Goal: Transaction & Acquisition: Obtain resource

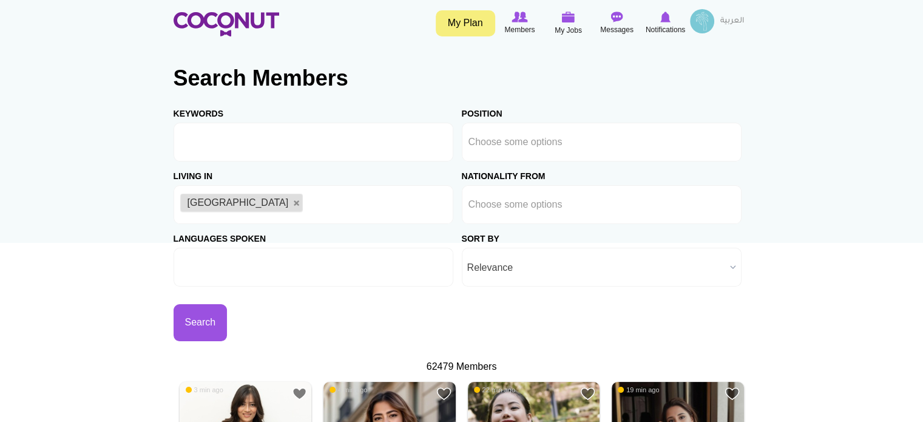
click at [267, 269] on input "text" at bounding box center [234, 267] width 109 height 11
type input "Choose some options"
click at [205, 330] on button "Search" at bounding box center [201, 322] width 54 height 37
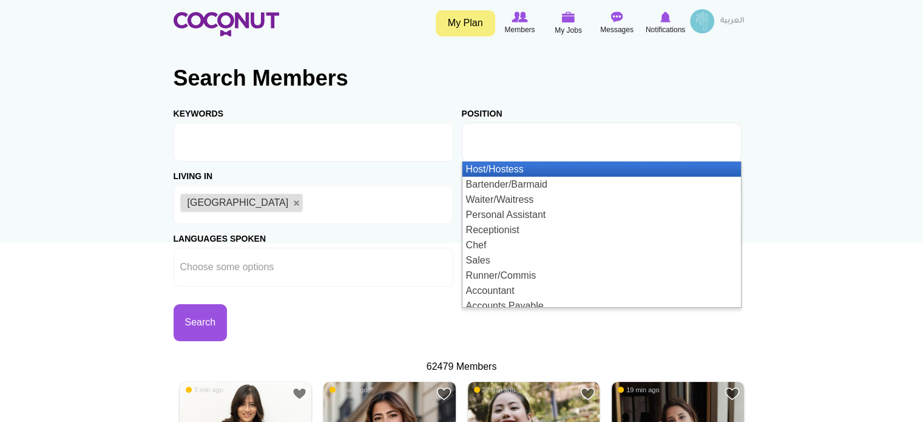
click at [573, 141] on input "text" at bounding box center [523, 142] width 109 height 11
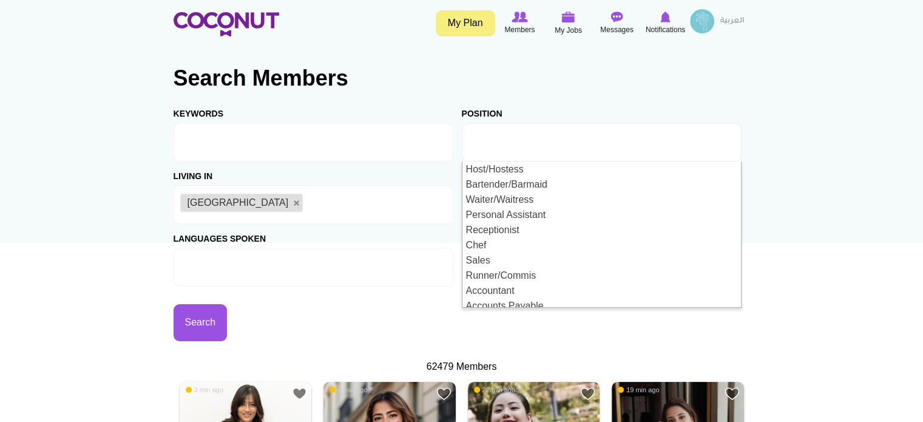
type input "Choose some options"
click at [279, 255] on li at bounding box center [234, 266] width 109 height 25
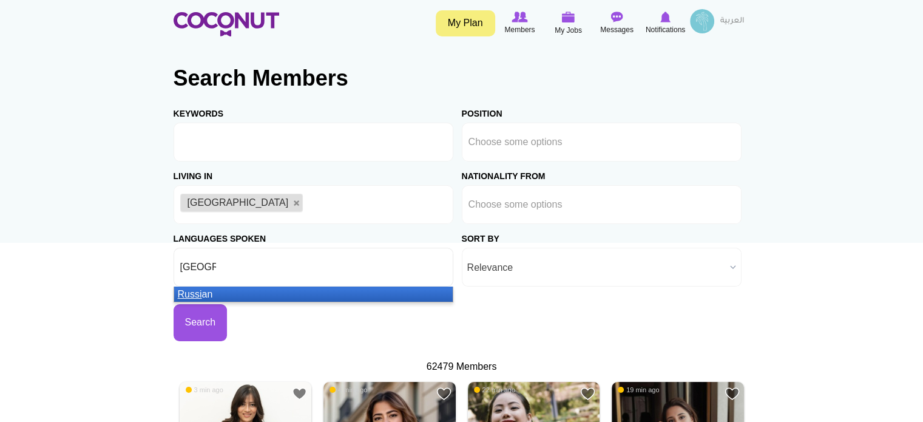
type input "russian"
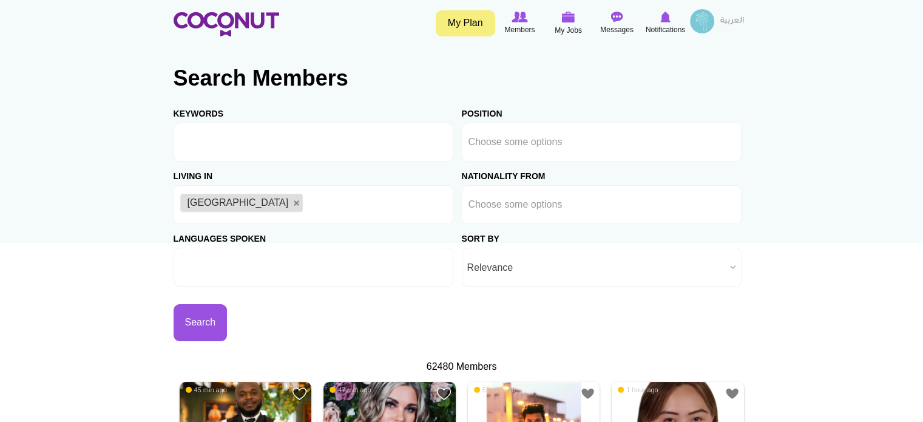
click at [242, 268] on input "text" at bounding box center [234, 267] width 109 height 11
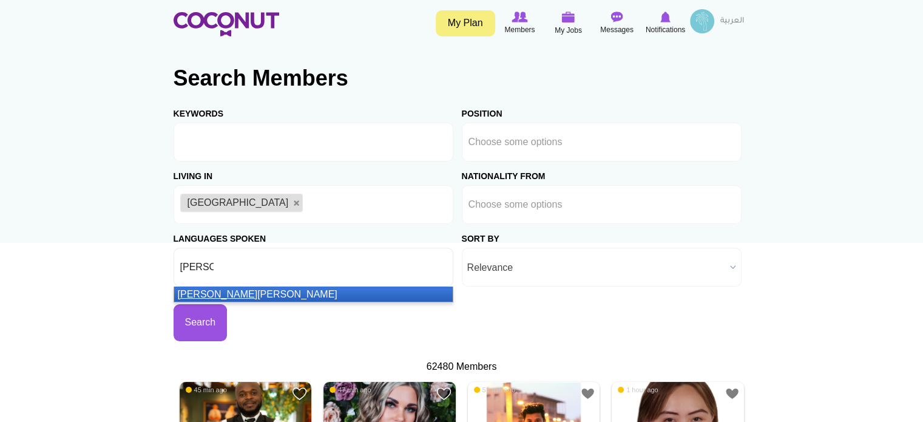
type input "russ"
click at [251, 297] on li "Russ ian" at bounding box center [313, 293] width 279 height 15
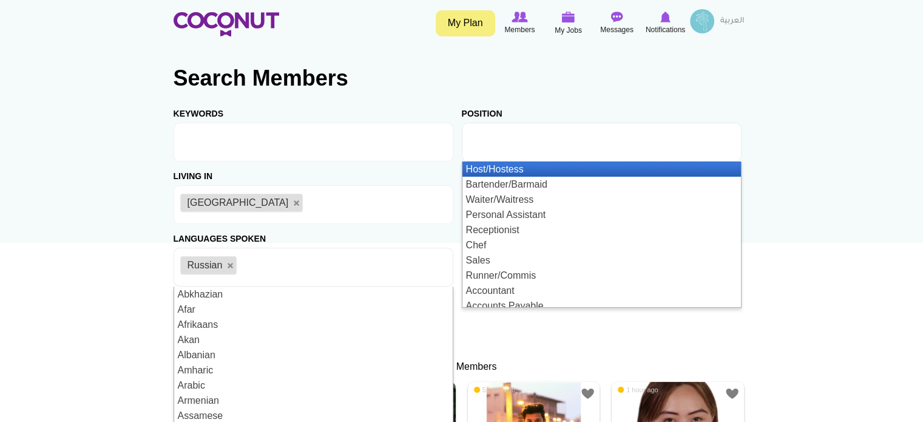
click at [590, 144] on ul at bounding box center [602, 142] width 280 height 39
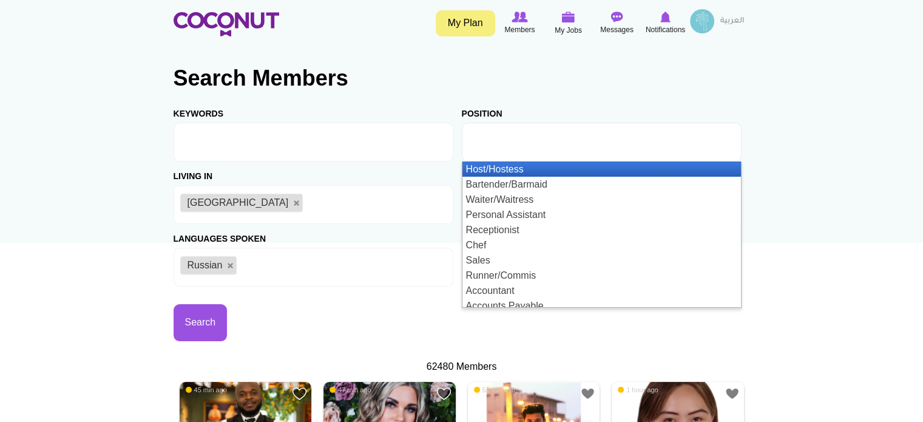
click at [546, 167] on li "Host/Hostess" at bounding box center [601, 168] width 279 height 15
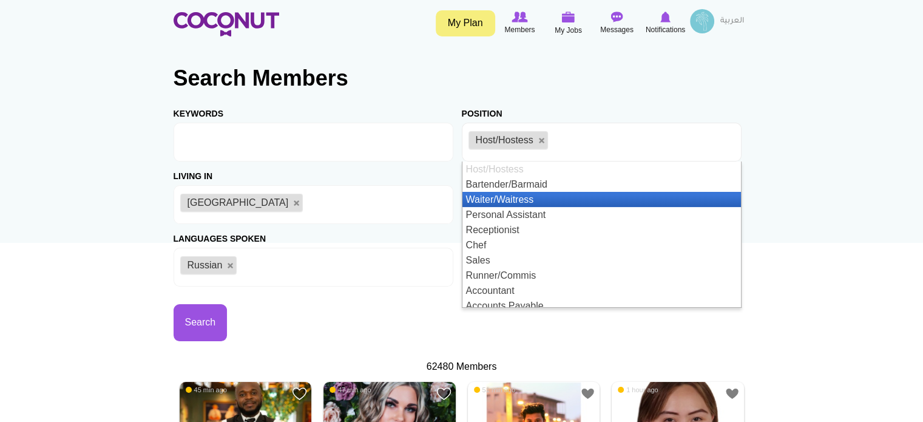
scroll to position [6, 0]
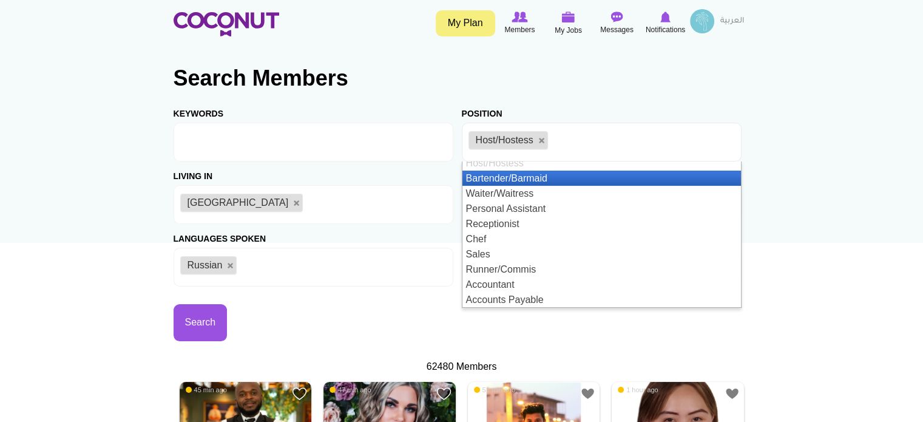
click at [585, 141] on ul "Host/Hostess" at bounding box center [602, 142] width 280 height 39
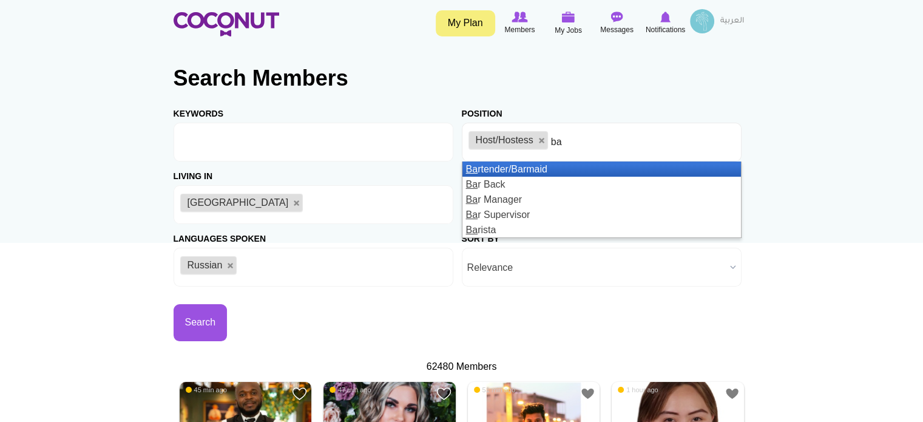
type input "ba"
click at [573, 167] on li "Ba rtender/Barmaid" at bounding box center [601, 168] width 279 height 15
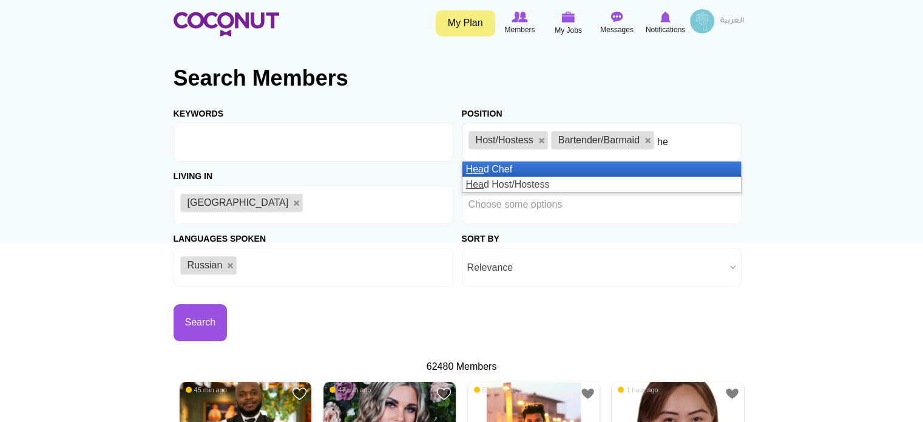
type input "h"
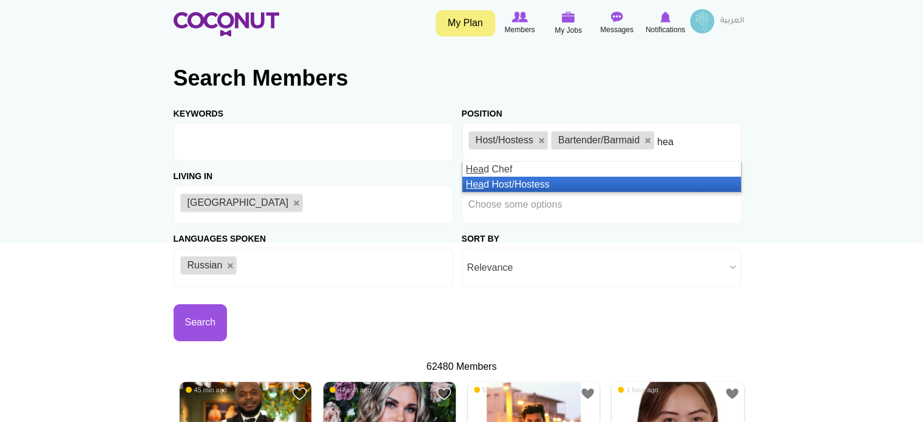
type input "hea"
click at [601, 186] on li "Hea d Host/Hostess" at bounding box center [601, 184] width 279 height 15
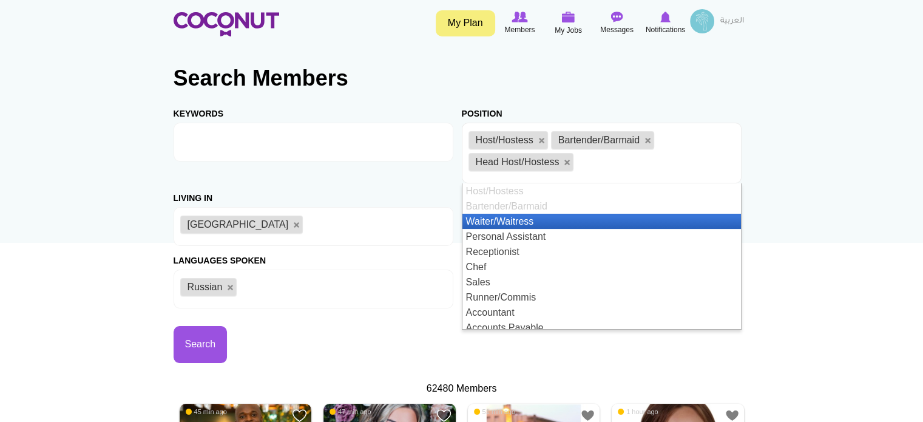
click at [585, 219] on li "Waiter/Waitress" at bounding box center [601, 221] width 279 height 15
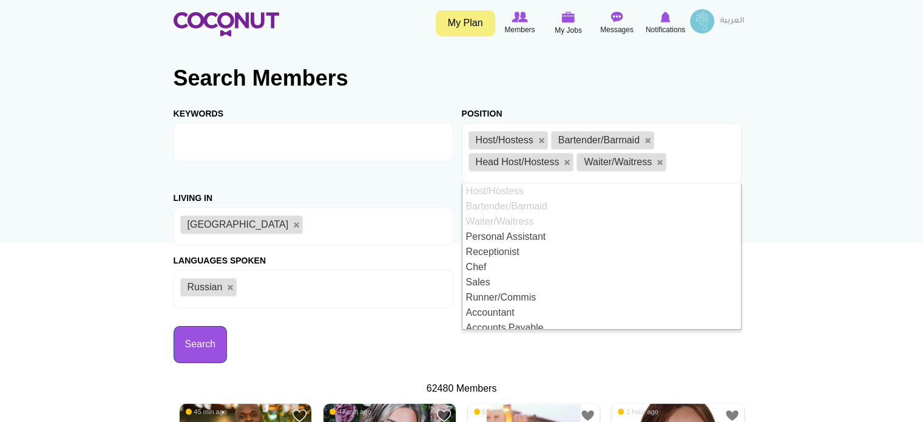
click at [194, 340] on button "Search" at bounding box center [201, 344] width 54 height 37
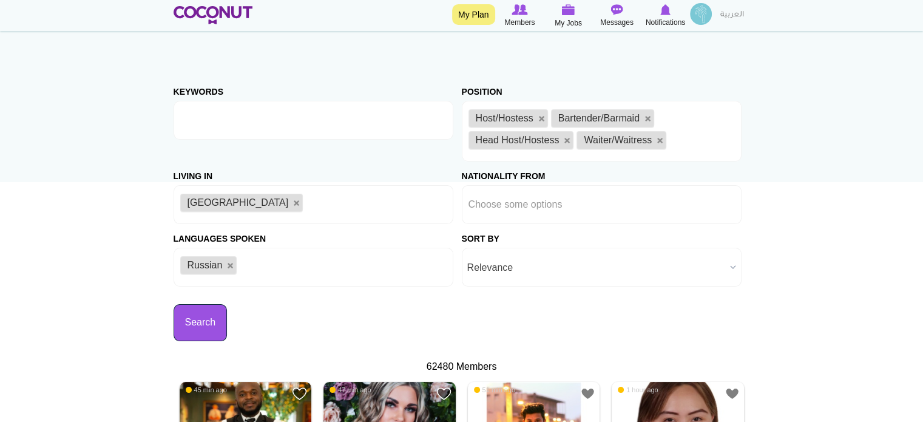
scroll to position [182, 0]
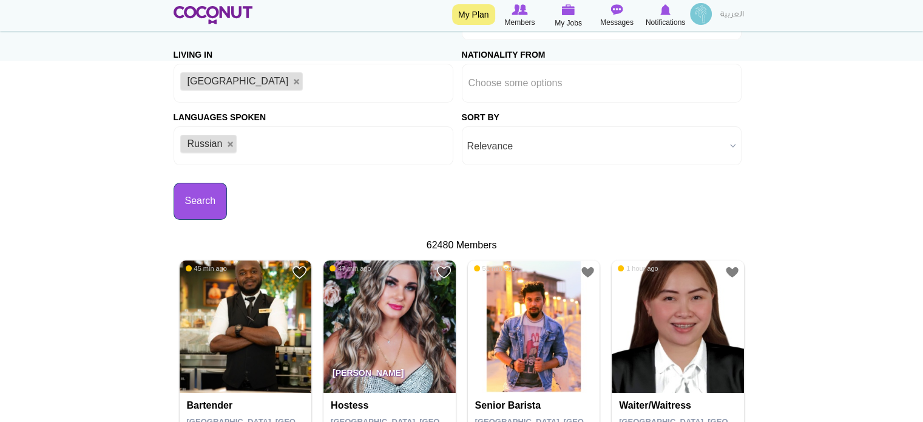
click at [203, 196] on button "Search" at bounding box center [201, 201] width 54 height 37
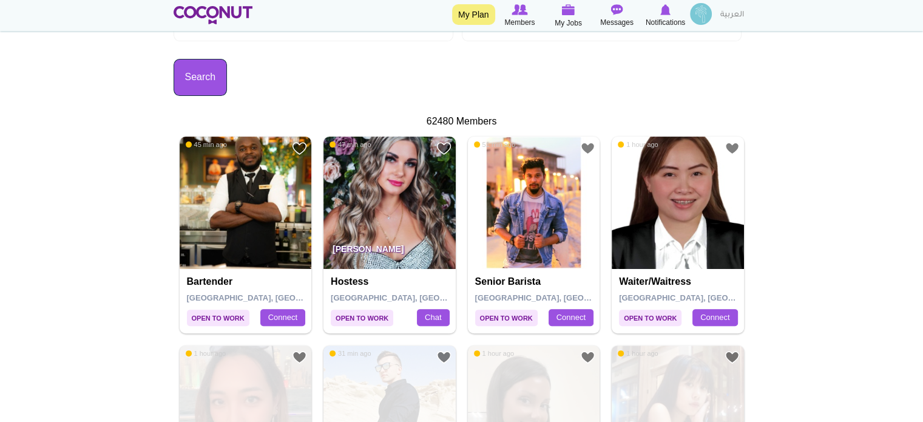
scroll to position [303, 0]
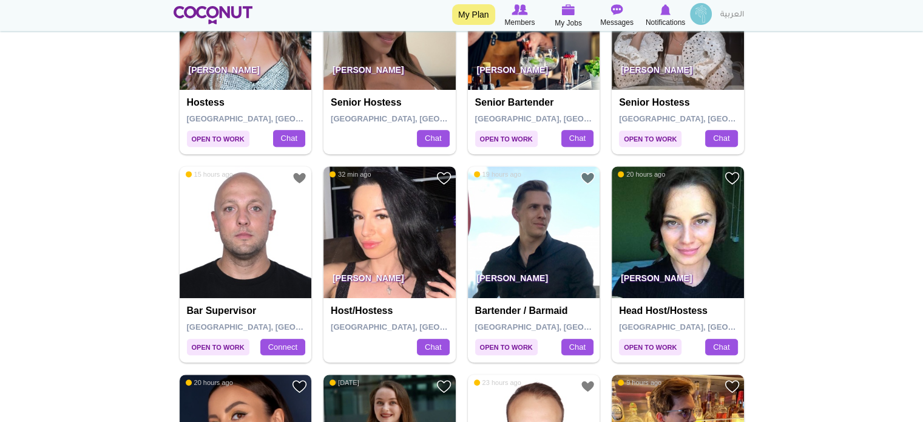
scroll to position [486, 0]
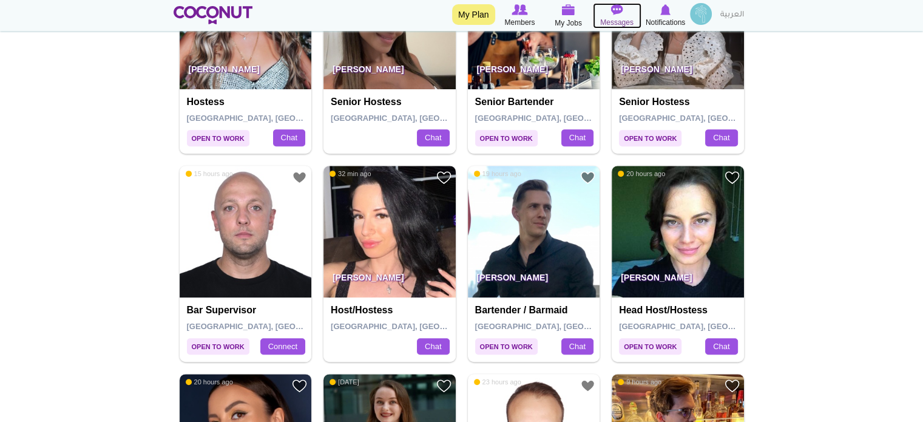
click at [609, 20] on span "Messages" at bounding box center [616, 22] width 33 height 12
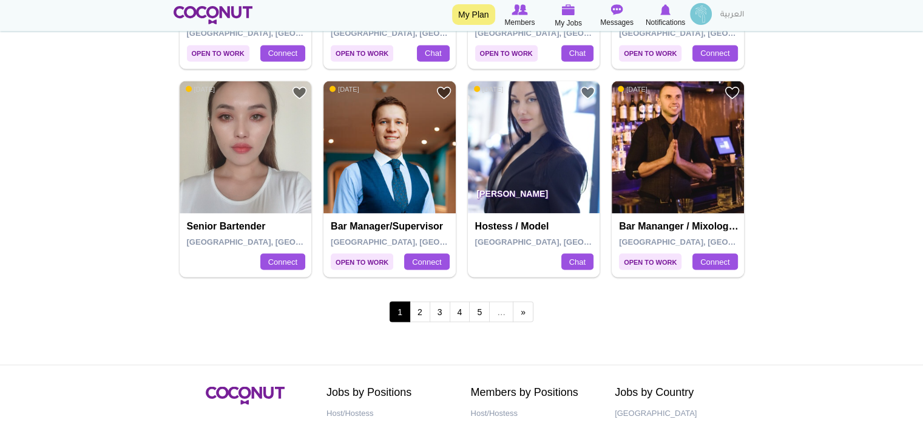
scroll to position [2245, 0]
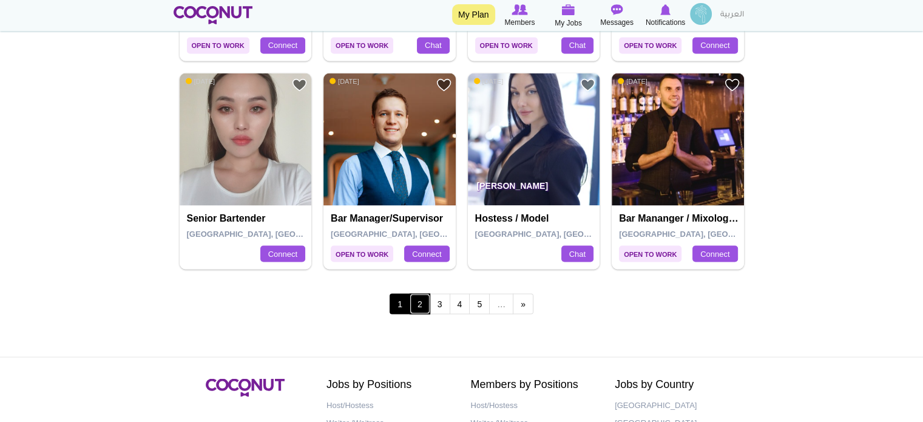
click at [421, 308] on link "2" at bounding box center [420, 303] width 21 height 21
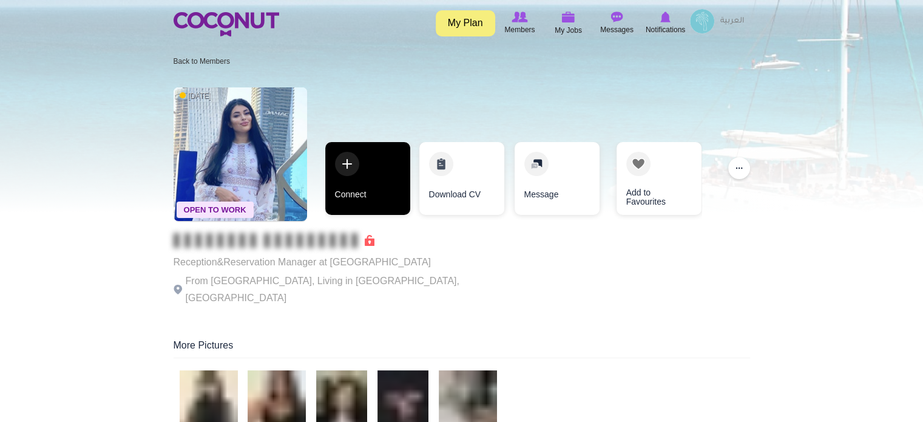
click at [362, 171] on link "Connect" at bounding box center [367, 178] width 85 height 73
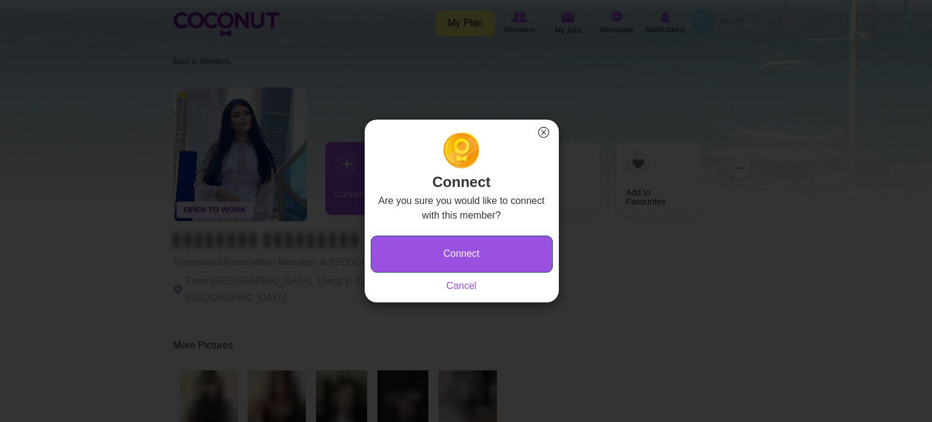
click at [462, 256] on button "Connect" at bounding box center [462, 253] width 182 height 37
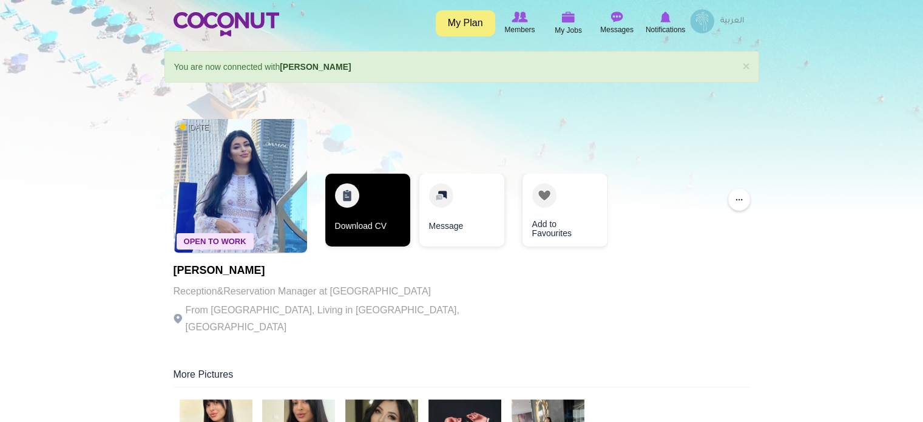
click at [343, 200] on link "Download CV" at bounding box center [367, 210] width 85 height 73
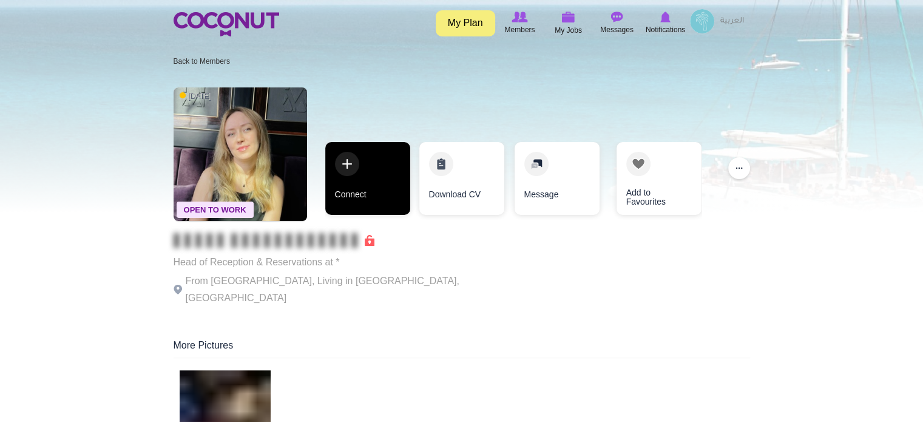
click at [350, 184] on link "Connect" at bounding box center [367, 178] width 85 height 73
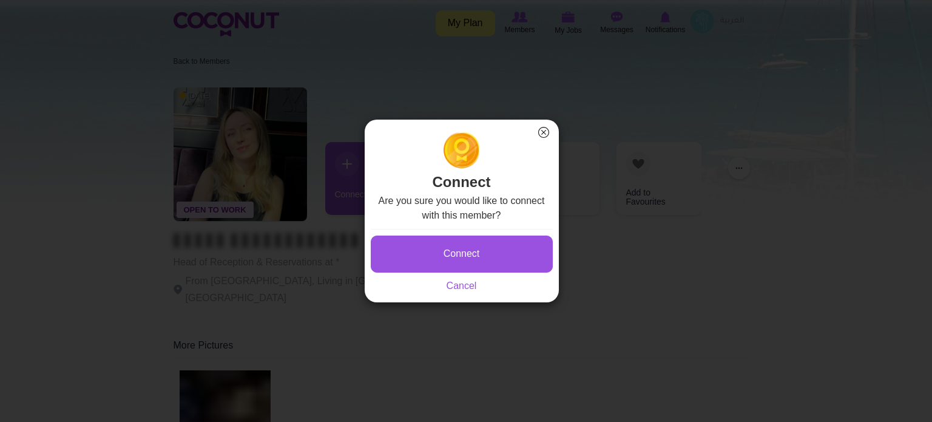
click at [543, 133] on button "×" at bounding box center [544, 132] width 16 height 16
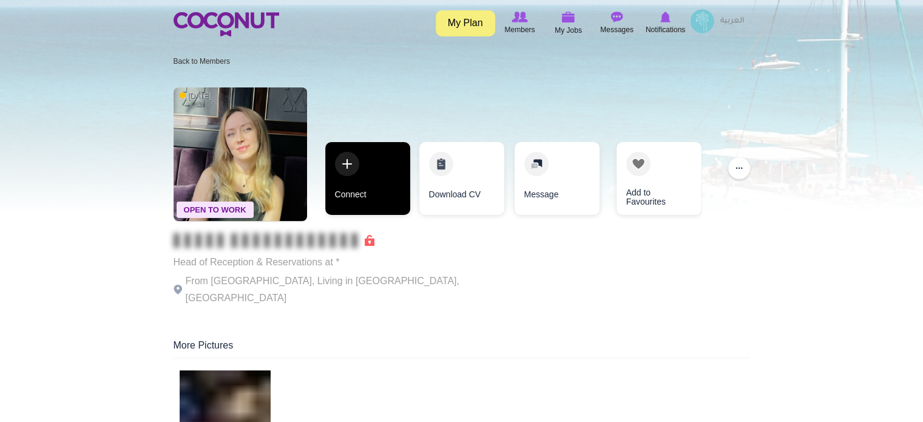
click at [359, 156] on link "Connect" at bounding box center [367, 178] width 85 height 73
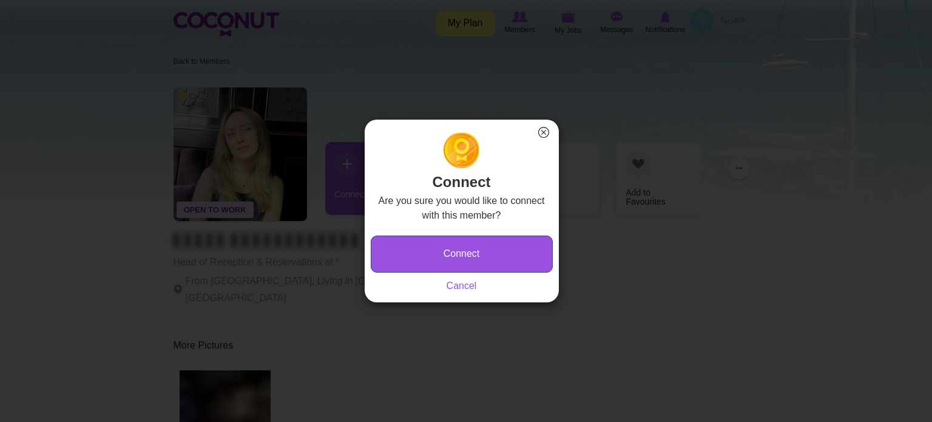
click at [435, 249] on button "Connect" at bounding box center [462, 253] width 182 height 37
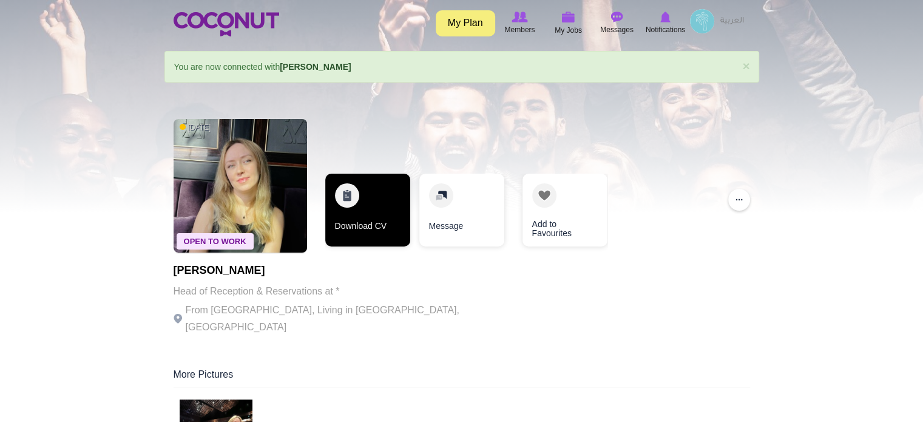
click at [377, 212] on link "Download CV" at bounding box center [367, 210] width 85 height 73
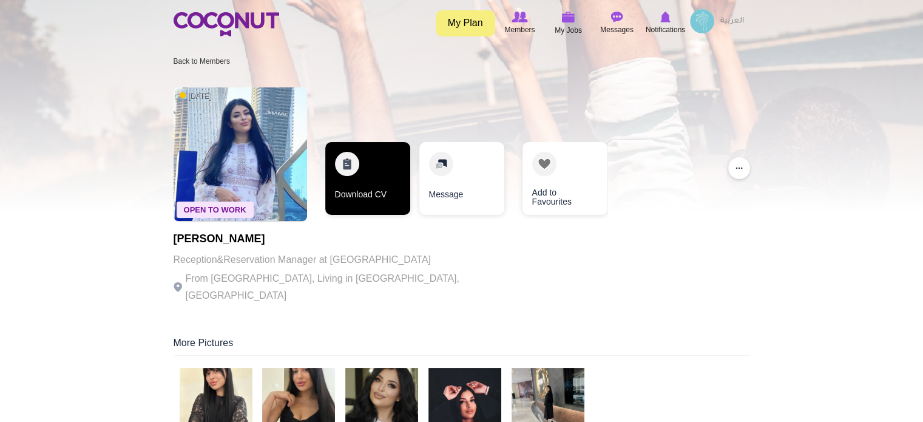
click at [359, 186] on link "Download CV" at bounding box center [367, 178] width 85 height 73
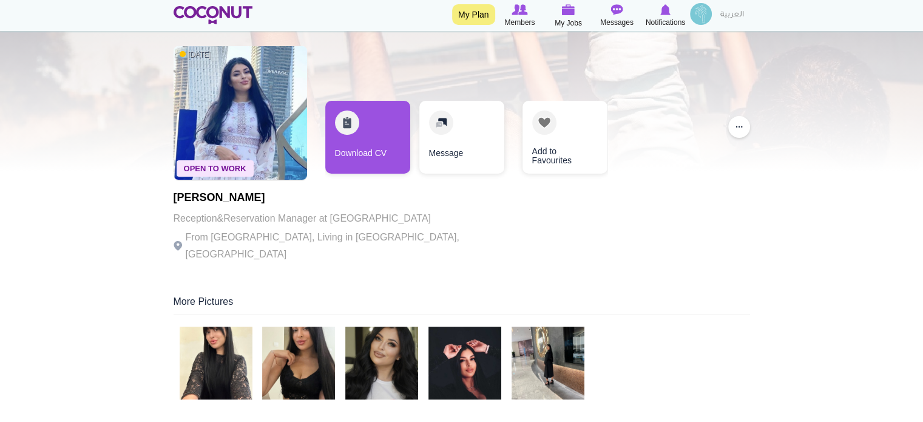
scroll to position [121, 0]
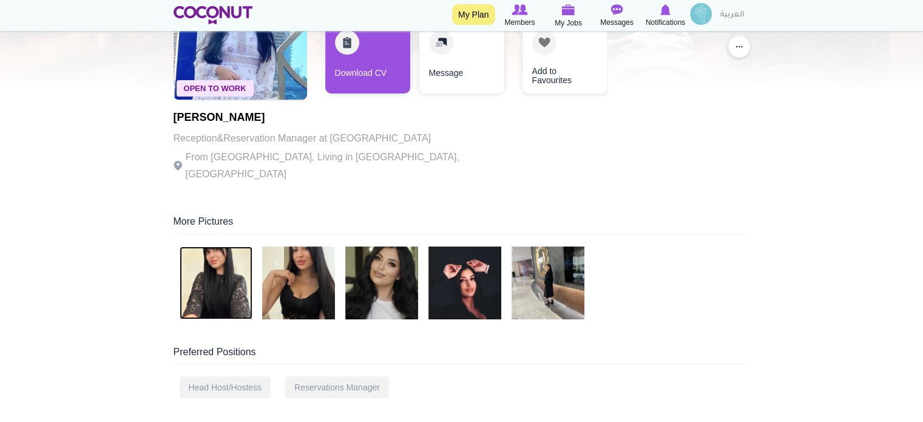
click at [225, 254] on img at bounding box center [216, 282] width 73 height 73
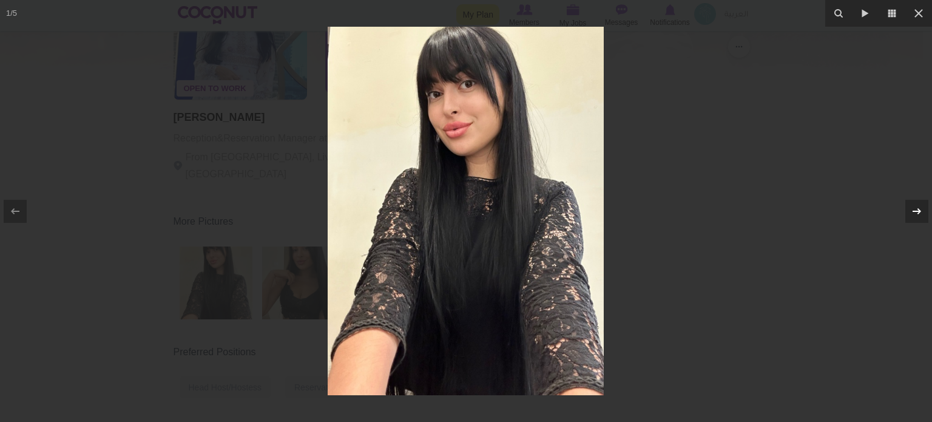
click at [915, 213] on icon at bounding box center [917, 211] width 15 height 15
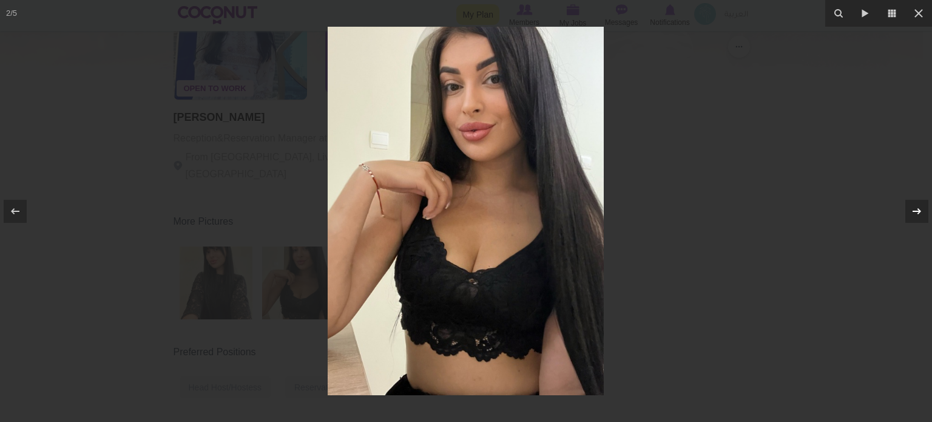
click at [915, 213] on icon at bounding box center [917, 211] width 15 height 15
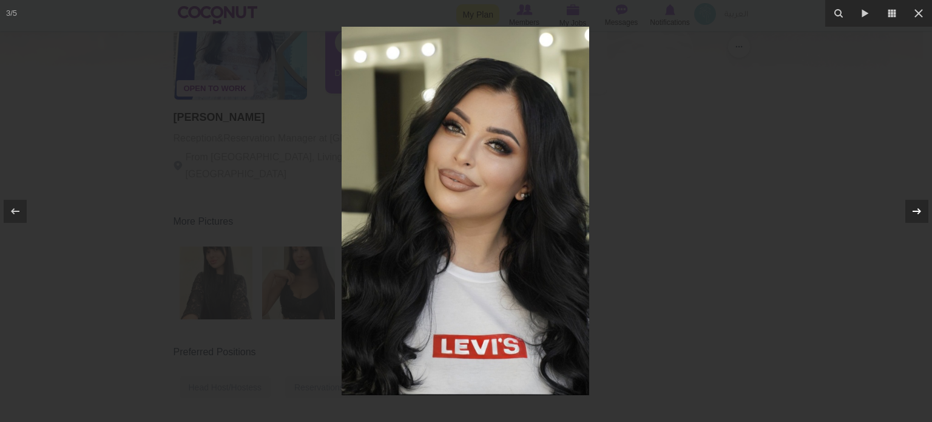
click at [915, 213] on icon at bounding box center [917, 211] width 15 height 15
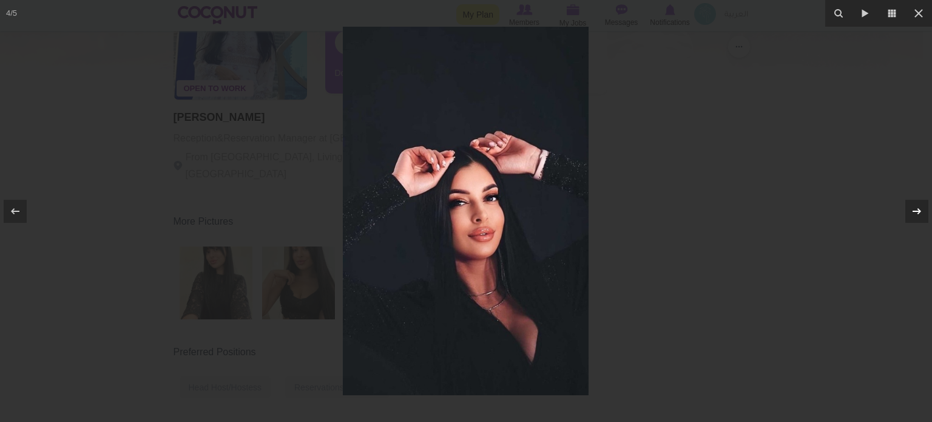
click at [915, 213] on icon at bounding box center [917, 211] width 15 height 15
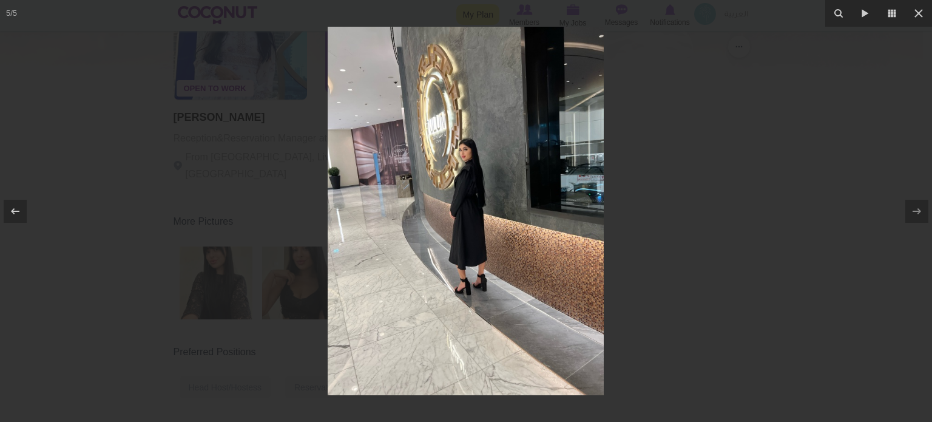
click at [670, 174] on div at bounding box center [466, 211] width 932 height 422
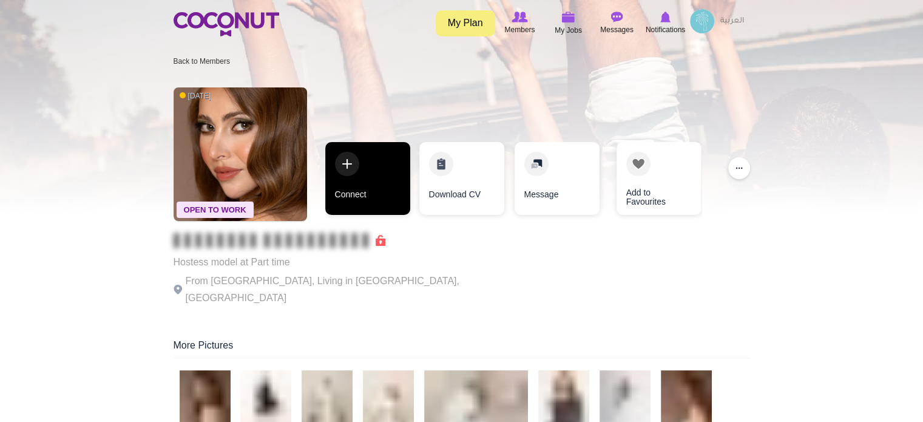
click at [377, 155] on link "Connect" at bounding box center [367, 178] width 85 height 73
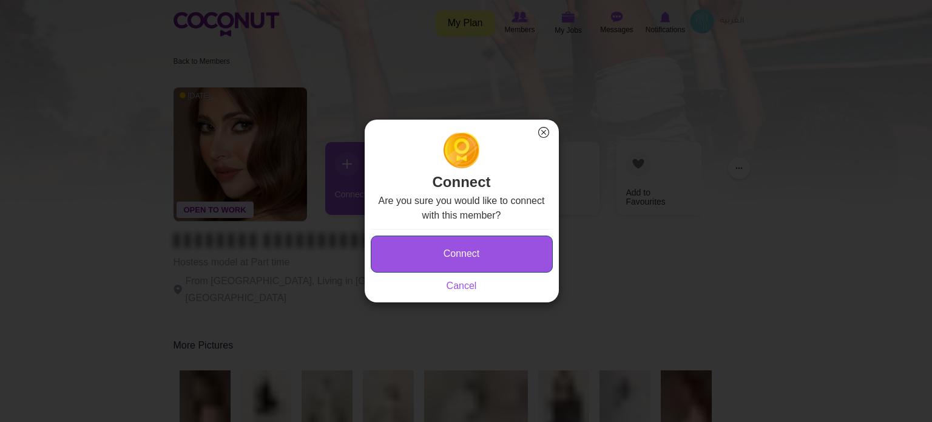
click at [476, 253] on button "Connect" at bounding box center [462, 253] width 182 height 37
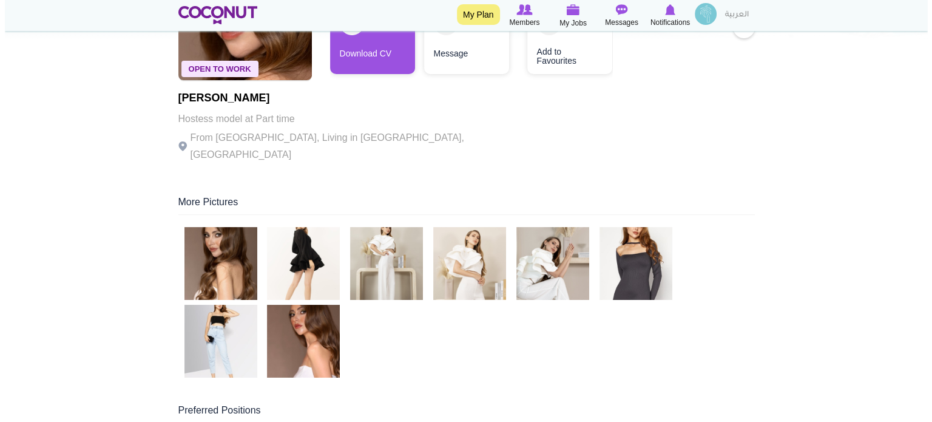
scroll to position [182, 0]
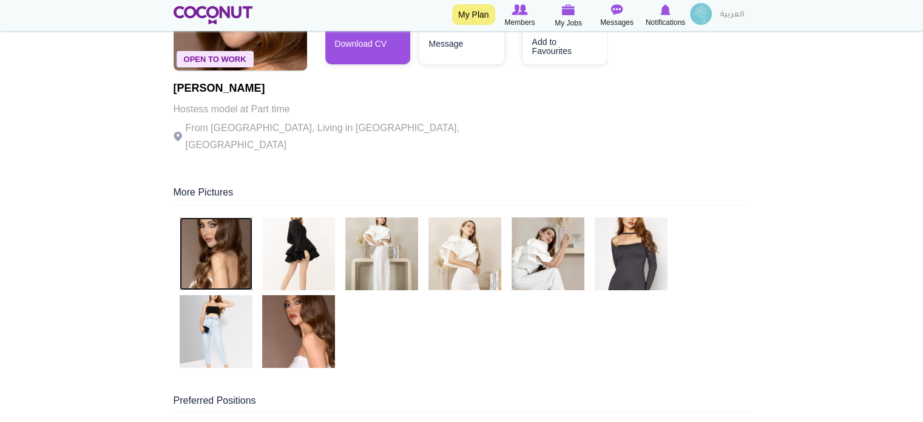
click at [223, 240] on img at bounding box center [216, 253] width 73 height 73
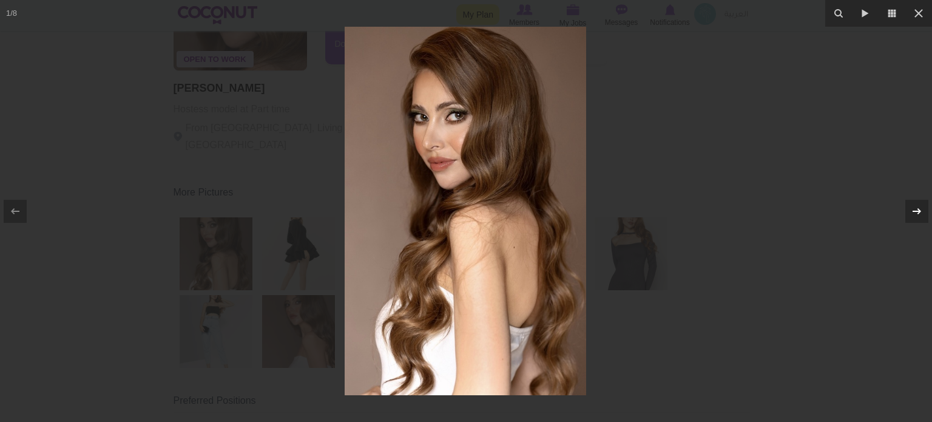
click at [909, 211] on div at bounding box center [916, 211] width 23 height 23
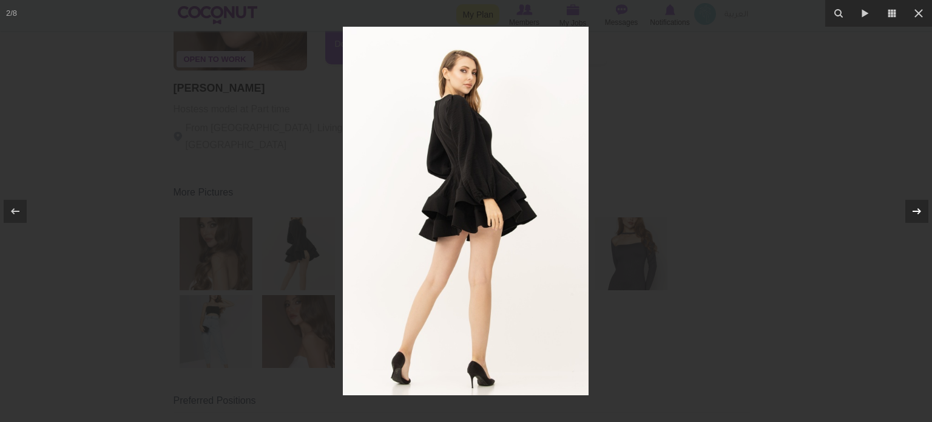
click at [909, 211] on div at bounding box center [916, 211] width 23 height 23
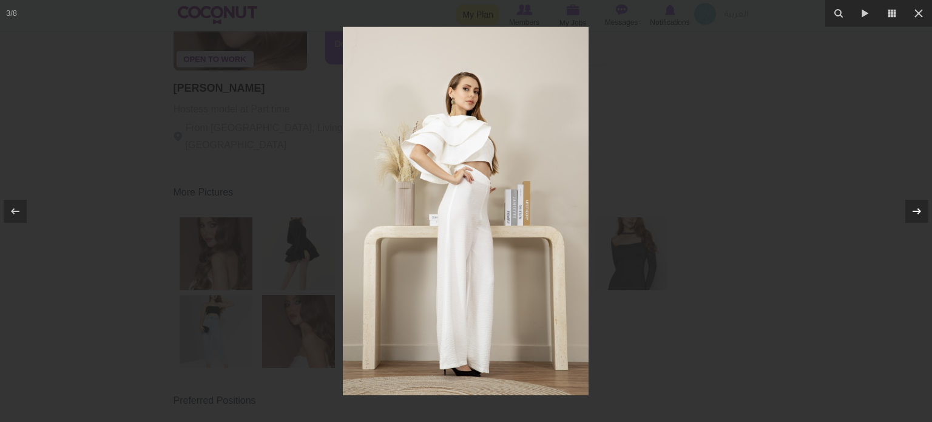
click at [909, 211] on div at bounding box center [916, 211] width 23 height 23
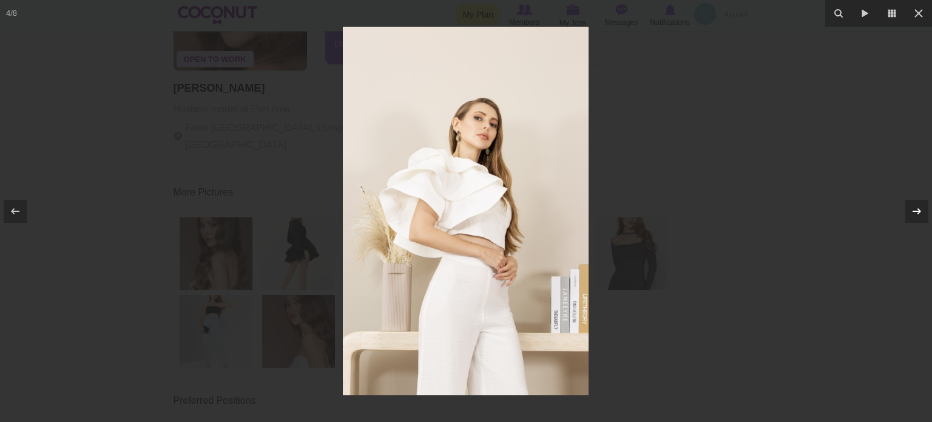
click at [909, 211] on div at bounding box center [916, 211] width 23 height 23
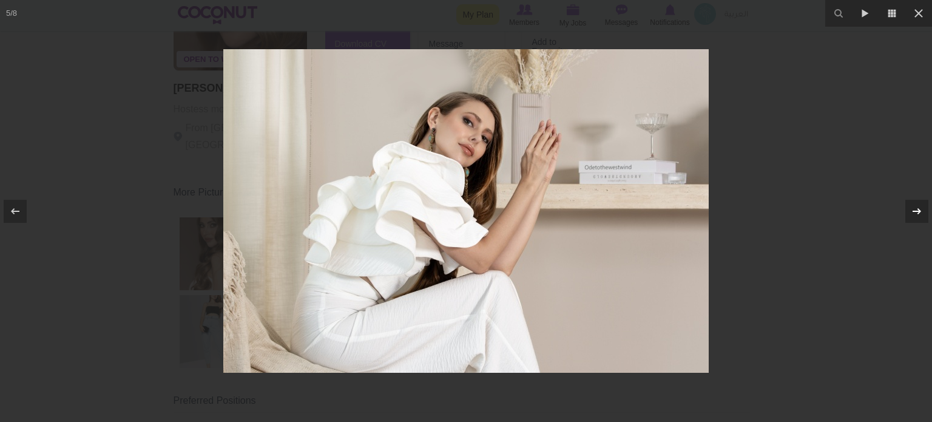
click at [909, 211] on div at bounding box center [916, 211] width 23 height 23
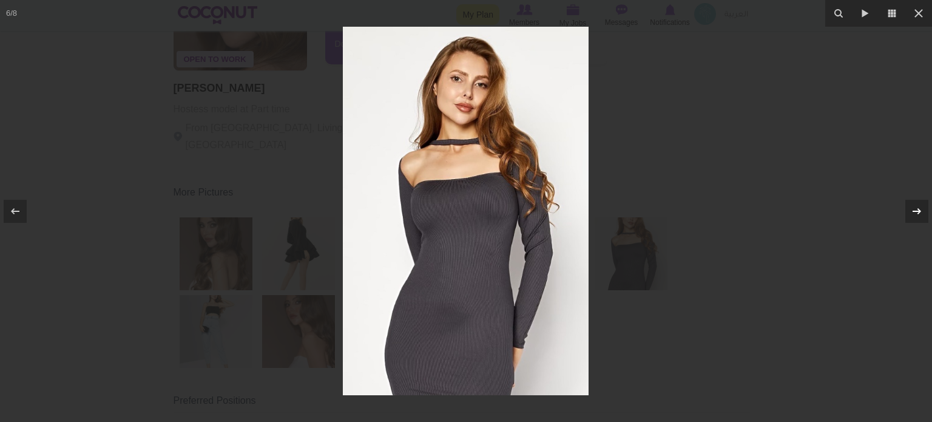
click at [909, 211] on div at bounding box center [916, 211] width 23 height 23
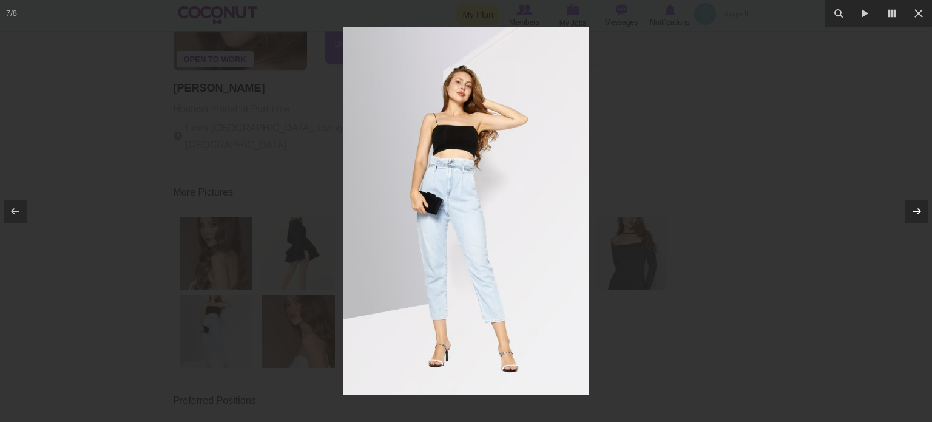
click at [909, 211] on div at bounding box center [916, 211] width 23 height 23
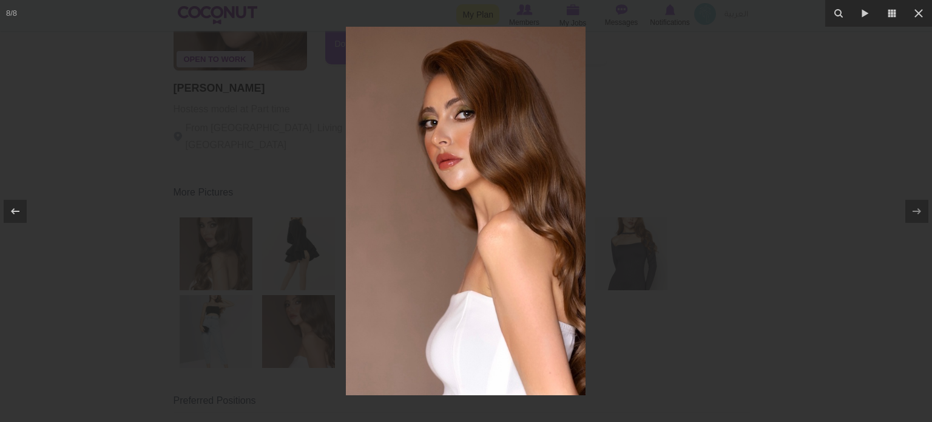
click at [680, 198] on div at bounding box center [466, 211] width 932 height 422
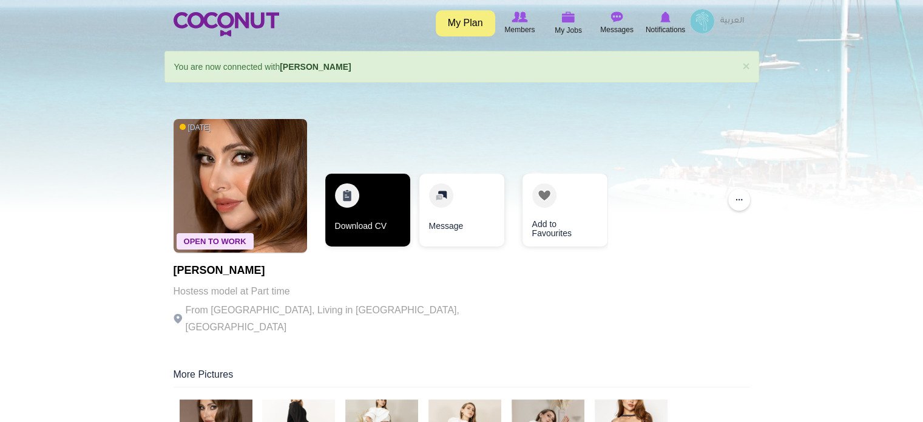
click at [360, 210] on link "Download CV" at bounding box center [367, 210] width 85 height 73
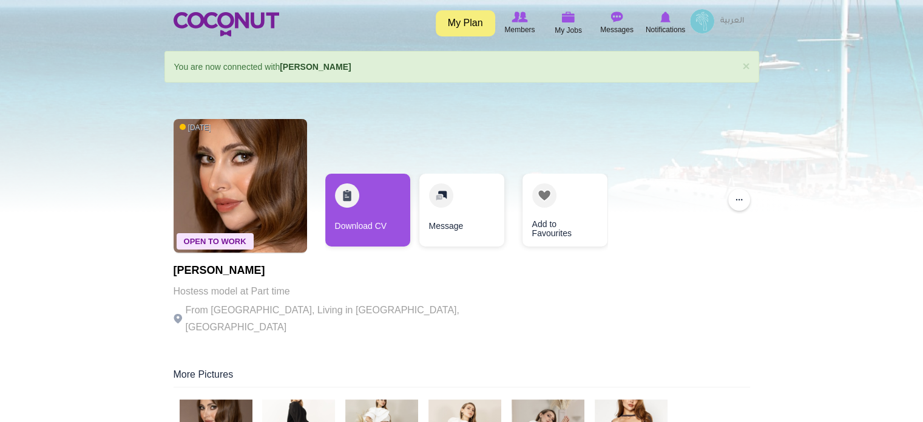
drag, startPoint x: 311, startPoint y: 274, endPoint x: 163, endPoint y: 274, distance: 147.5
copy h1 "Victoria Makhotkina"
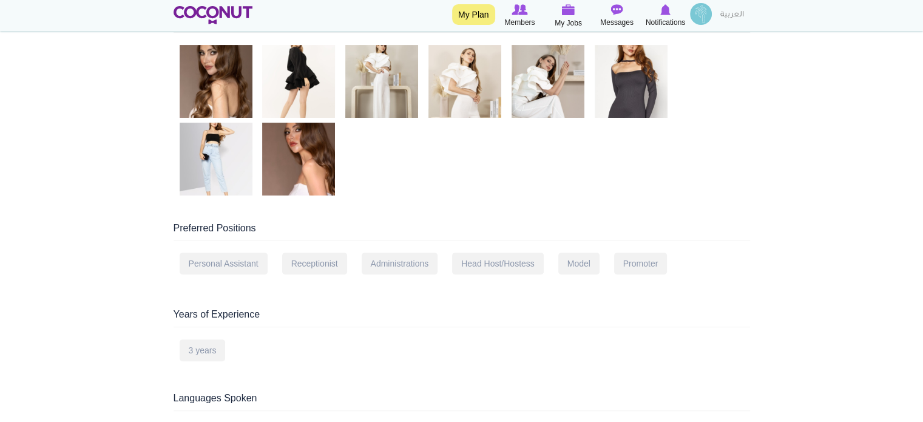
scroll to position [425, 0]
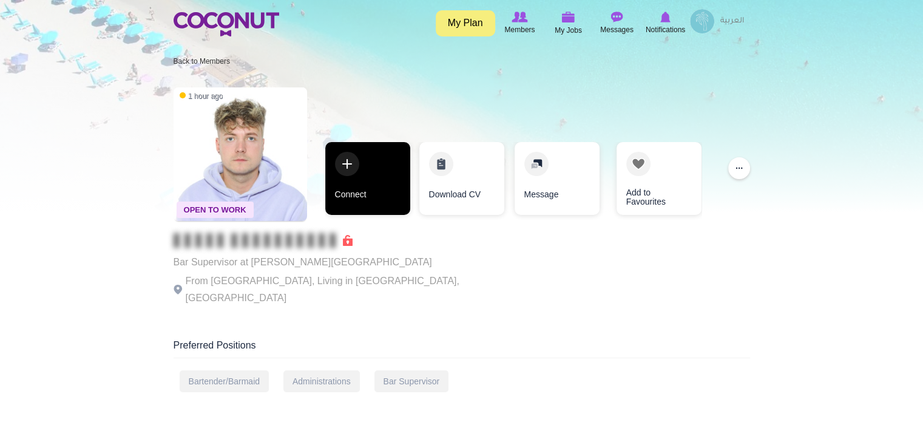
click at [365, 167] on link "Connect" at bounding box center [367, 178] width 85 height 73
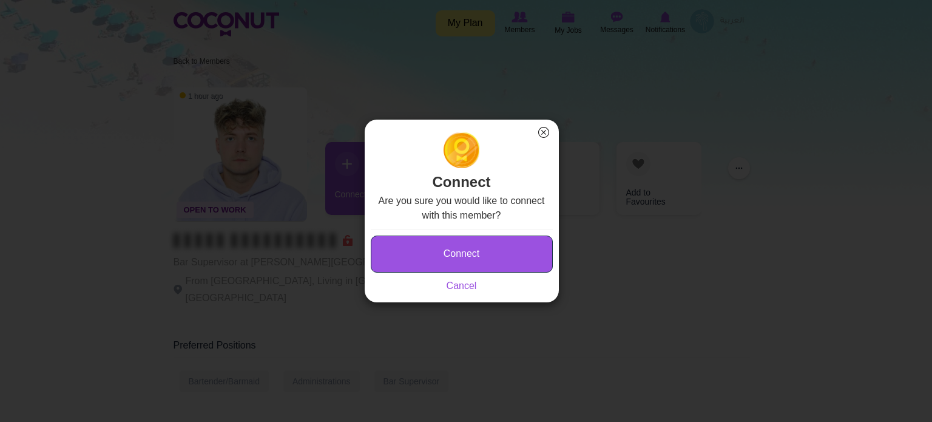
click at [455, 253] on button "Connect" at bounding box center [462, 253] width 182 height 37
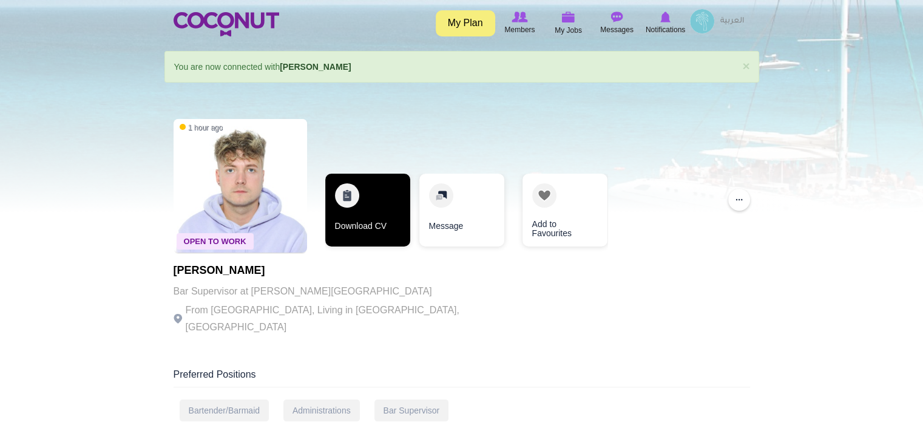
click at [388, 203] on link "Download CV" at bounding box center [367, 210] width 85 height 73
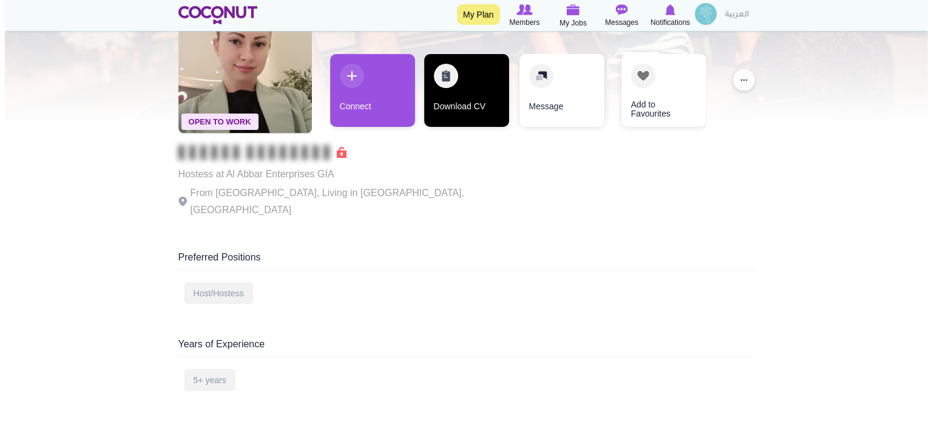
scroll to position [61, 0]
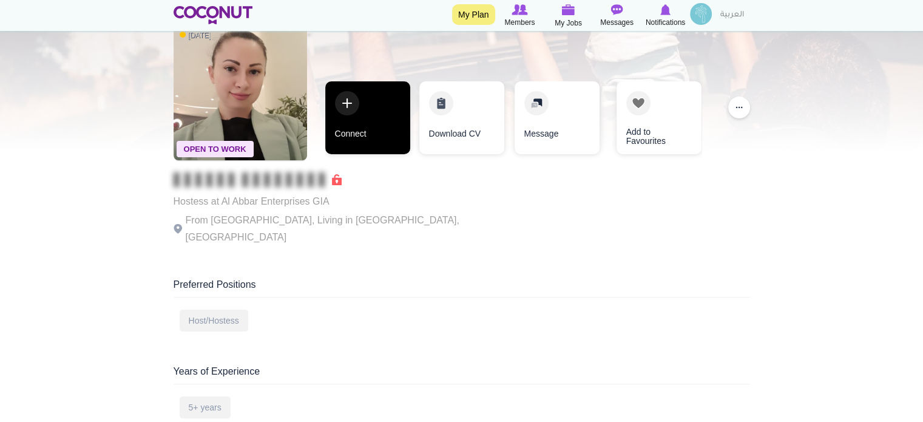
click at [364, 121] on link "Connect" at bounding box center [367, 117] width 85 height 73
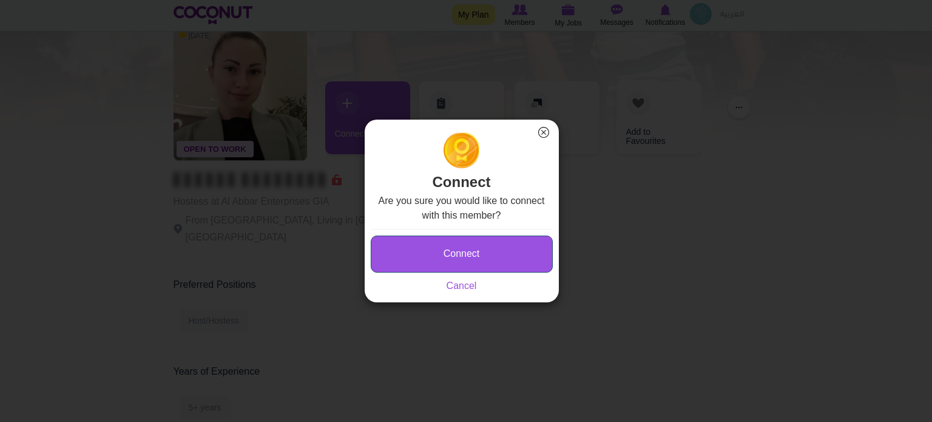
click at [430, 248] on button "Connect" at bounding box center [462, 253] width 182 height 37
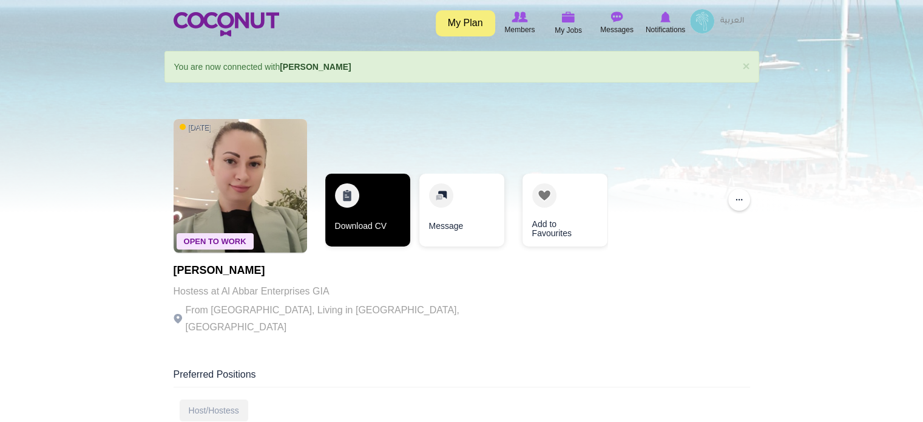
click at [381, 178] on link "Download CV" at bounding box center [367, 210] width 85 height 73
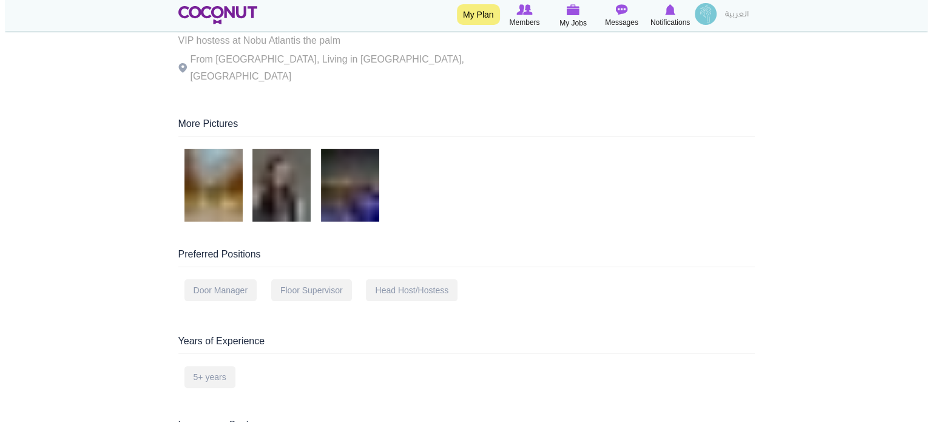
scroll to position [121, 0]
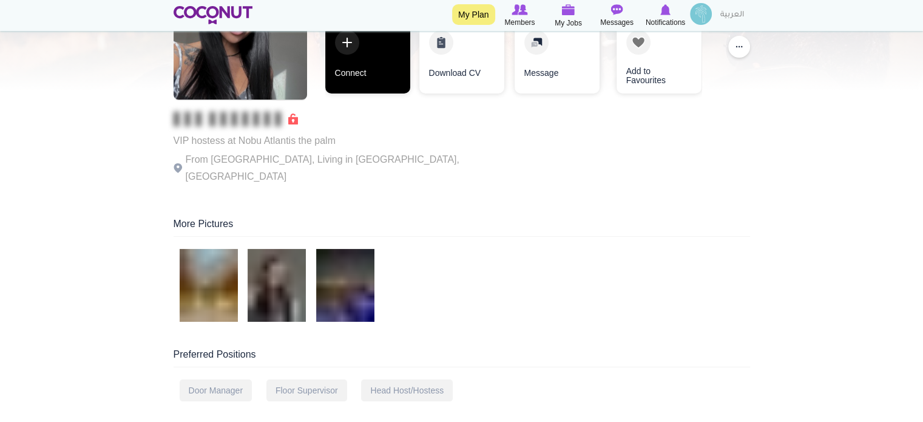
click at [368, 52] on link "Connect" at bounding box center [367, 57] width 85 height 73
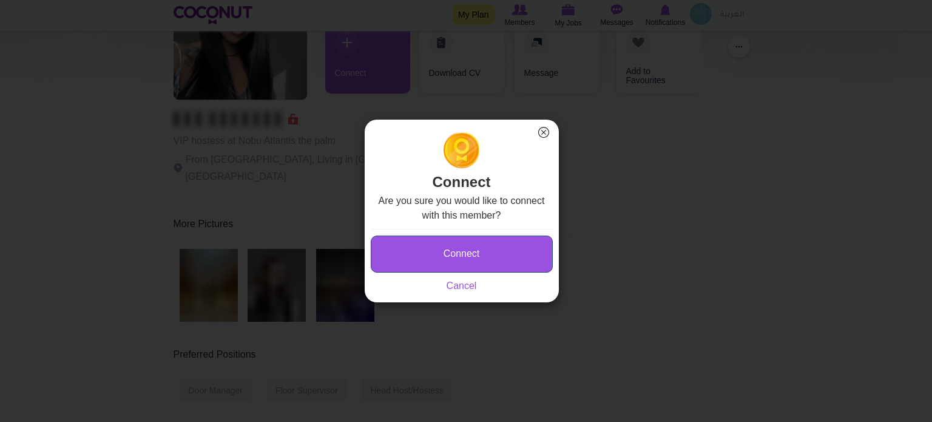
click at [440, 259] on button "Connect" at bounding box center [462, 253] width 182 height 37
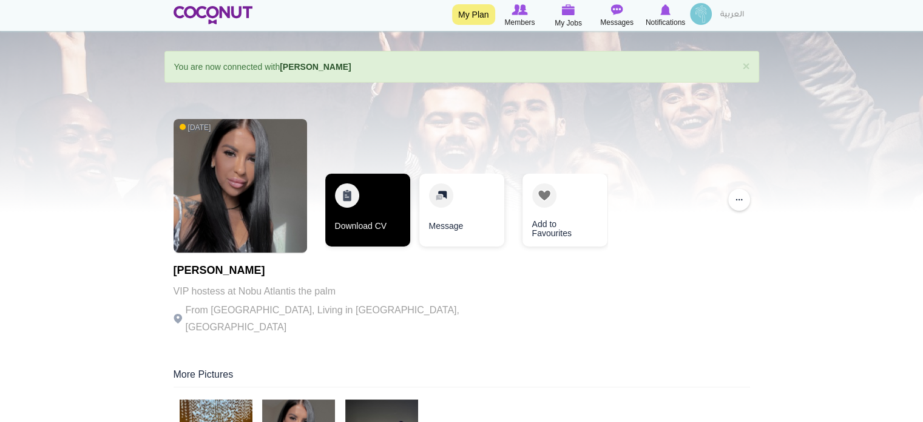
scroll to position [121, 0]
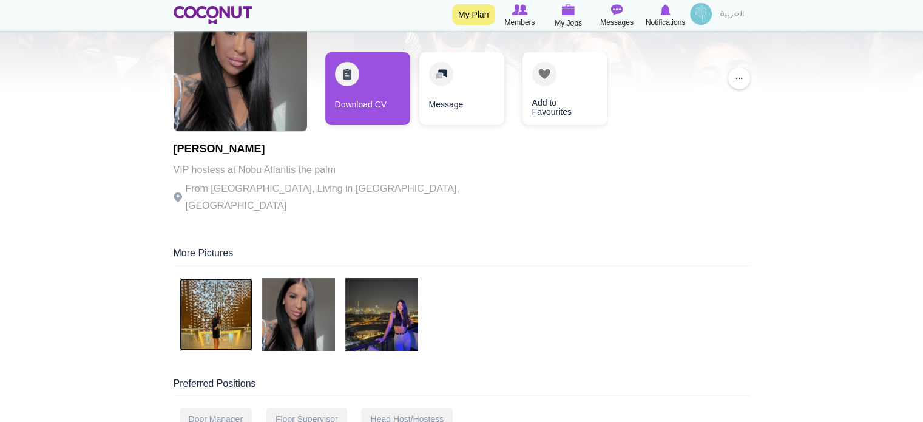
click at [220, 296] on img at bounding box center [216, 314] width 73 height 73
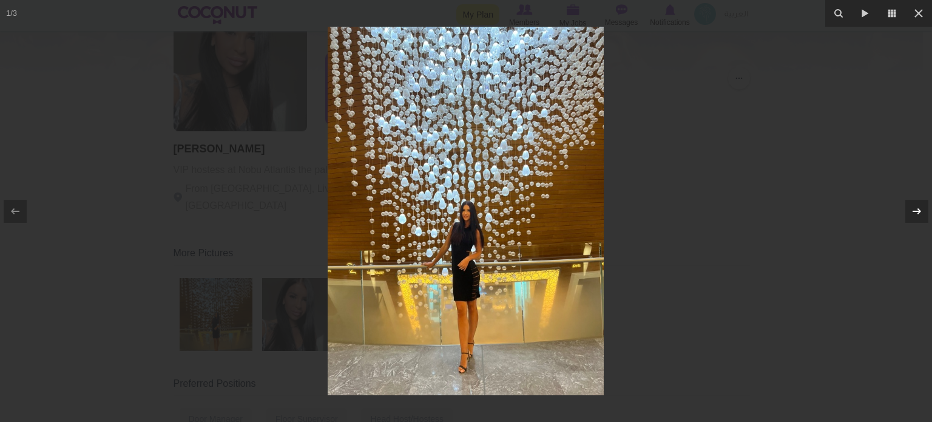
click at [916, 205] on icon at bounding box center [917, 211] width 15 height 15
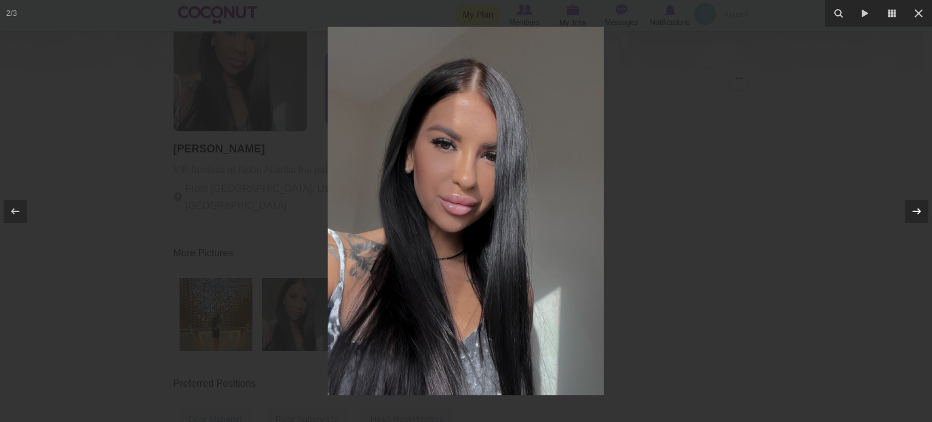
click at [916, 205] on icon at bounding box center [917, 211] width 15 height 15
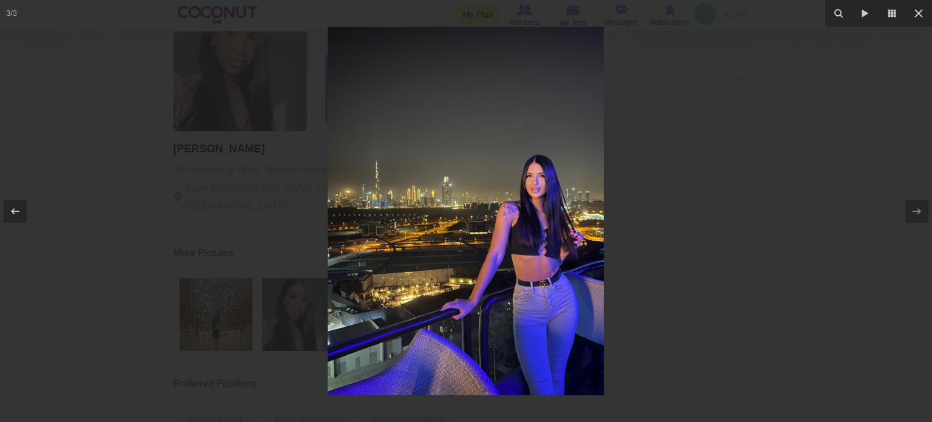
click at [723, 163] on div at bounding box center [466, 211] width 932 height 422
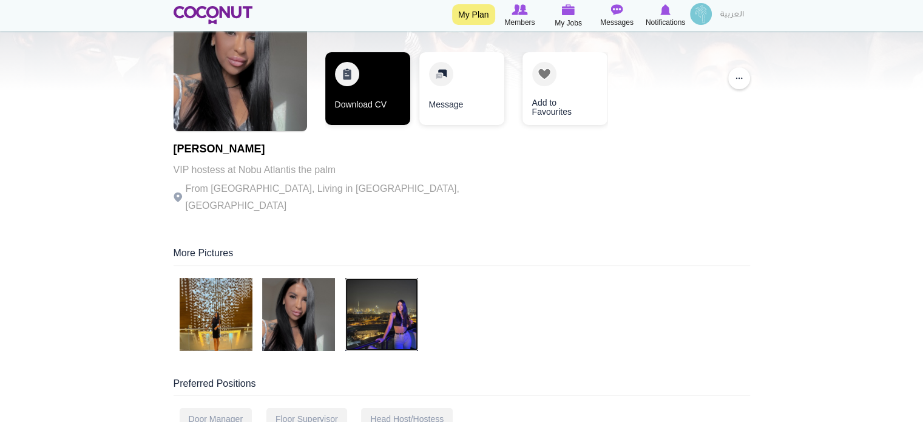
click at [364, 80] on link "Download CV" at bounding box center [367, 88] width 85 height 73
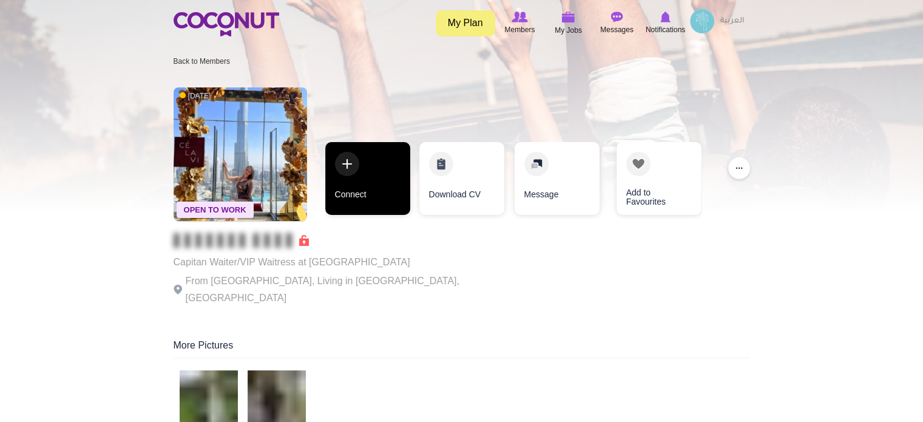
click at [381, 186] on link "Connect" at bounding box center [367, 178] width 85 height 73
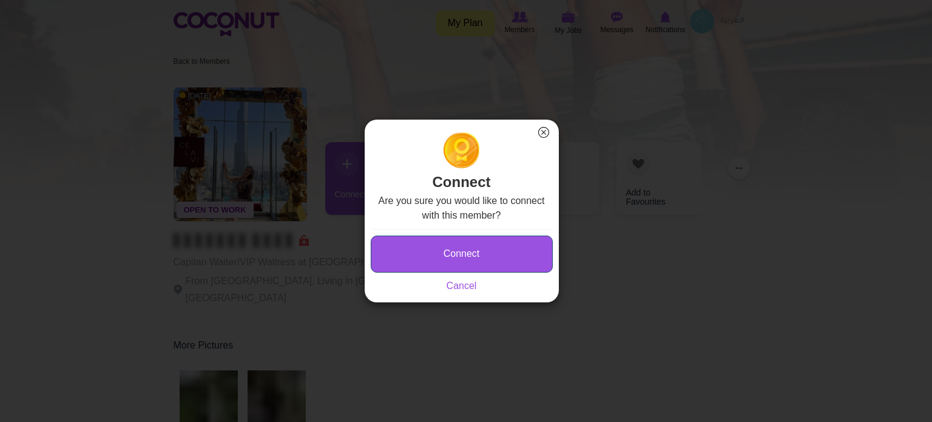
click at [431, 249] on button "Connect" at bounding box center [462, 253] width 182 height 37
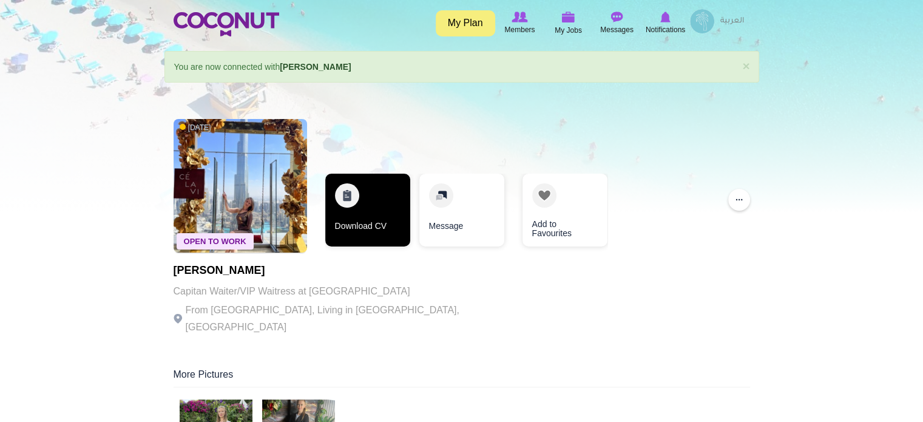
click at [350, 199] on link "Download CV" at bounding box center [367, 210] width 85 height 73
click at [354, 228] on link "Download CV" at bounding box center [367, 210] width 85 height 73
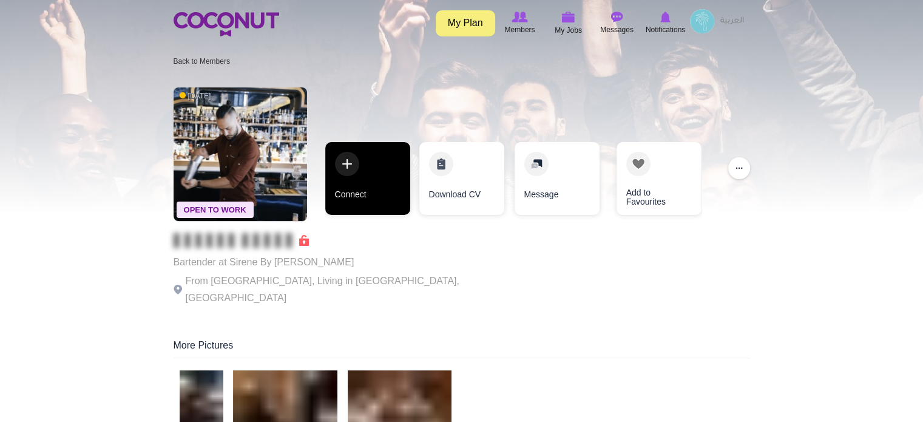
click at [348, 176] on link "Connect" at bounding box center [367, 178] width 85 height 73
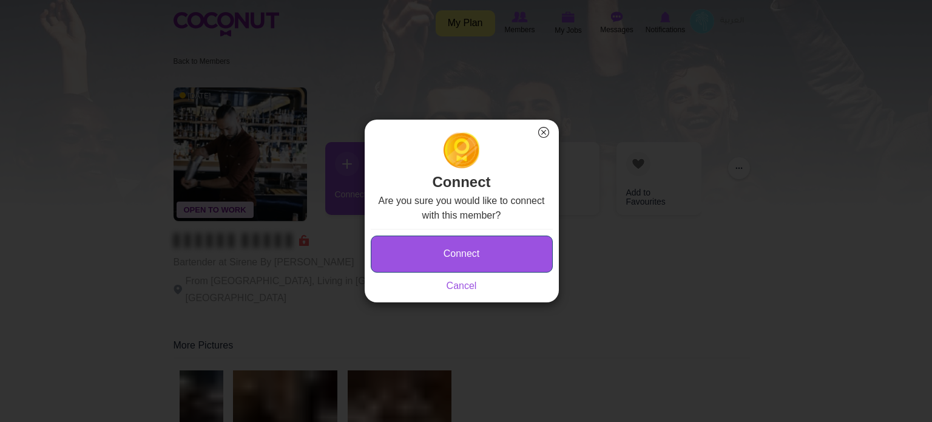
click at [422, 248] on button "Connect" at bounding box center [462, 253] width 182 height 37
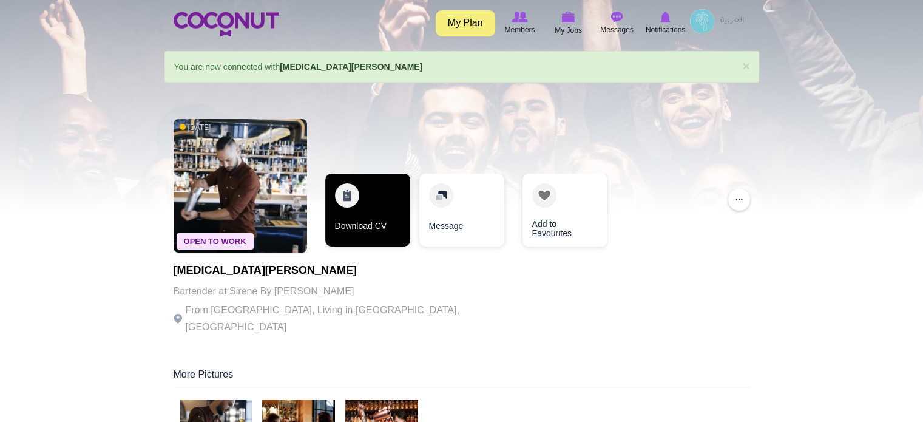
click at [363, 188] on link "Download CV" at bounding box center [367, 210] width 85 height 73
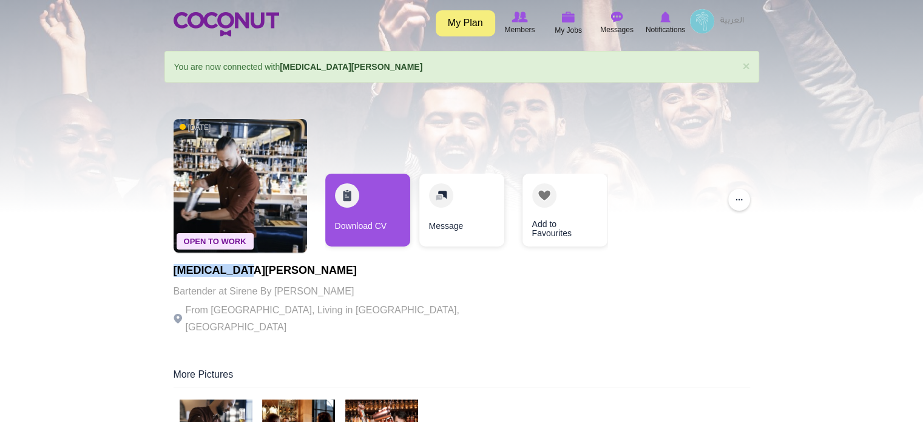
drag, startPoint x: 250, startPoint y: 274, endPoint x: 154, endPoint y: 271, distance: 96.5
copy h1 "Nikita Marin"
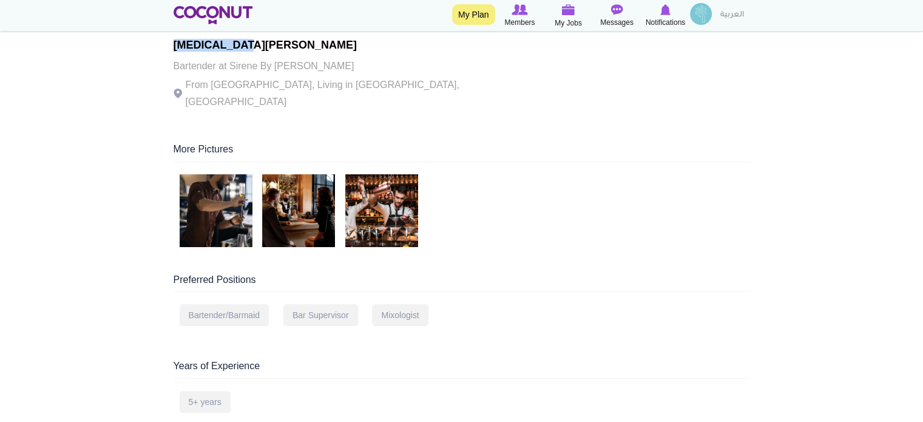
scroll to position [61, 0]
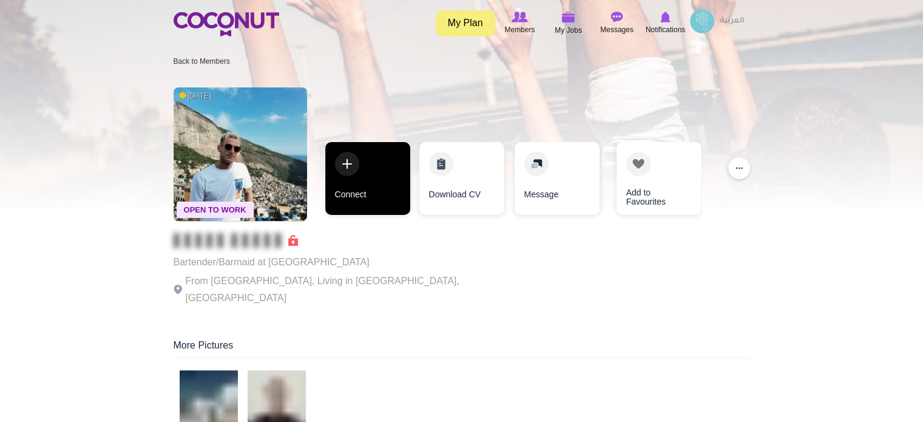
click at [334, 155] on link "Connect" at bounding box center [367, 178] width 85 height 73
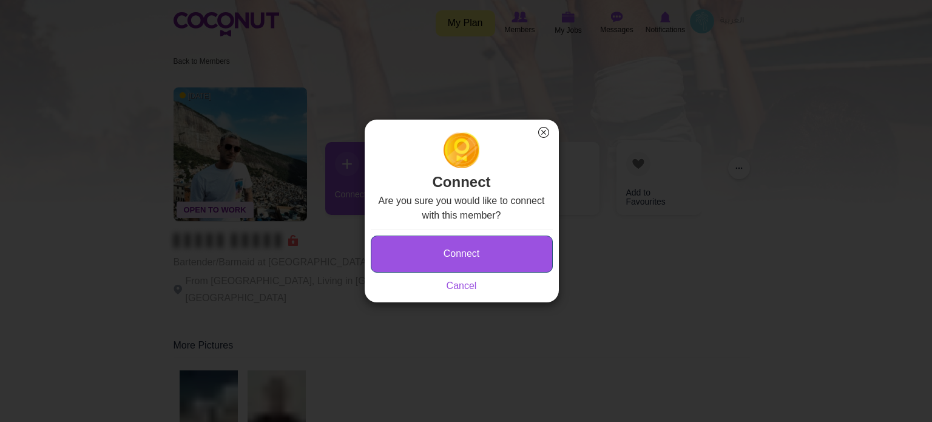
click at [443, 260] on button "Connect" at bounding box center [462, 253] width 182 height 37
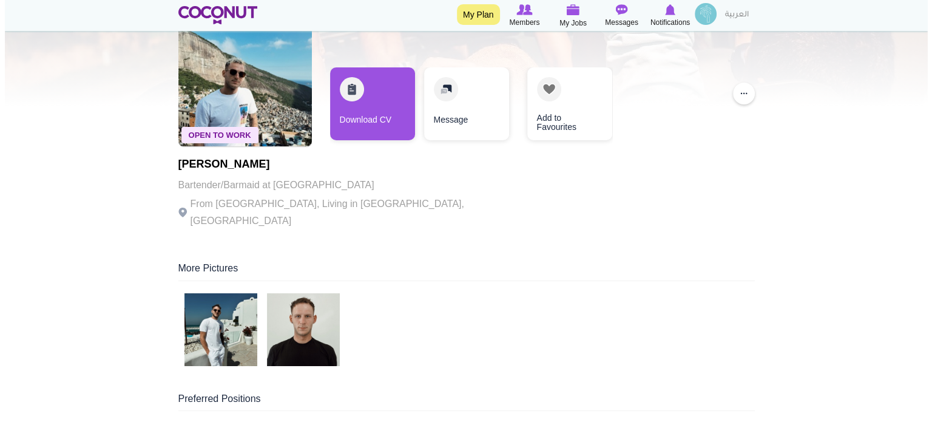
scroll to position [182, 0]
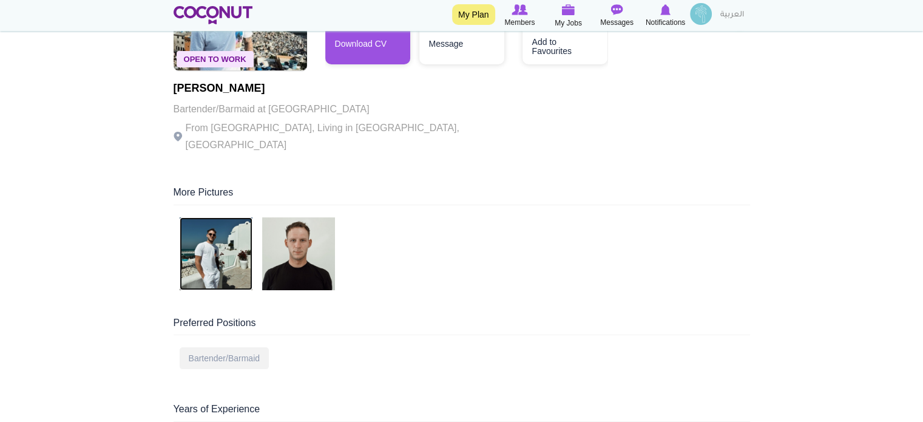
click at [220, 237] on img at bounding box center [216, 253] width 73 height 73
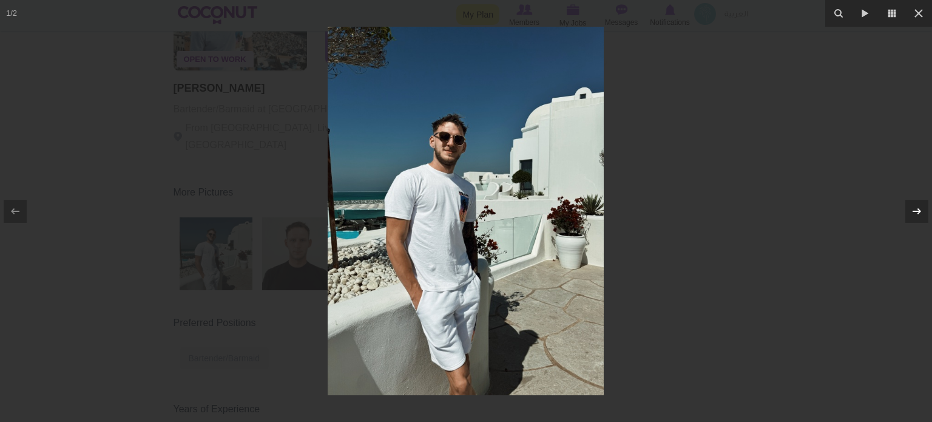
click at [912, 214] on icon at bounding box center [917, 211] width 15 height 15
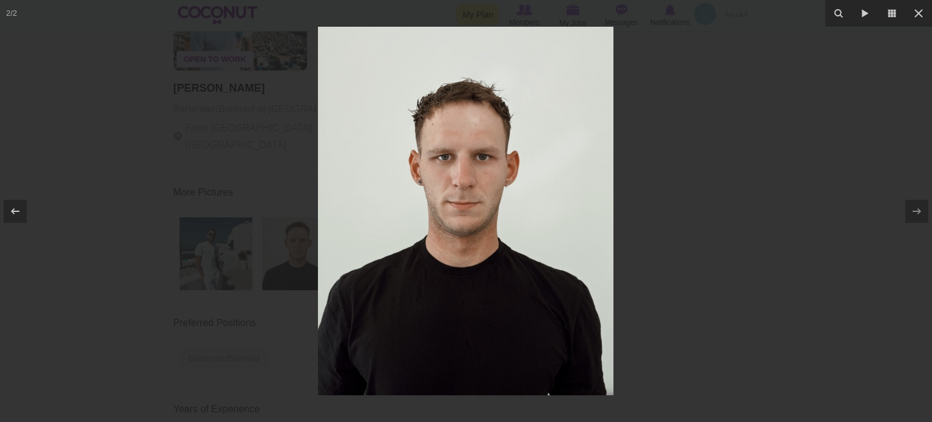
click at [782, 220] on div at bounding box center [466, 211] width 932 height 422
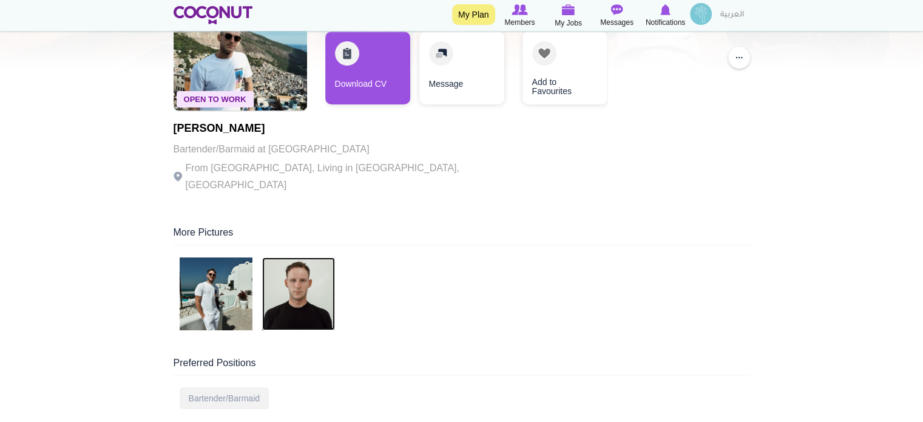
scroll to position [121, 0]
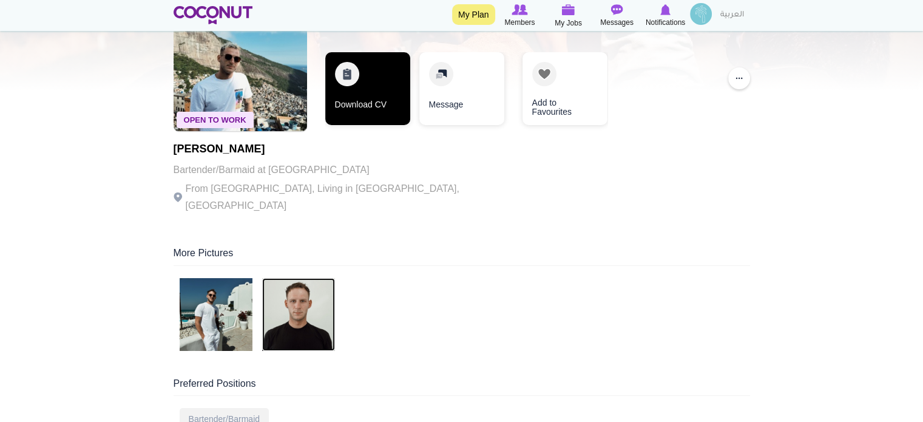
click at [381, 72] on link "Download CV" at bounding box center [367, 88] width 85 height 73
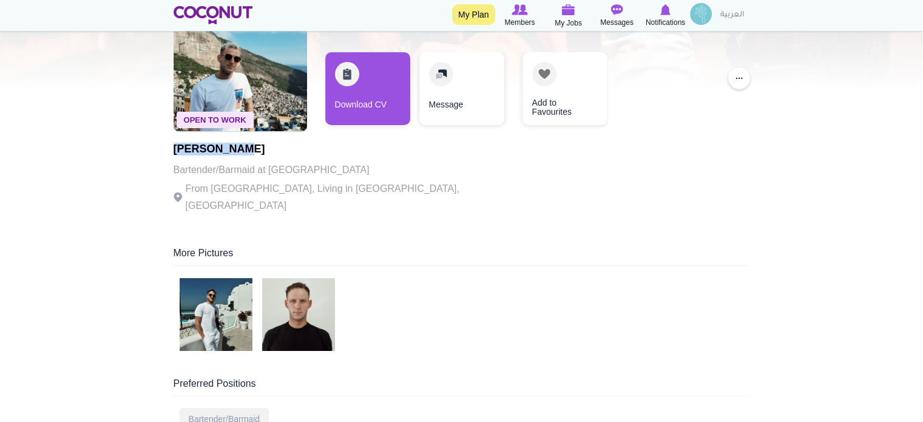
drag, startPoint x: 167, startPoint y: 139, endPoint x: 147, endPoint y: 143, distance: 19.9
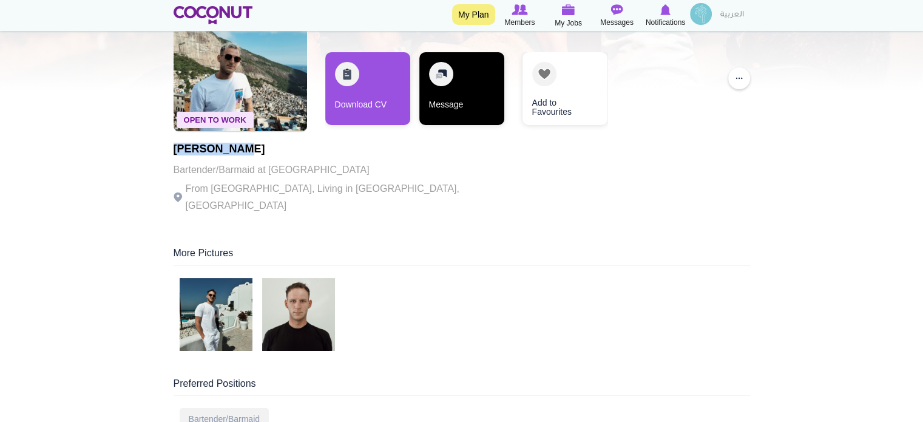
copy h1 "Roman Pylyp"
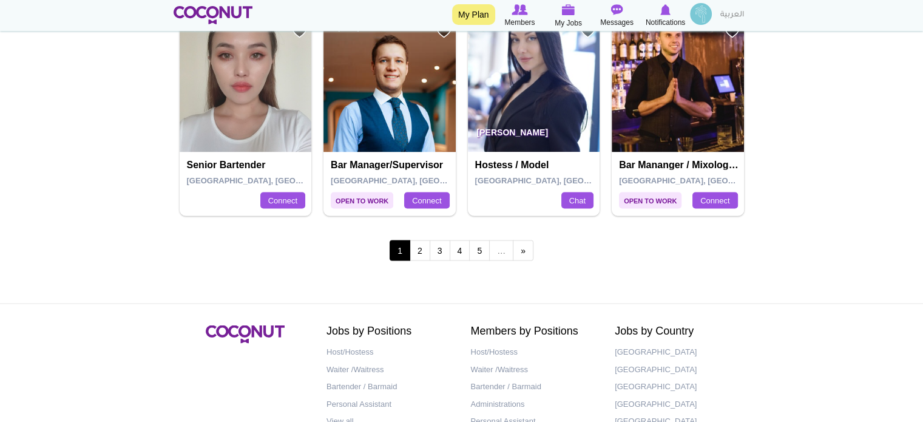
scroll to position [2245, 0]
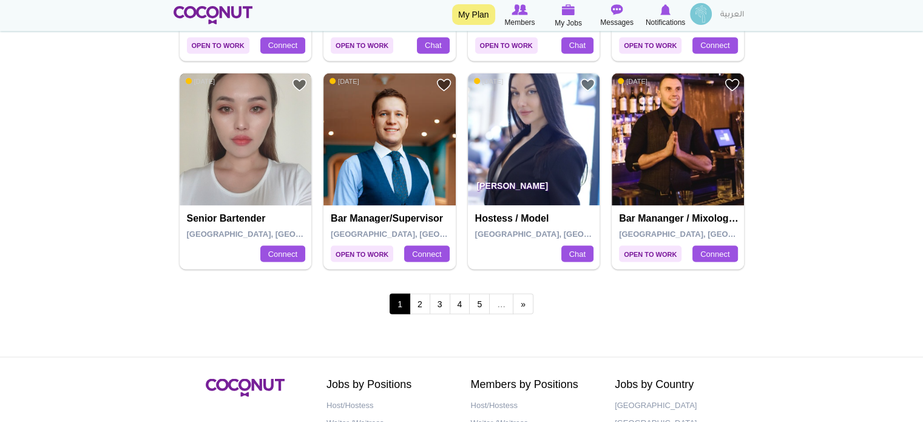
click at [224, 89] on img at bounding box center [246, 139] width 132 height 132
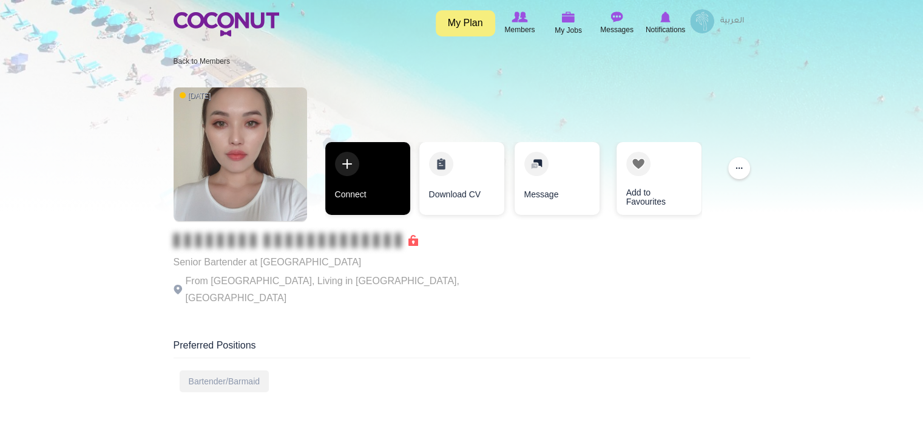
click at [389, 161] on link "Connect" at bounding box center [367, 178] width 85 height 73
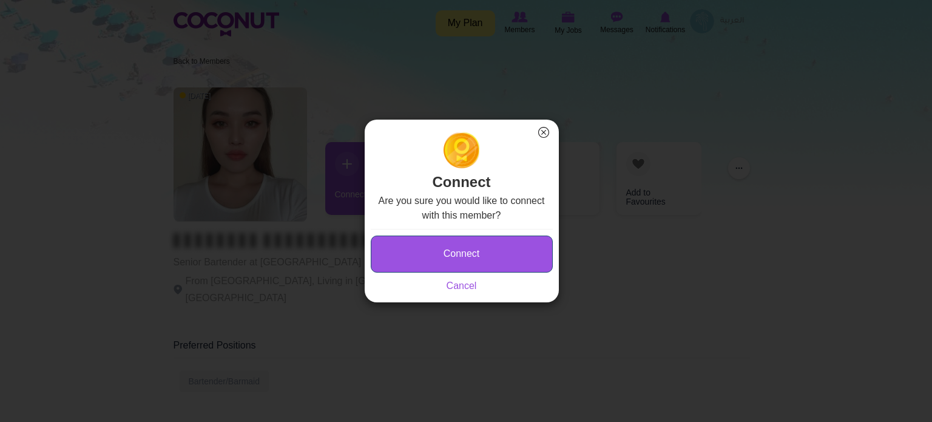
click at [447, 255] on button "Connect" at bounding box center [462, 253] width 182 height 37
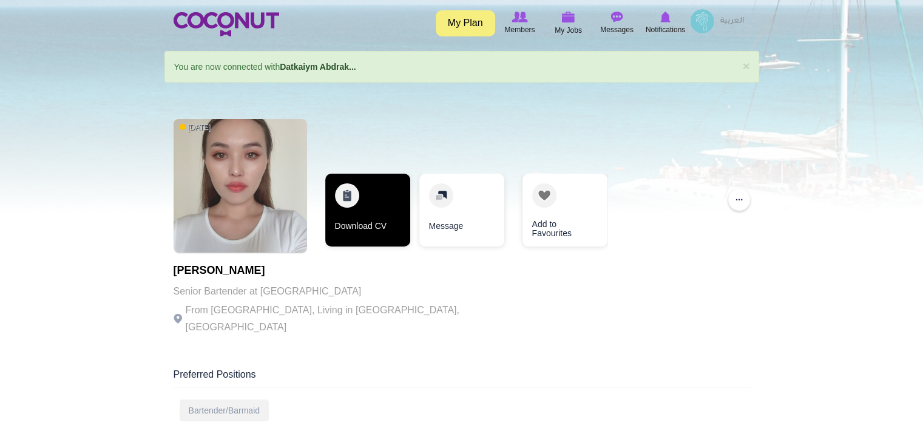
click at [368, 200] on link "Download CV" at bounding box center [367, 210] width 85 height 73
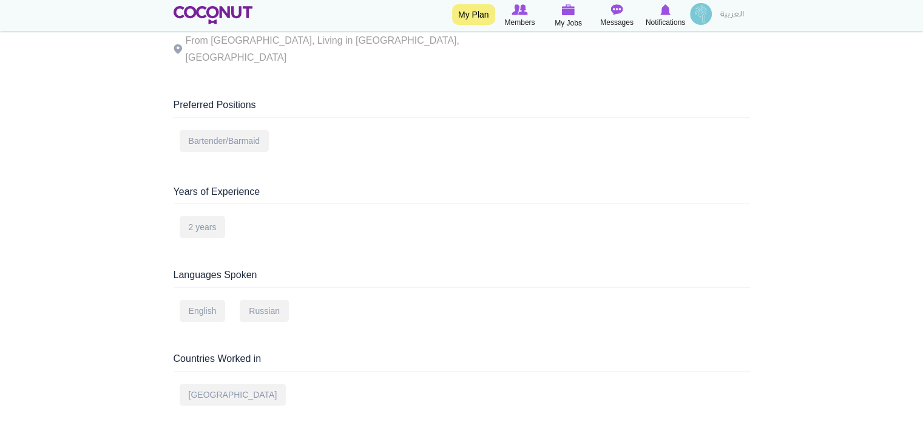
scroll to position [303, 0]
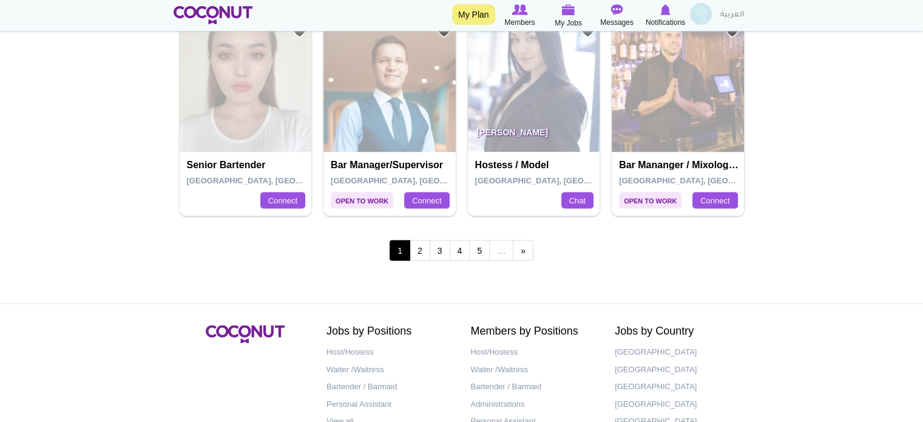
scroll to position [2245, 0]
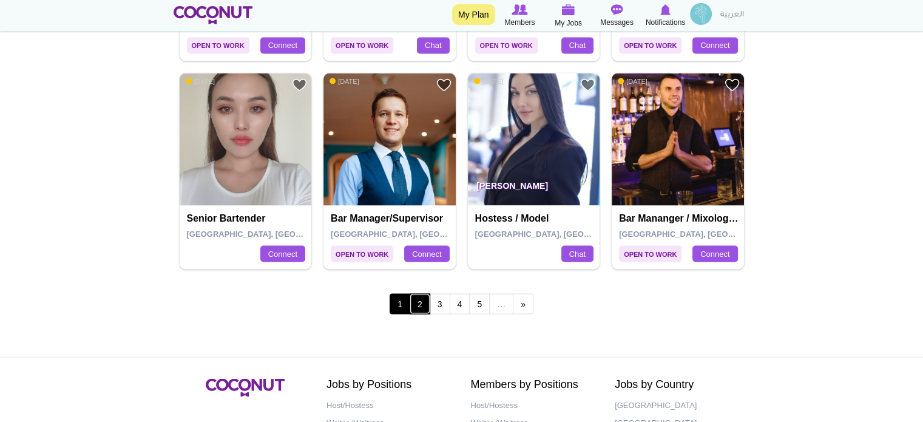
click at [419, 303] on link "2" at bounding box center [420, 303] width 21 height 21
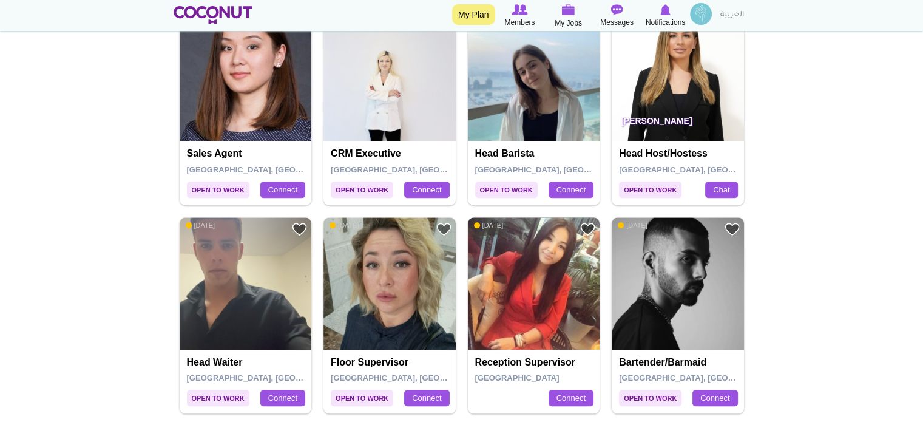
scroll to position [1153, 0]
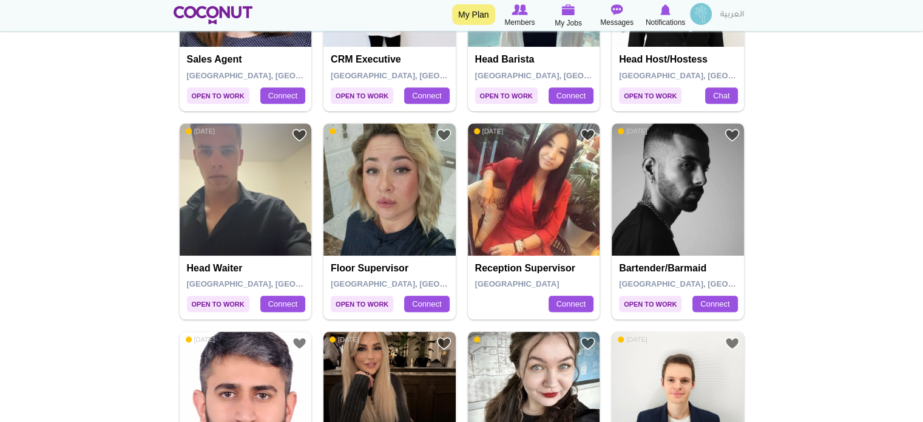
click at [133, 228] on body "Toggle navigation My Plan Members My Jobs Post a Job Messages Notifications Eat…" at bounding box center [461, 246] width 923 height 2798
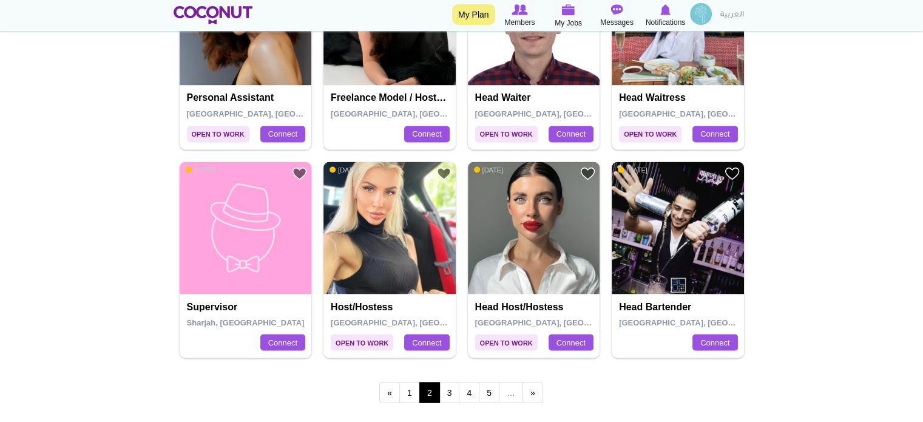
scroll to position [2185, 0]
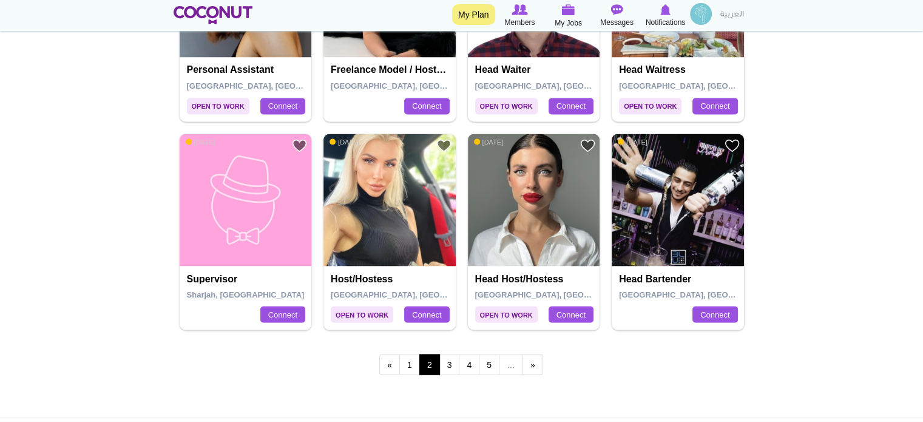
click at [697, 16] on img at bounding box center [701, 14] width 22 height 22
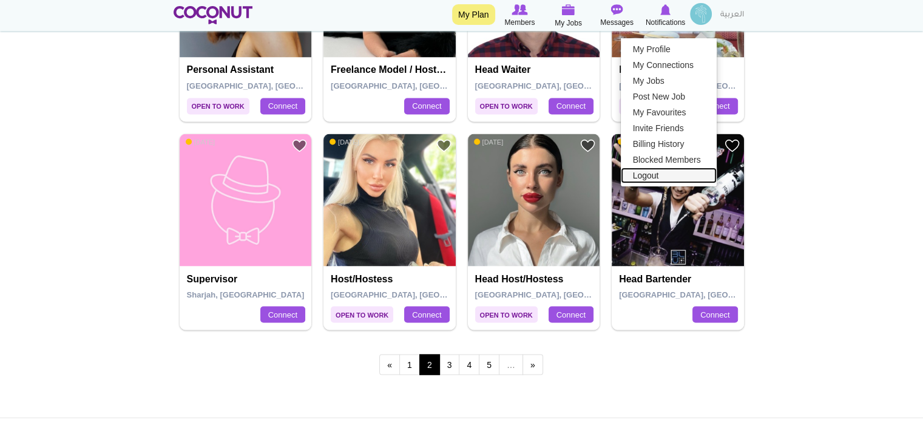
click at [666, 174] on link "Logout" at bounding box center [669, 175] width 96 height 16
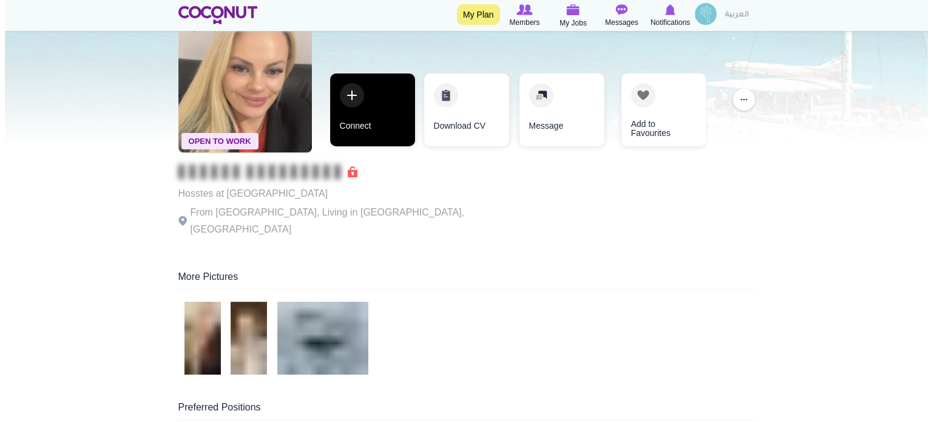
scroll to position [61, 0]
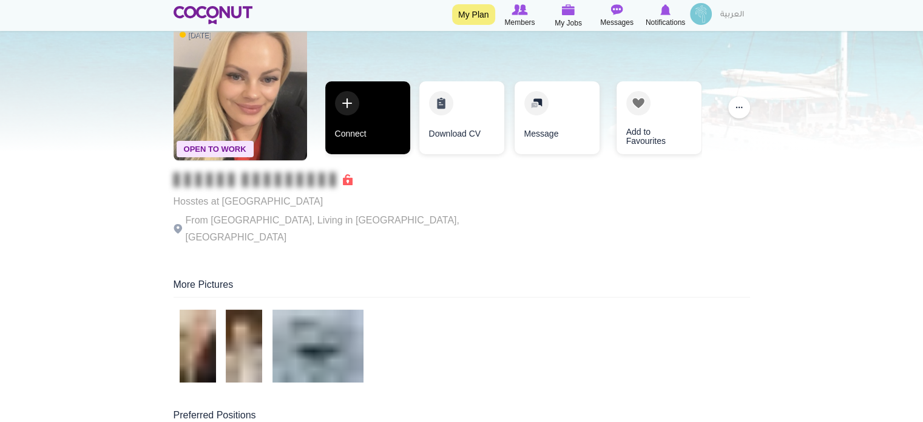
click at [347, 115] on link "Connect" at bounding box center [367, 117] width 85 height 73
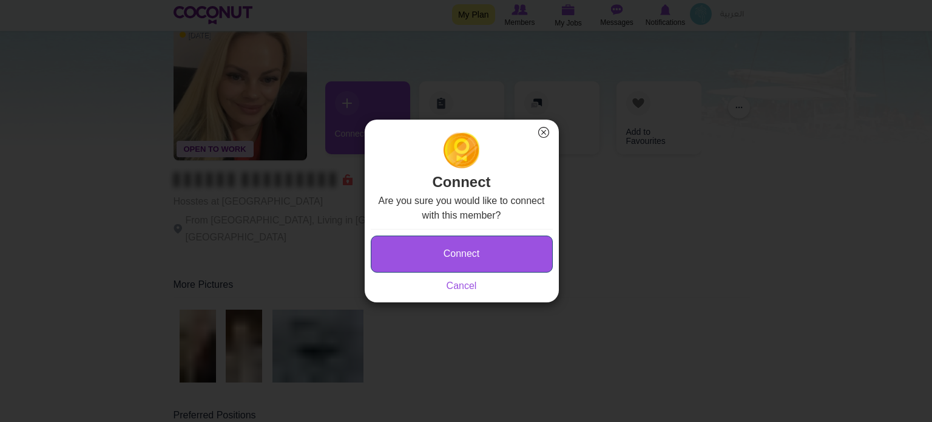
click at [451, 250] on button "Connect" at bounding box center [462, 253] width 182 height 37
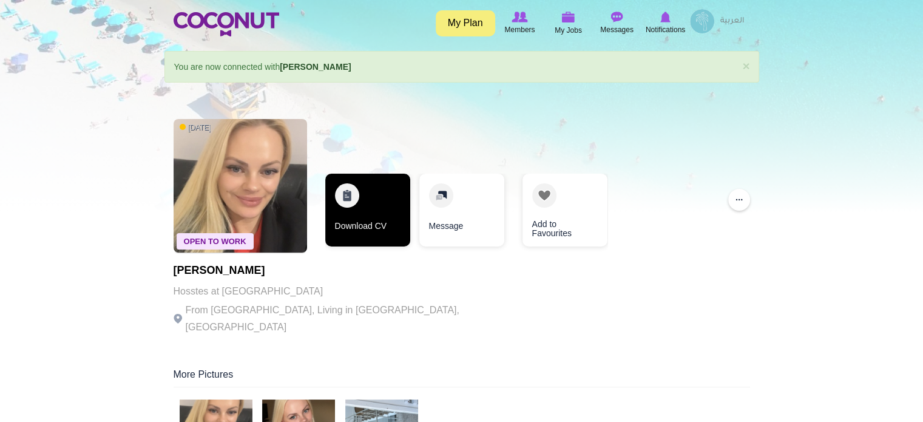
click at [374, 212] on link "Download CV" at bounding box center [367, 210] width 85 height 73
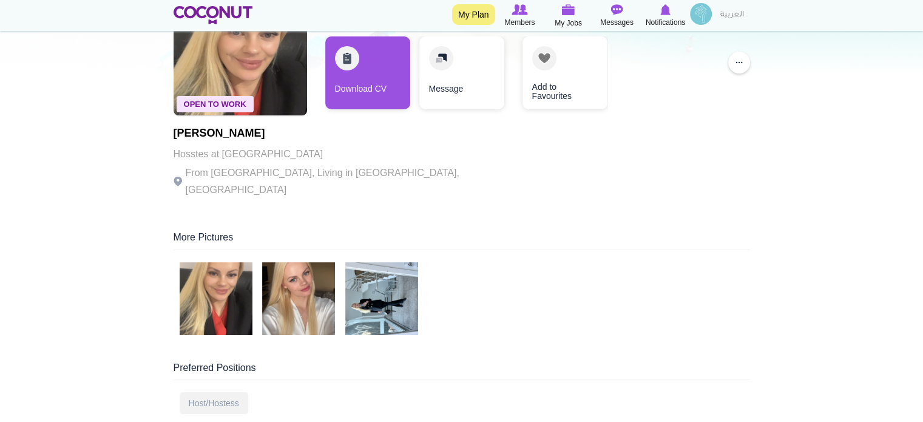
scroll to position [182, 0]
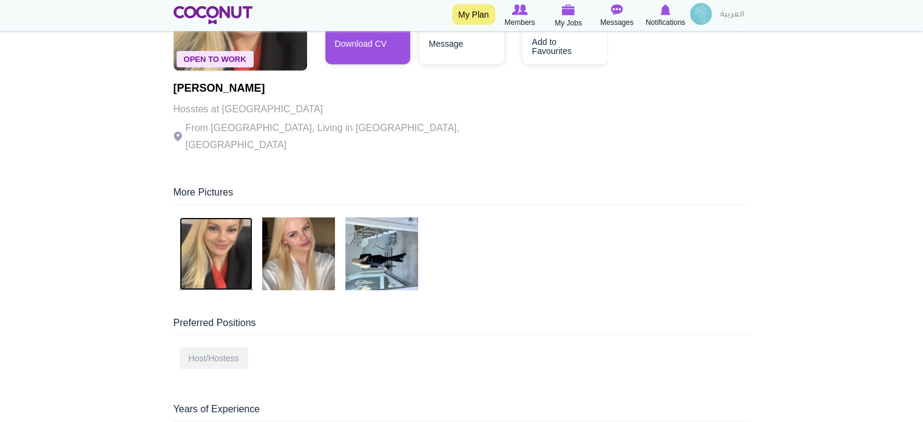
click at [209, 218] on img at bounding box center [216, 253] width 73 height 73
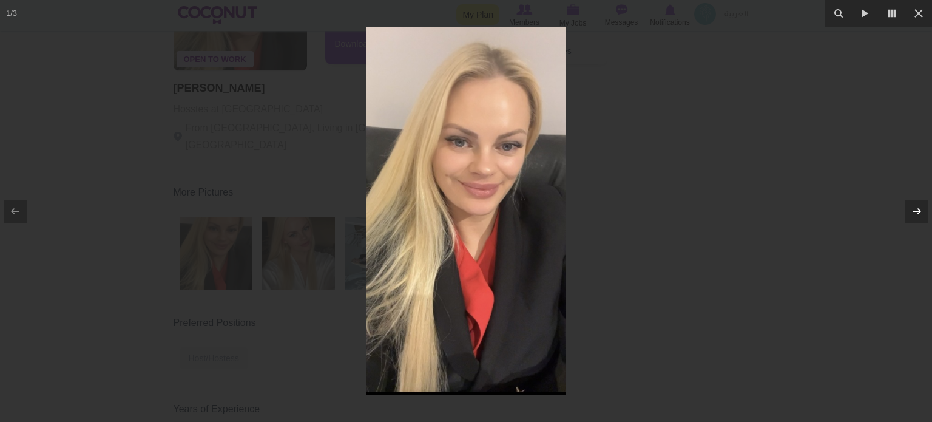
click at [910, 208] on icon at bounding box center [917, 211] width 15 height 15
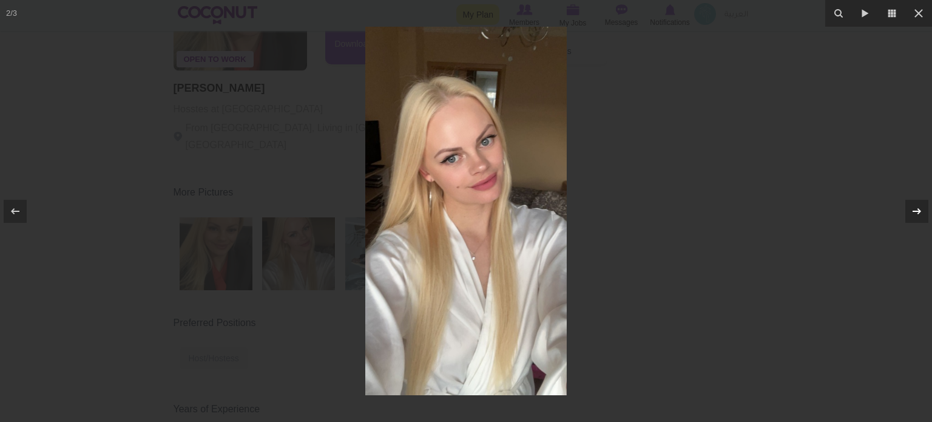
click at [910, 208] on icon at bounding box center [917, 211] width 15 height 15
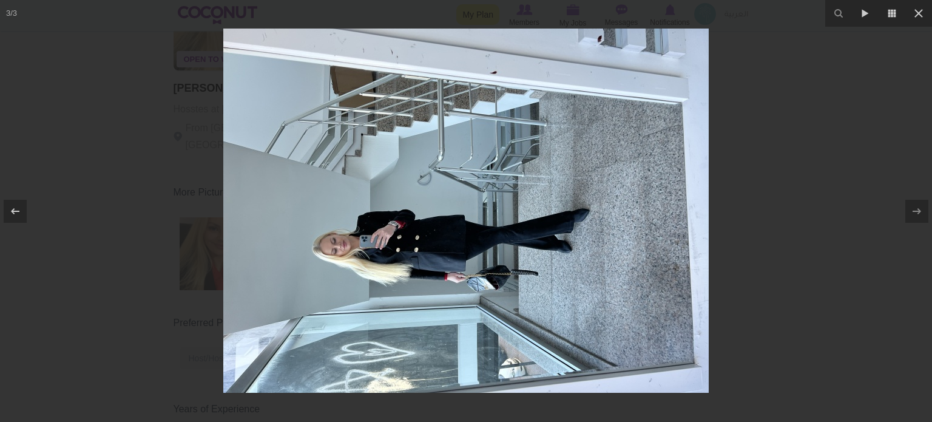
click at [805, 191] on div at bounding box center [466, 211] width 932 height 422
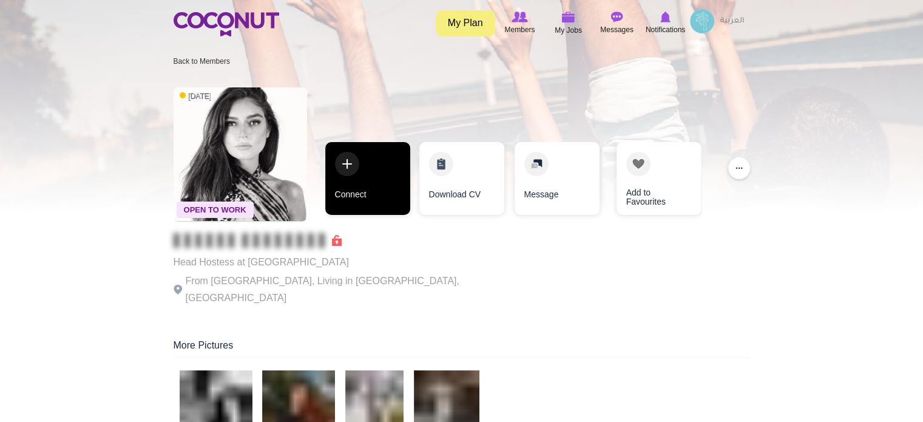
click at [371, 177] on link "Connect" at bounding box center [367, 178] width 85 height 73
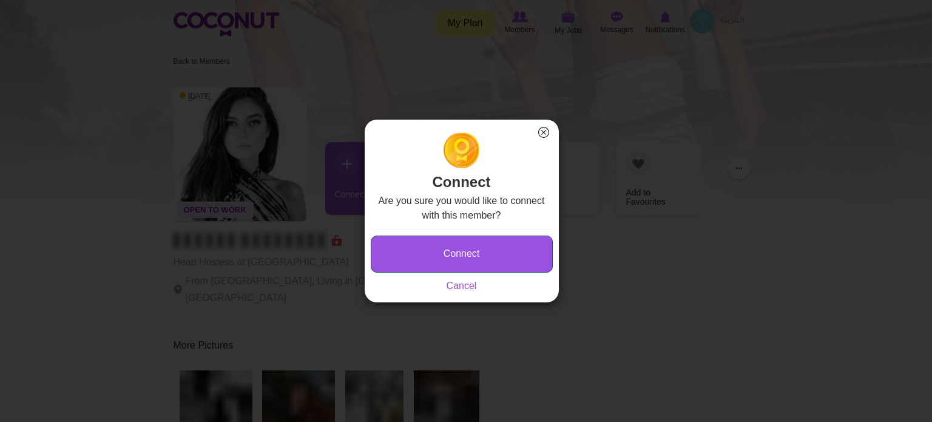
click at [446, 250] on button "Connect" at bounding box center [462, 253] width 182 height 37
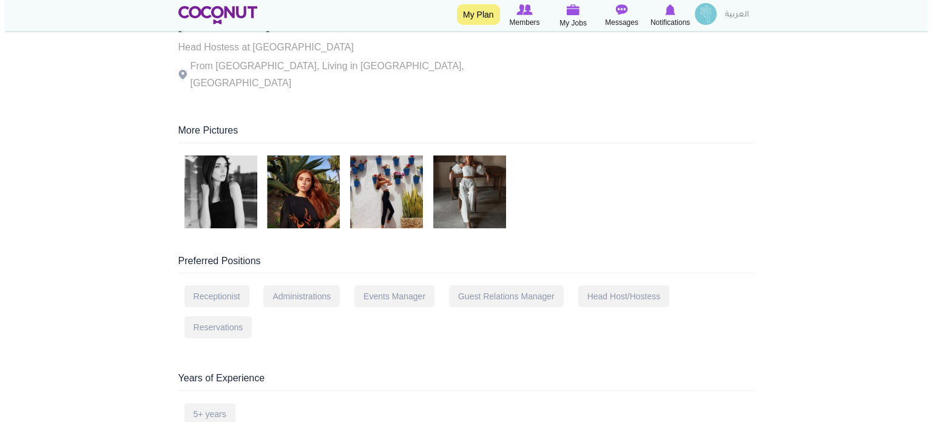
scroll to position [243, 0]
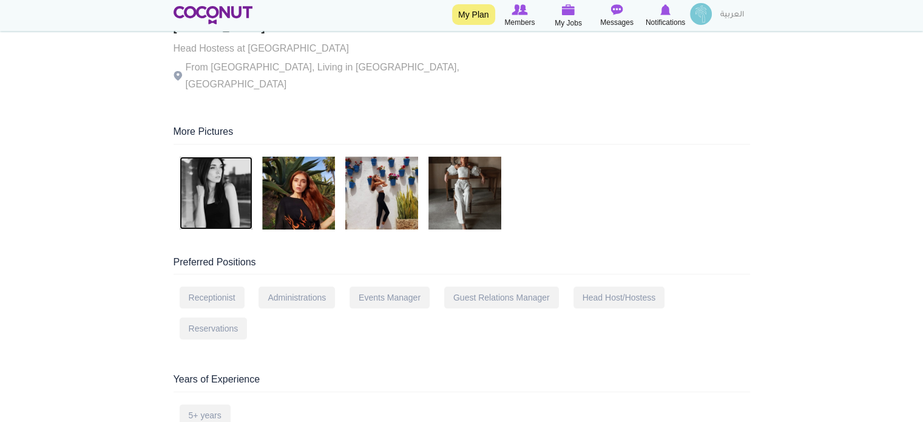
click at [209, 172] on img at bounding box center [216, 193] width 73 height 73
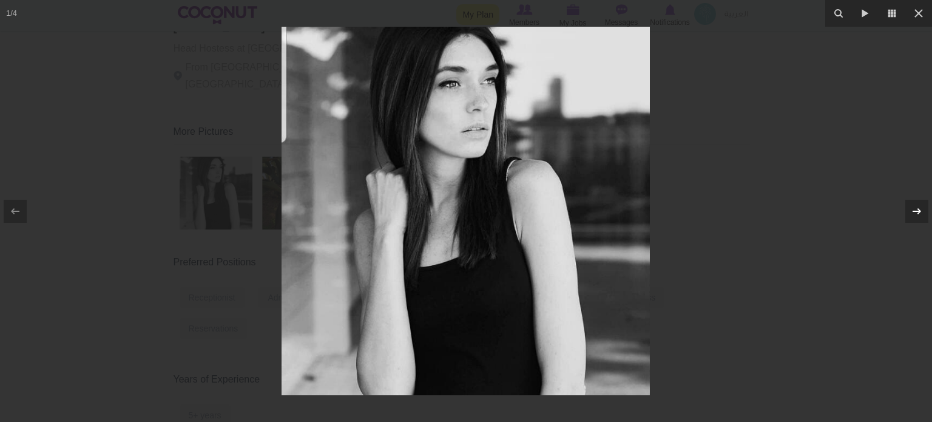
click at [921, 208] on icon at bounding box center [917, 211] width 15 height 15
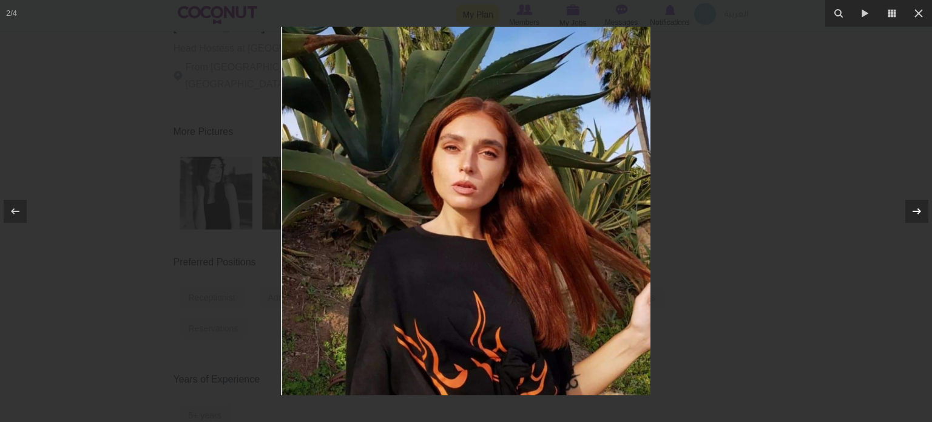
click at [921, 208] on icon at bounding box center [917, 211] width 15 height 15
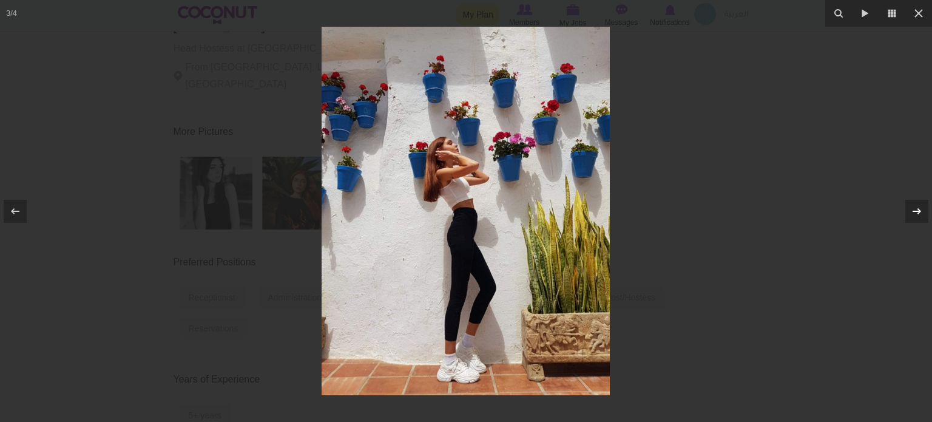
click at [921, 208] on icon at bounding box center [917, 211] width 15 height 15
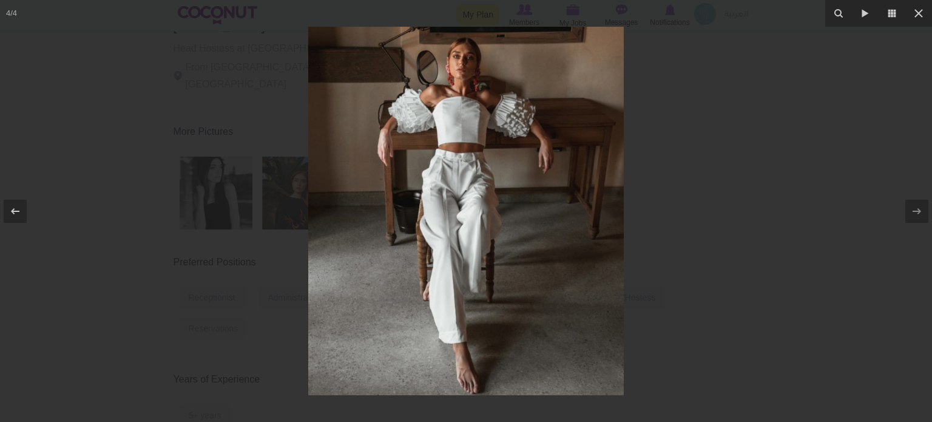
click at [722, 202] on div at bounding box center [466, 211] width 932 height 422
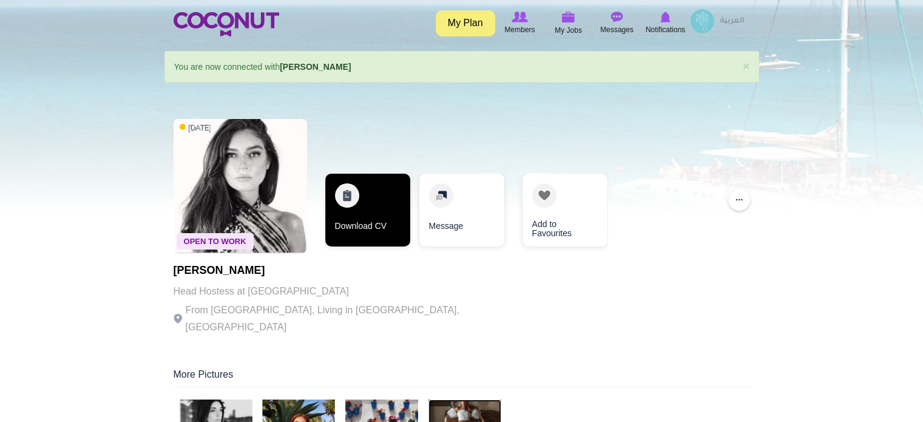
click at [379, 217] on link "Download CV" at bounding box center [367, 210] width 85 height 73
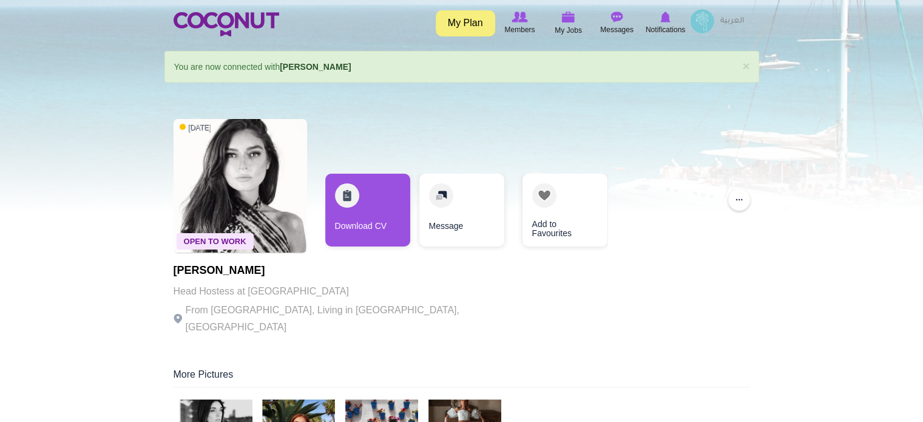
drag, startPoint x: 278, startPoint y: 267, endPoint x: 152, endPoint y: 269, distance: 126.3
copy h1 "[PERSON_NAME]"
drag, startPoint x: 249, startPoint y: 309, endPoint x: 211, endPoint y: 308, distance: 38.3
click at [211, 308] on p "From [GEOGRAPHIC_DATA], Living in [GEOGRAPHIC_DATA], [GEOGRAPHIC_DATA]" at bounding box center [341, 319] width 334 height 34
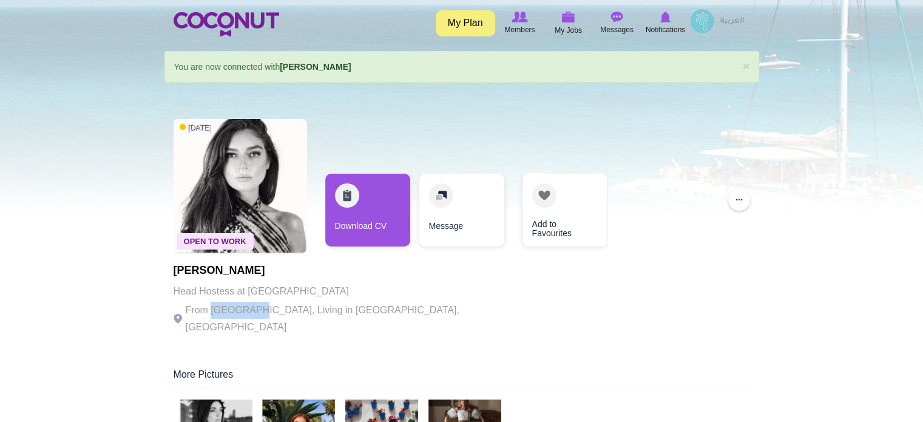
copy p "[GEOGRAPHIC_DATA]"
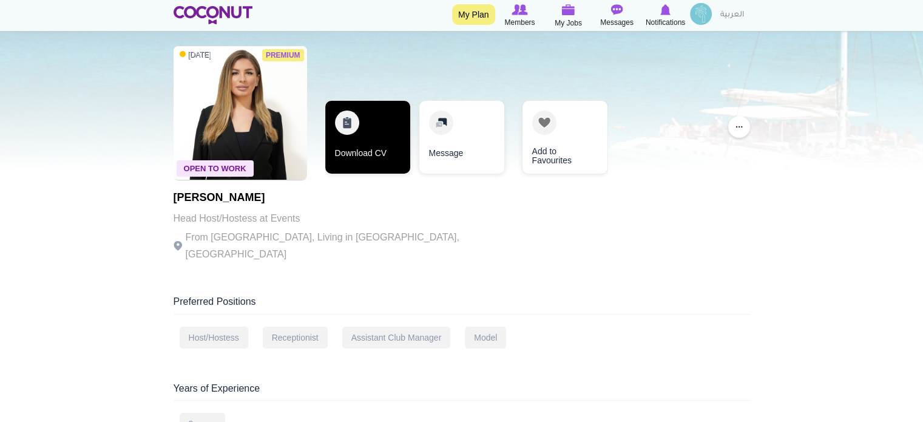
scroll to position [121, 0]
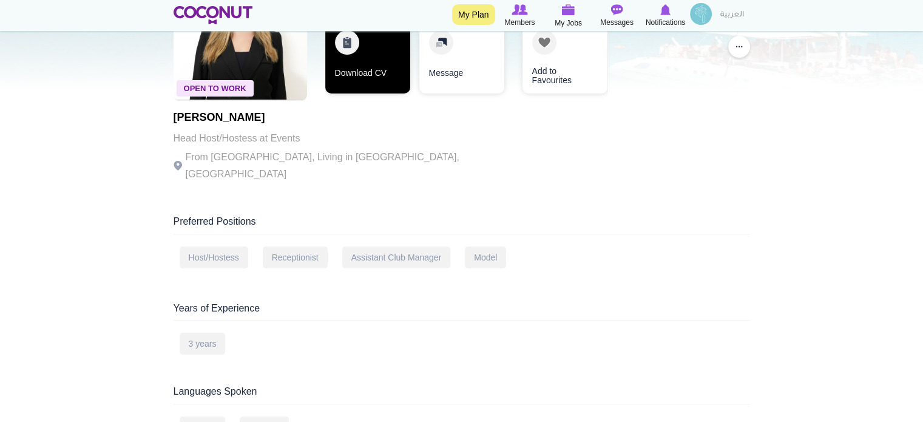
click at [358, 53] on link "Download CV" at bounding box center [367, 57] width 85 height 73
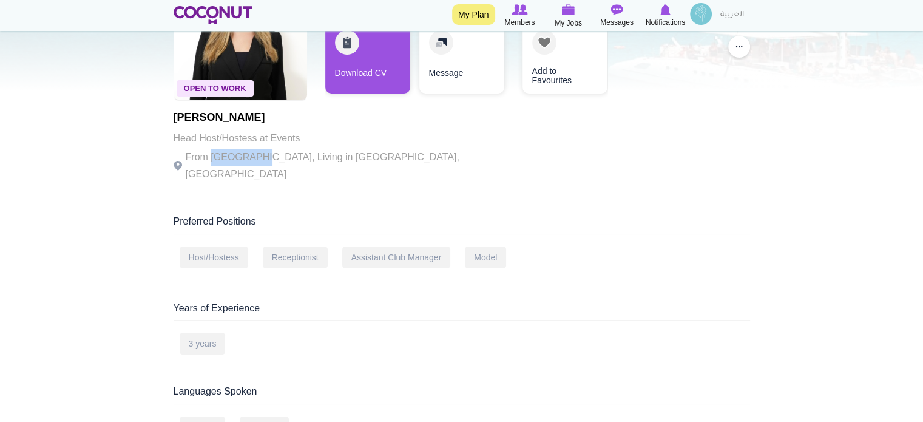
drag, startPoint x: 262, startPoint y: 154, endPoint x: 212, endPoint y: 160, distance: 50.1
click at [212, 160] on p "From [GEOGRAPHIC_DATA], Living in [GEOGRAPHIC_DATA], [GEOGRAPHIC_DATA]" at bounding box center [341, 166] width 334 height 34
copy p "[GEOGRAPHIC_DATA]"
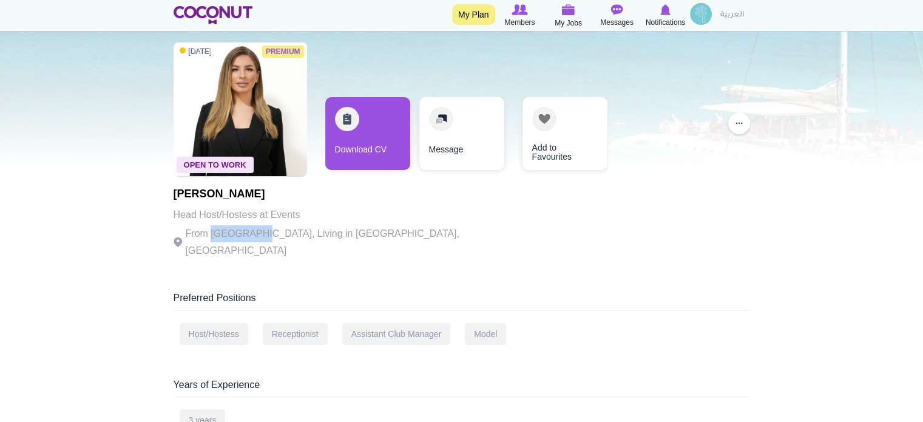
scroll to position [0, 0]
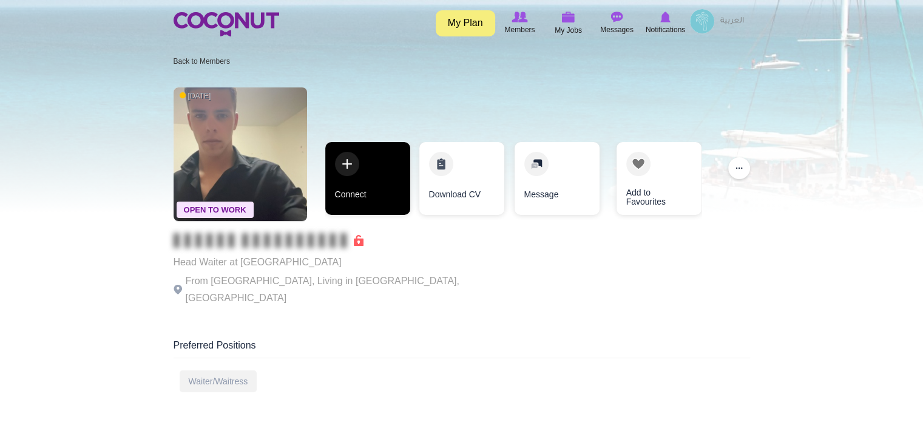
click at [345, 177] on link "Connect" at bounding box center [367, 178] width 85 height 73
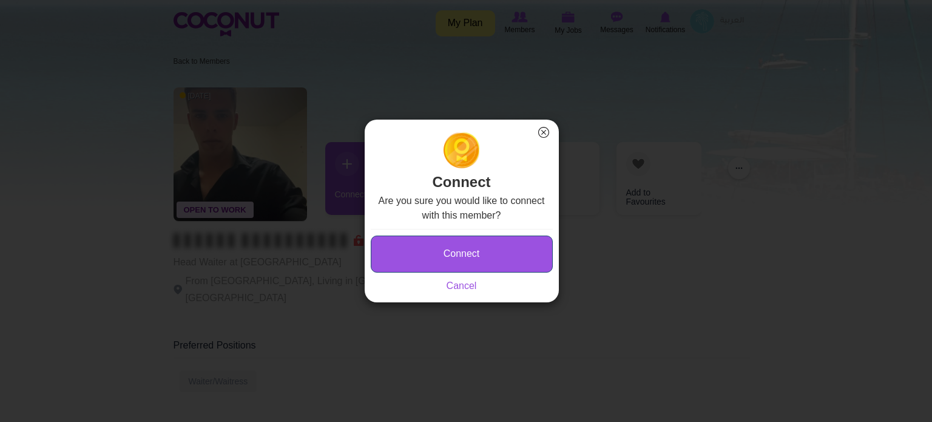
click at [454, 248] on button "Connect" at bounding box center [462, 253] width 182 height 37
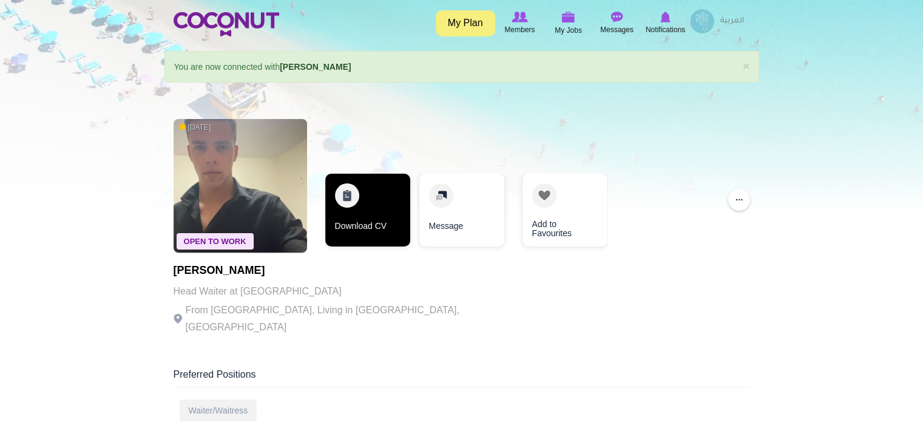
click at [374, 191] on link "Download CV" at bounding box center [367, 210] width 85 height 73
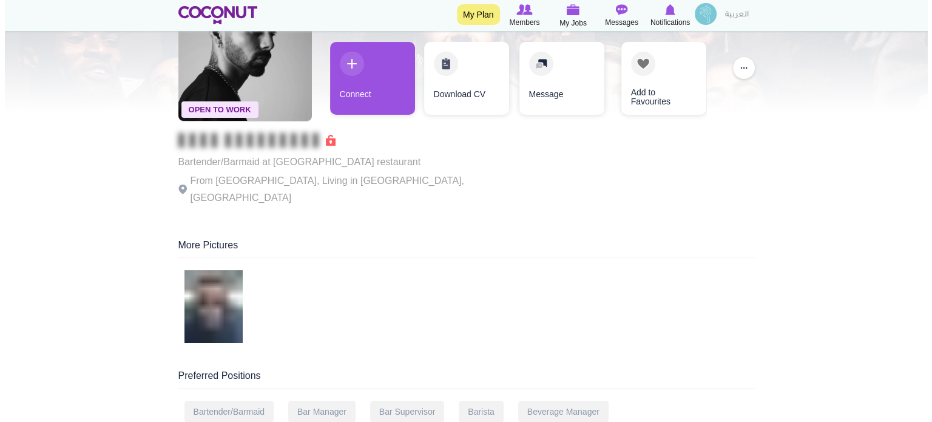
scroll to position [121, 0]
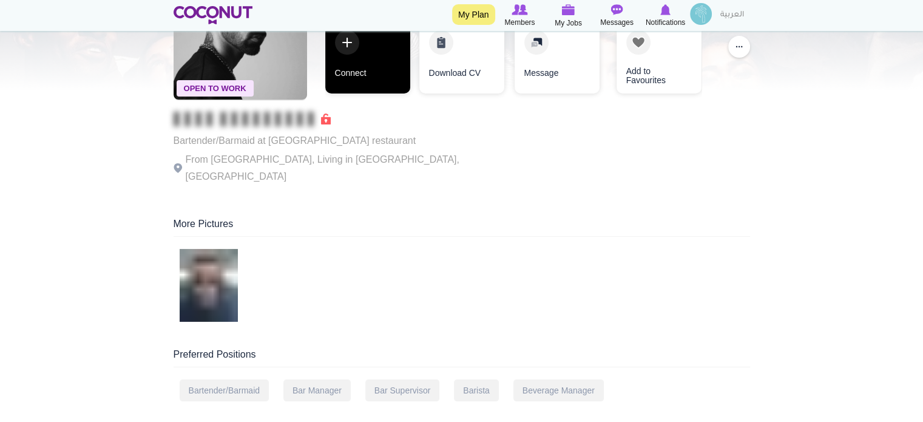
click at [373, 61] on link "Connect" at bounding box center [367, 57] width 85 height 73
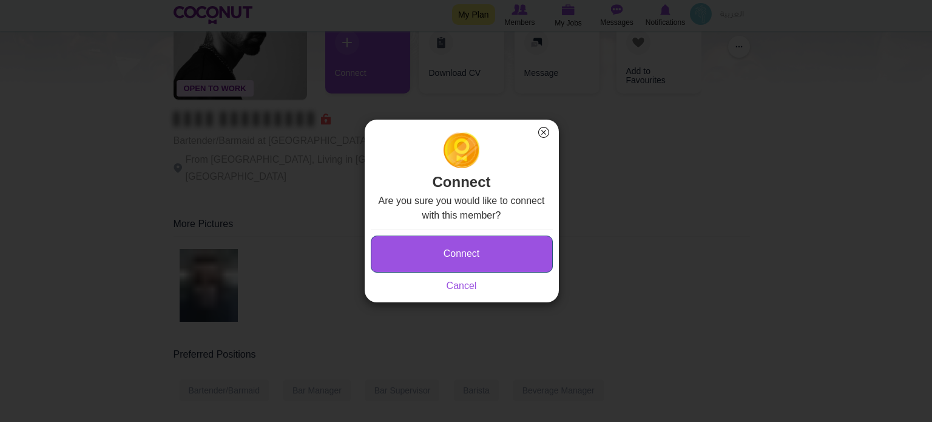
click at [419, 248] on button "Connect" at bounding box center [462, 253] width 182 height 37
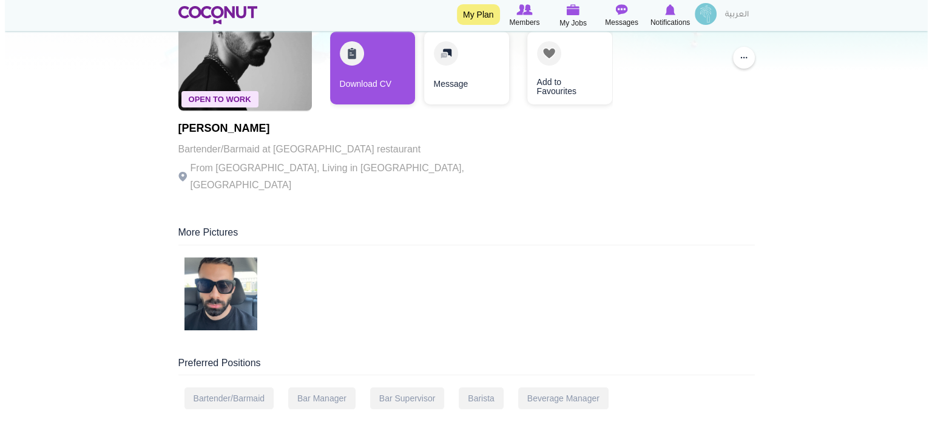
scroll to position [182, 0]
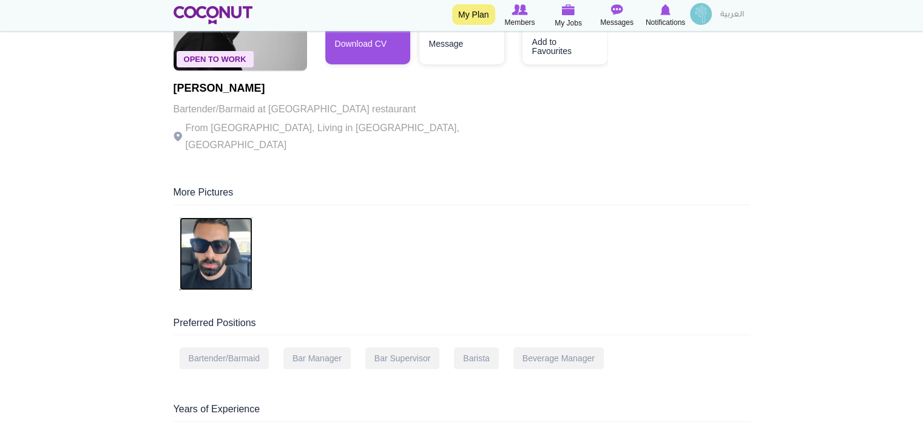
click at [221, 225] on img at bounding box center [216, 253] width 73 height 73
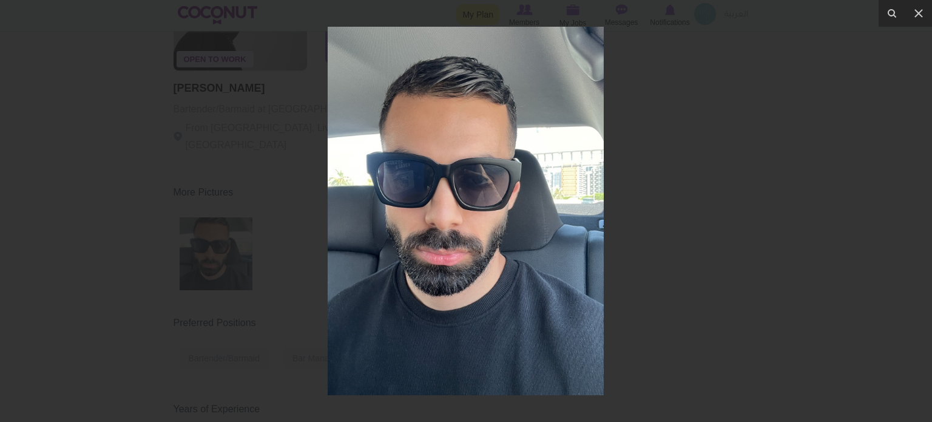
click at [692, 208] on div at bounding box center [466, 211] width 932 height 422
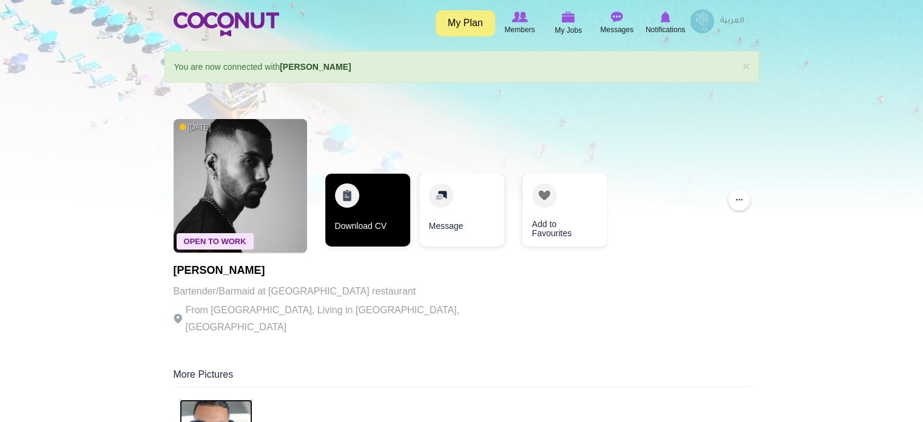
click at [383, 175] on link "Download CV" at bounding box center [367, 210] width 85 height 73
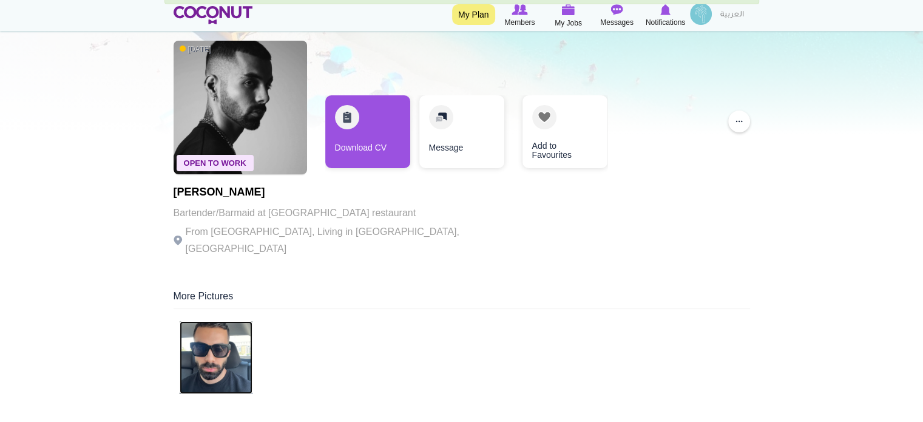
scroll to position [61, 0]
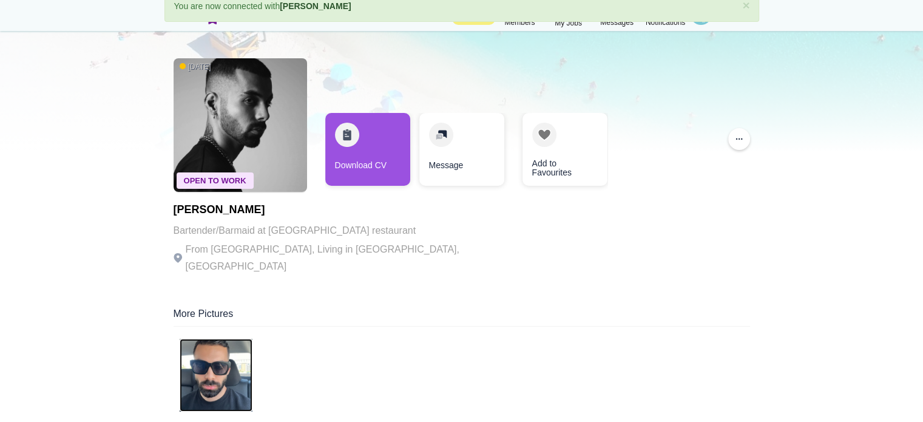
click at [223, 387] on img at bounding box center [216, 375] width 73 height 73
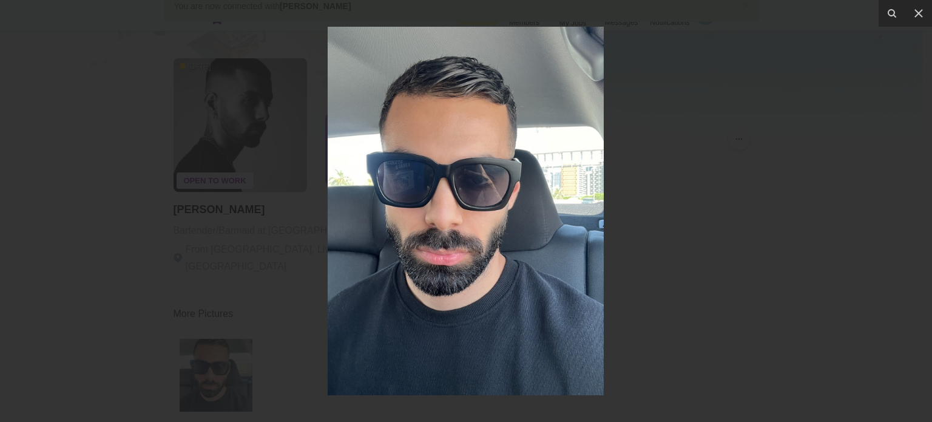
click at [713, 232] on div at bounding box center [466, 211] width 932 height 422
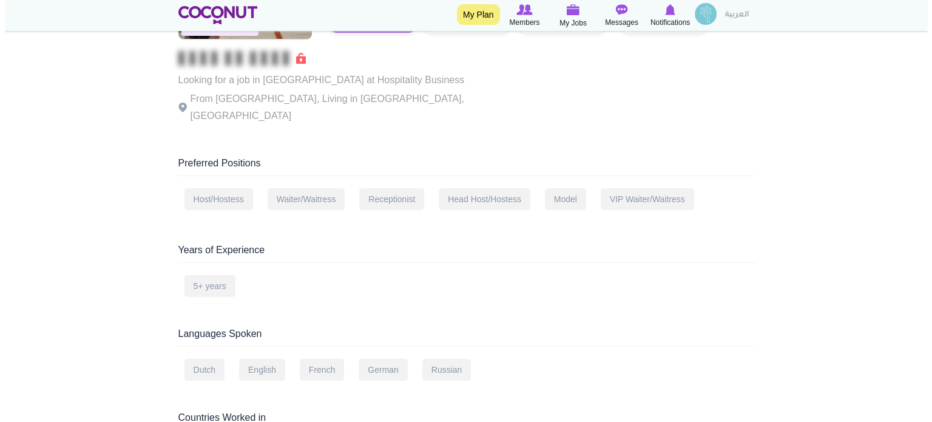
scroll to position [61, 0]
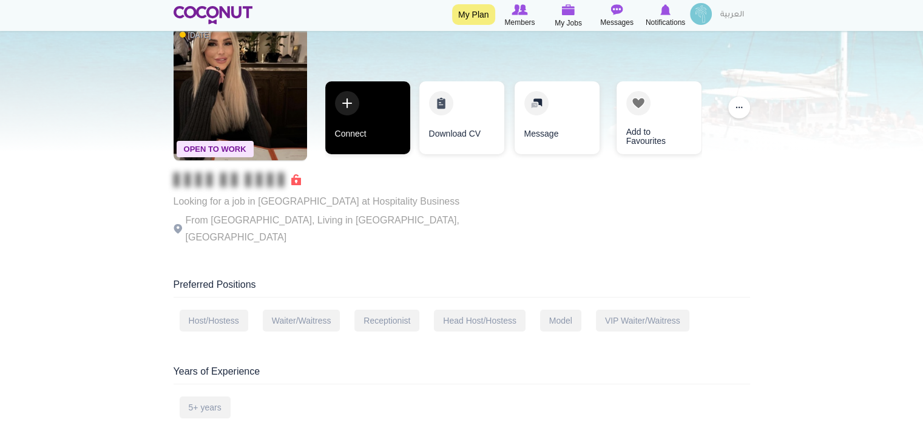
click at [365, 126] on link "Connect" at bounding box center [367, 117] width 85 height 73
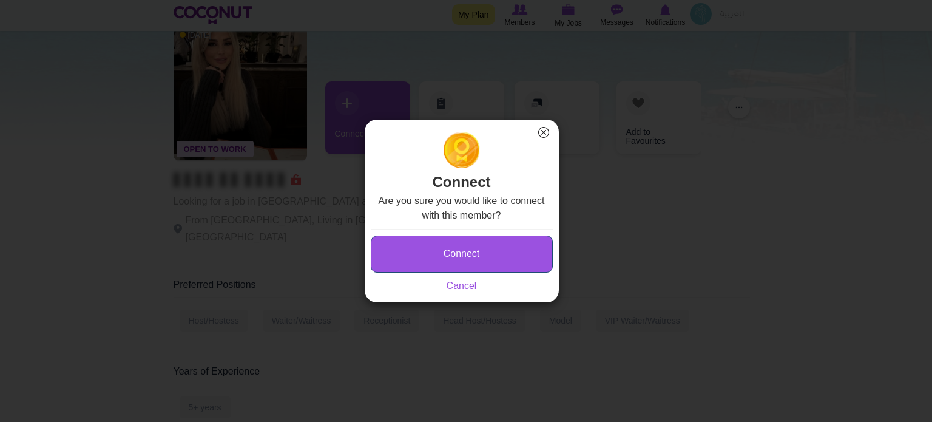
click at [430, 247] on button "Connect" at bounding box center [462, 253] width 182 height 37
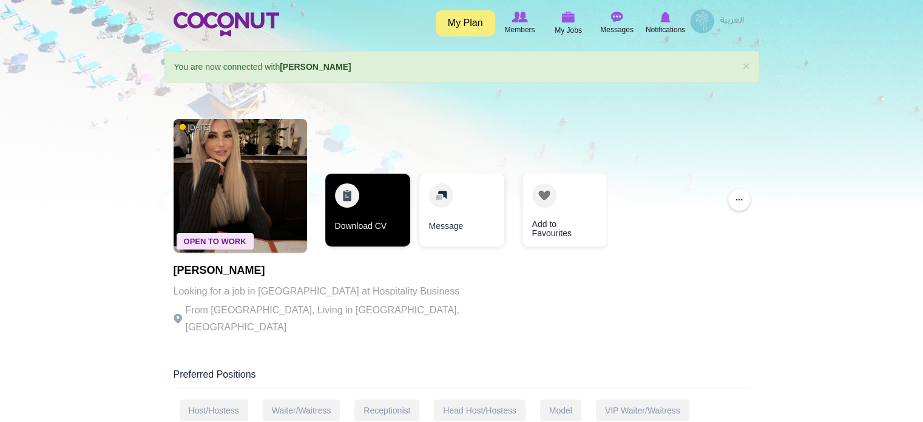
click at [390, 206] on link "Download CV" at bounding box center [367, 210] width 85 height 73
click at [333, 196] on link "Download CV" at bounding box center [367, 210] width 85 height 73
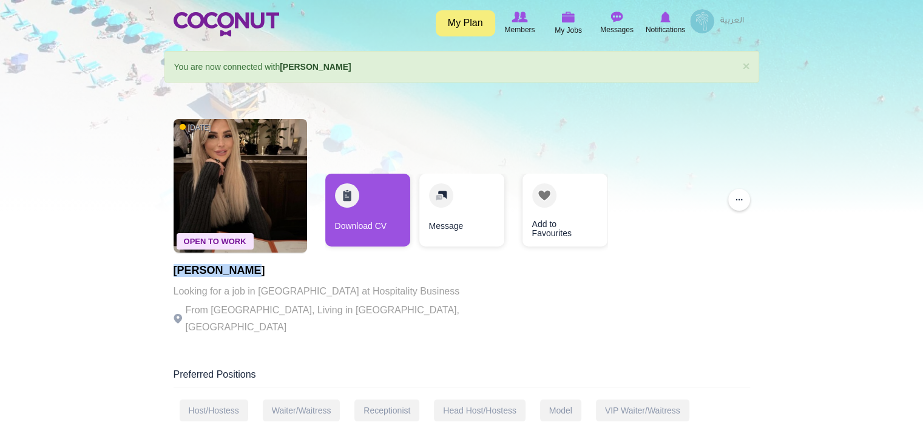
drag, startPoint x: 254, startPoint y: 269, endPoint x: 163, endPoint y: 266, distance: 91.7
copy h1 "[PERSON_NAME]"
drag, startPoint x: 233, startPoint y: 308, endPoint x: 212, endPoint y: 307, distance: 20.6
click at [212, 307] on p "From Netherlands, Living in Dubai, United Arab Emirates" at bounding box center [341, 319] width 334 height 34
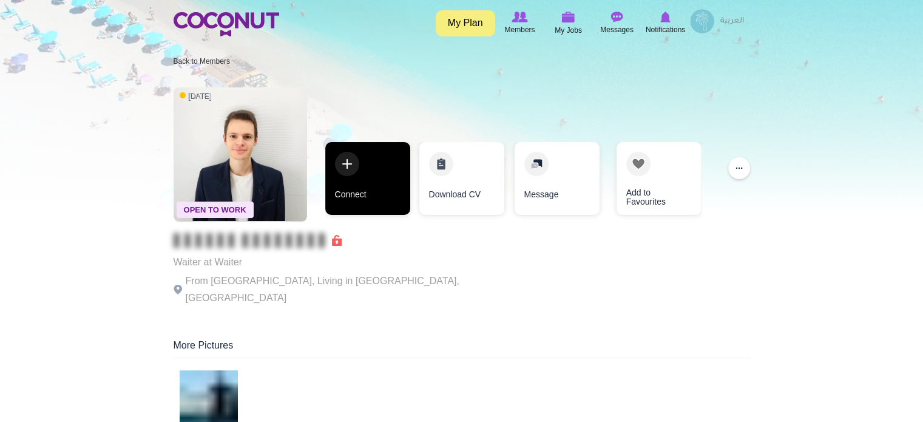
click at [356, 183] on link "Connect" at bounding box center [367, 178] width 85 height 73
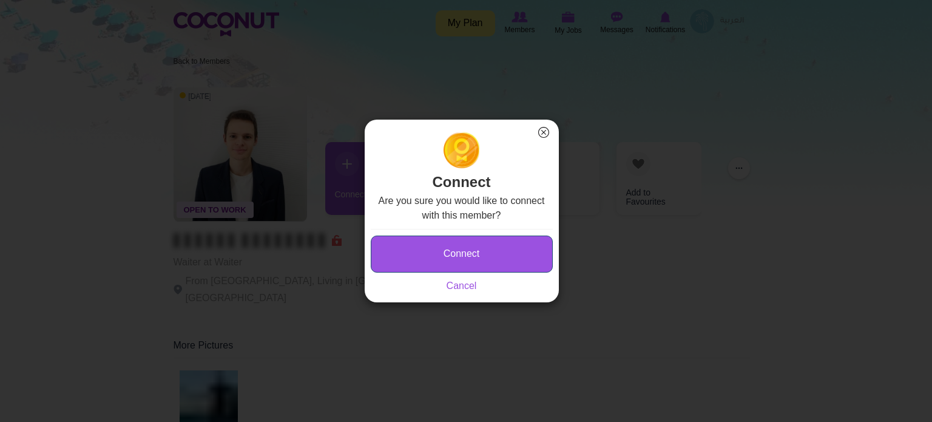
click at [442, 271] on button "Connect" at bounding box center [462, 253] width 182 height 37
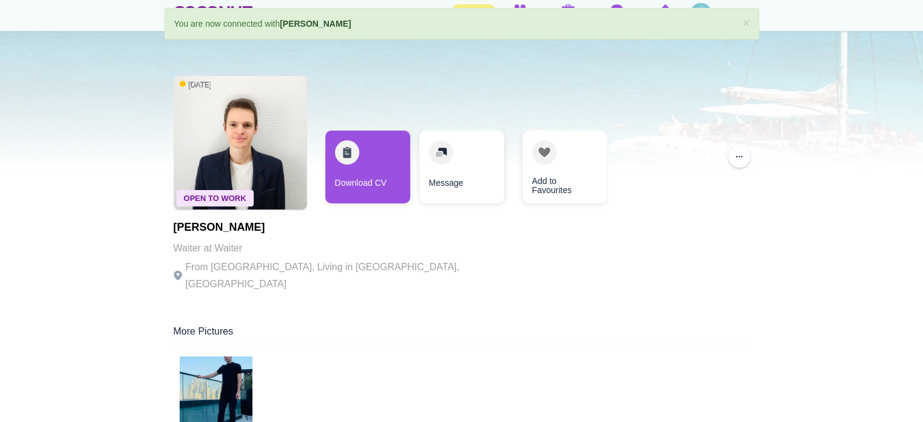
scroll to position [121, 0]
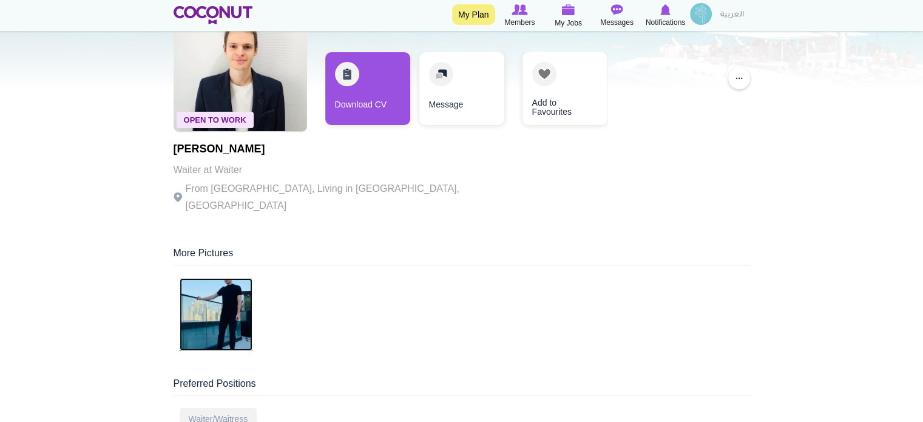
click at [229, 294] on img at bounding box center [216, 314] width 73 height 73
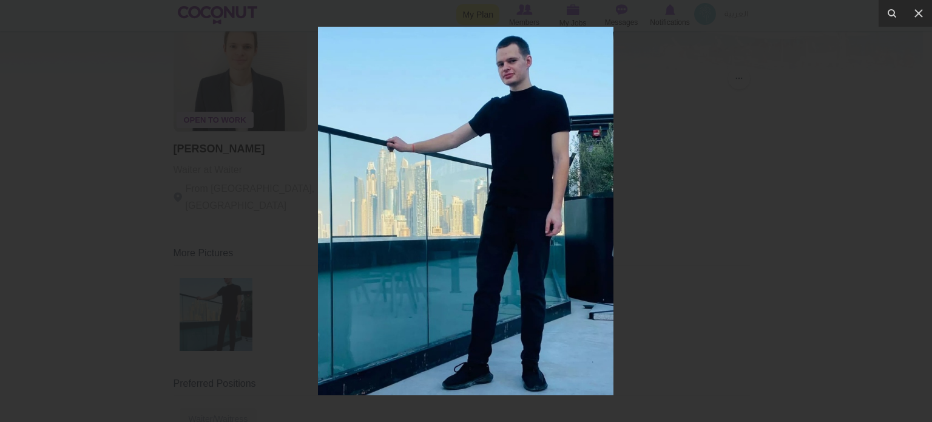
click at [758, 171] on div at bounding box center [466, 211] width 932 height 422
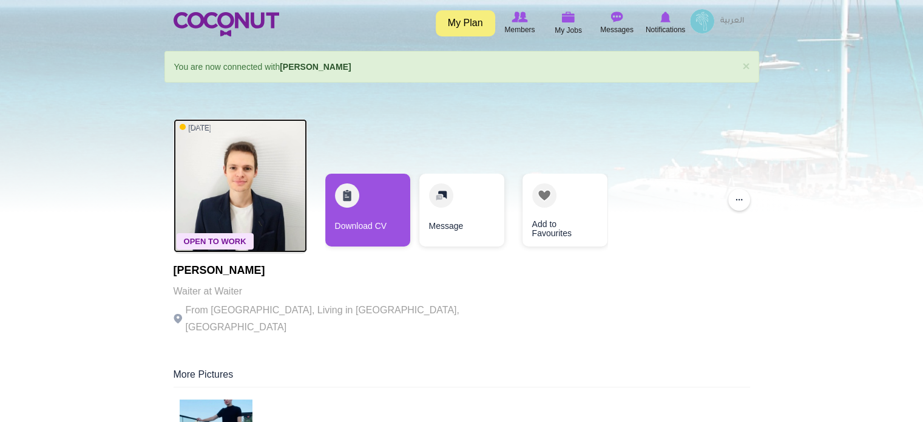
click at [263, 178] on img at bounding box center [241, 186] width 134 height 134
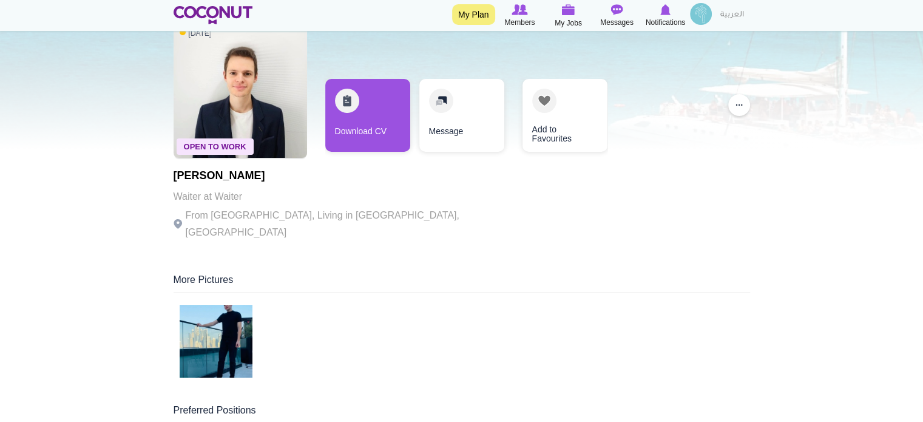
scroll to position [182, 0]
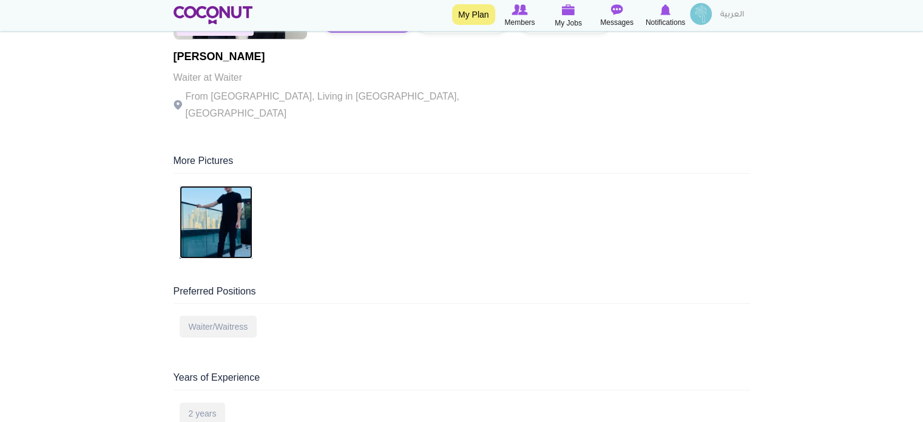
click at [237, 202] on img at bounding box center [216, 222] width 73 height 73
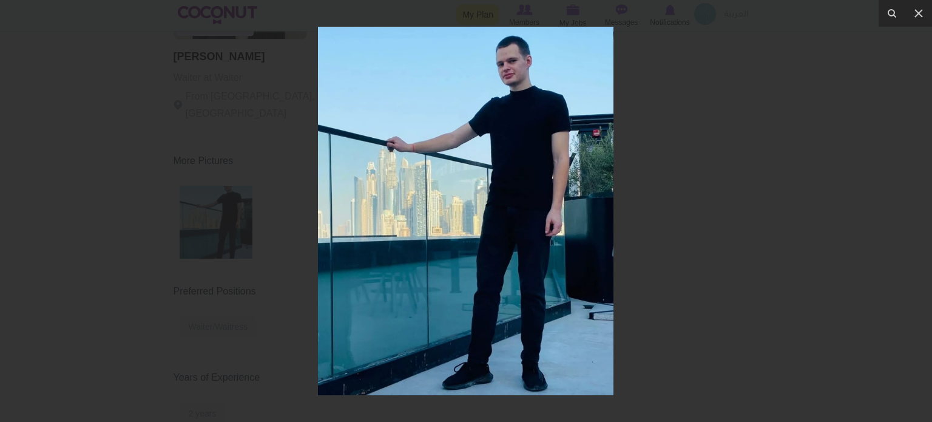
click at [742, 164] on div at bounding box center [466, 211] width 932 height 422
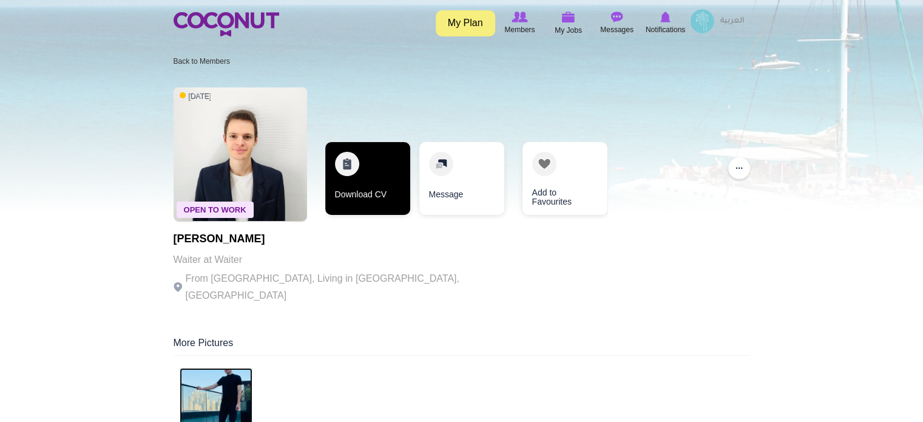
click at [364, 159] on link "Download CV" at bounding box center [367, 178] width 85 height 73
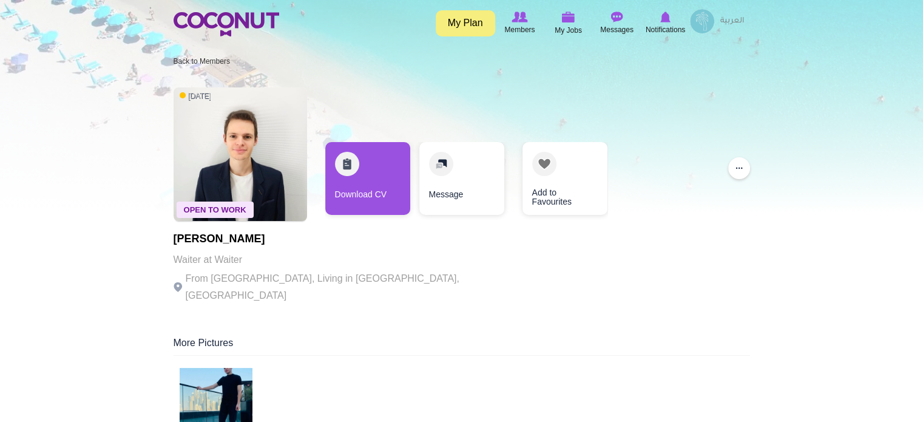
drag, startPoint x: 268, startPoint y: 239, endPoint x: 167, endPoint y: 243, distance: 100.9
copy h1 "[PERSON_NAME]"
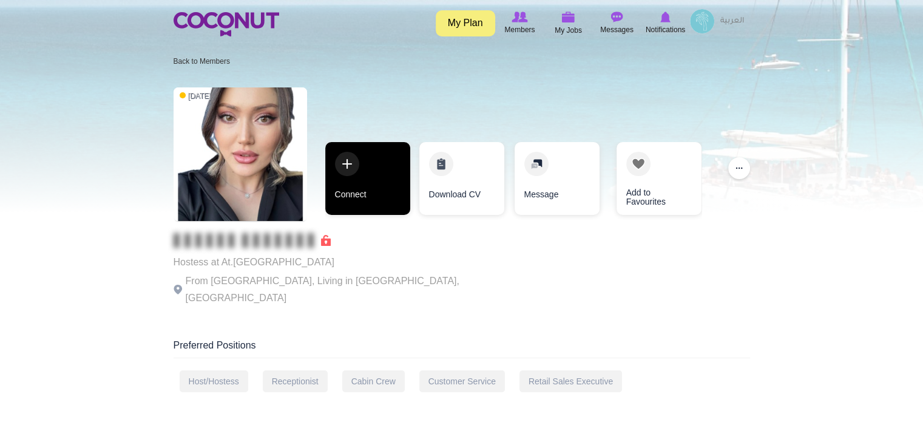
click at [354, 178] on link "Connect" at bounding box center [367, 178] width 85 height 73
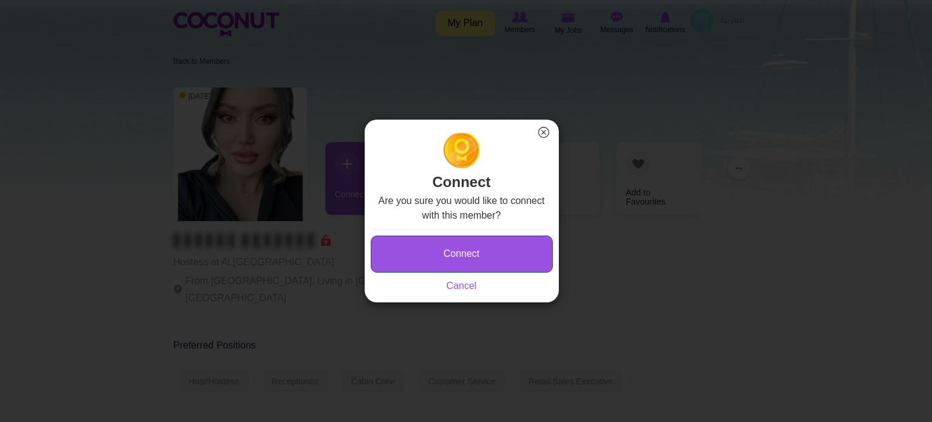
click at [408, 259] on button "Connect" at bounding box center [462, 253] width 182 height 37
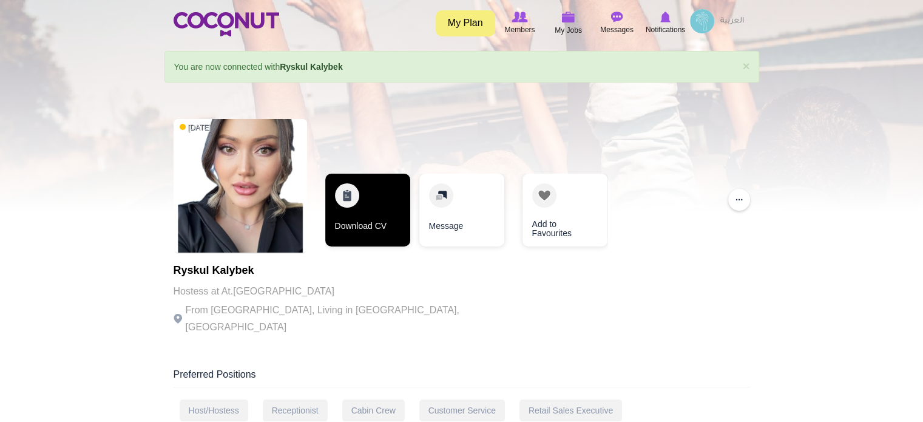
click at [351, 191] on link "Download CV" at bounding box center [367, 210] width 85 height 73
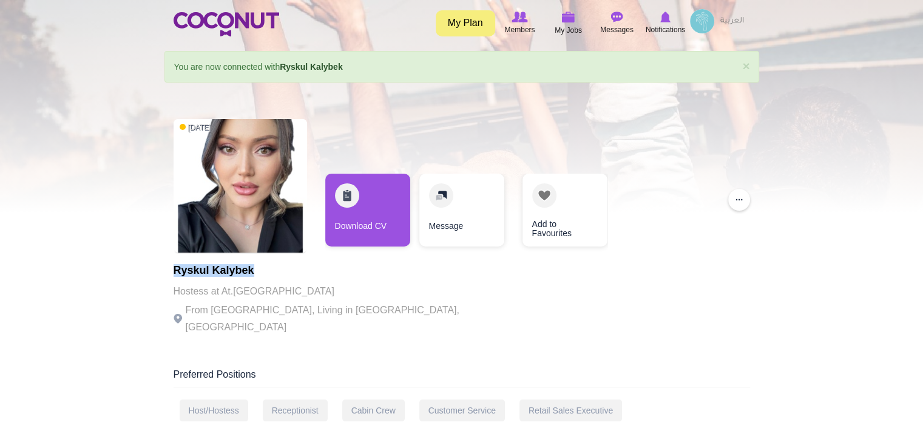
drag, startPoint x: 283, startPoint y: 269, endPoint x: 167, endPoint y: 271, distance: 115.9
copy h1 "Ryskul Kalybek"
drag, startPoint x: 258, startPoint y: 311, endPoint x: 210, endPoint y: 310, distance: 47.9
click at [210, 310] on p "From Kyrgyzstan, Living in Dubai, United Arab Emirates" at bounding box center [341, 319] width 334 height 34
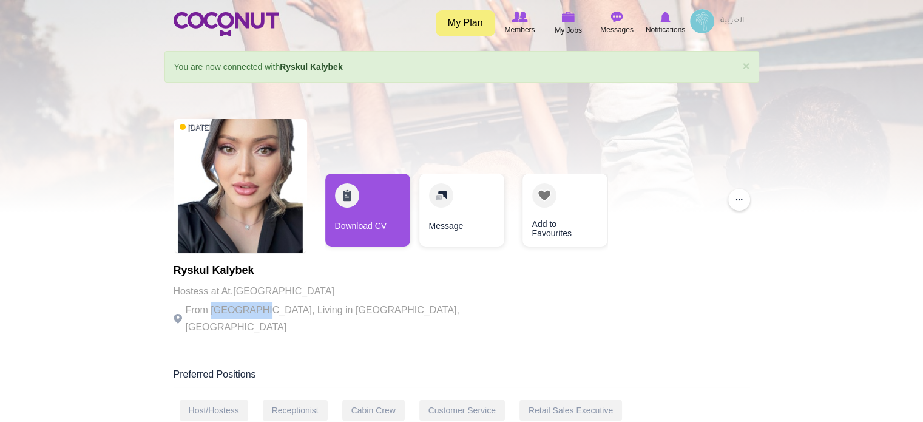
copy p "Kyrgyzstan"
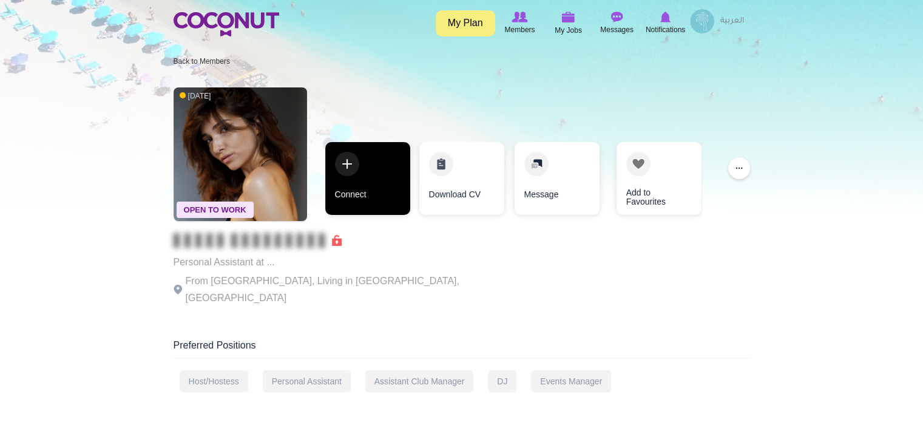
click at [362, 175] on link "Connect" at bounding box center [367, 178] width 85 height 73
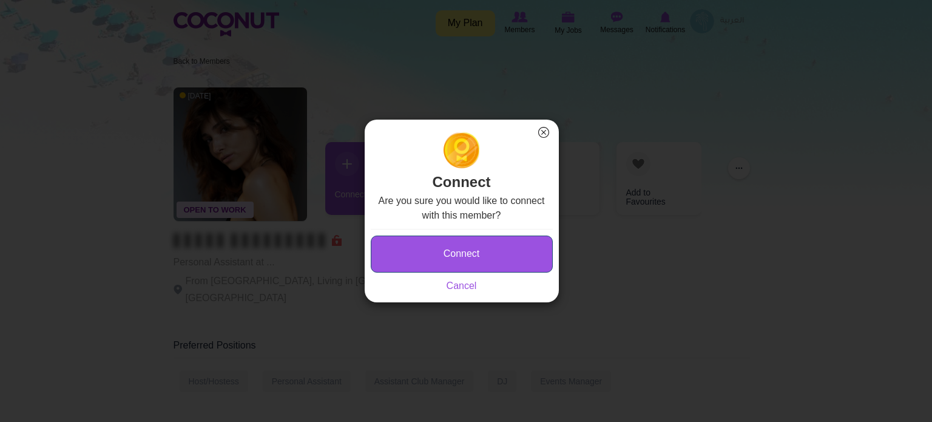
click at [445, 246] on button "Connect" at bounding box center [462, 253] width 182 height 37
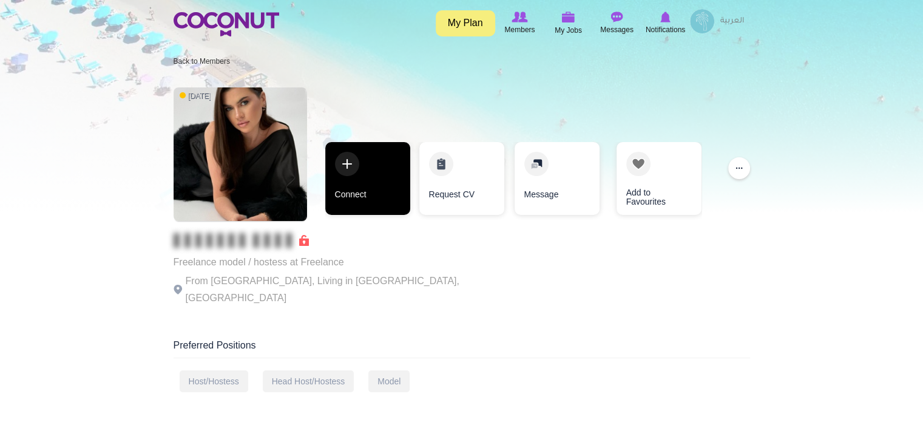
click at [372, 163] on link "Connect" at bounding box center [367, 178] width 85 height 73
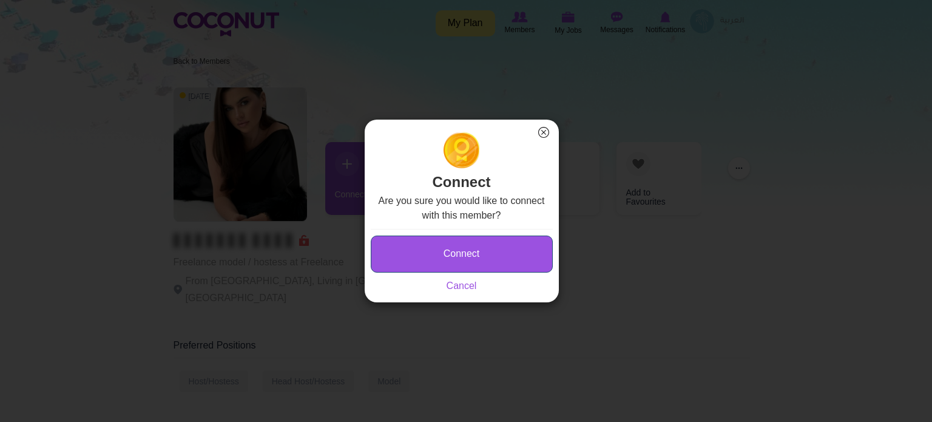
click at [408, 248] on button "Connect" at bounding box center [462, 253] width 182 height 37
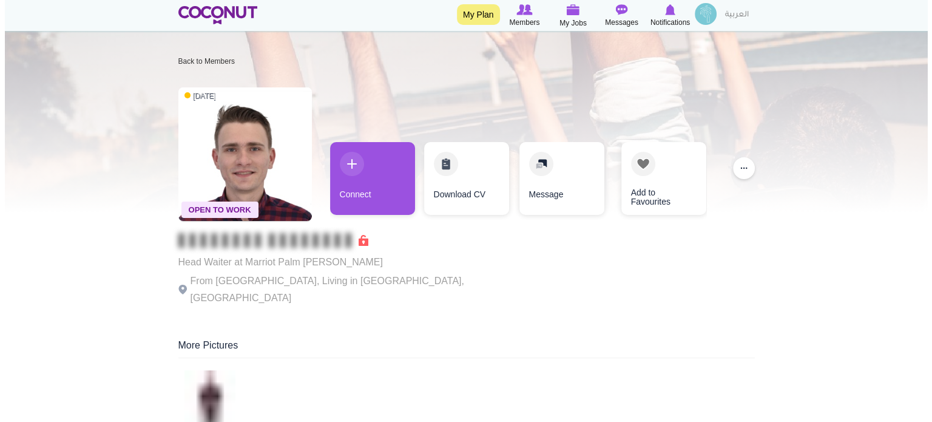
scroll to position [61, 0]
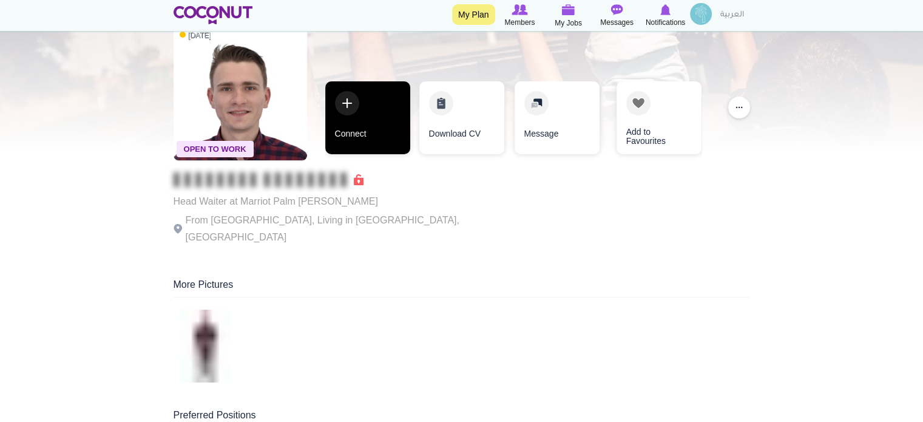
click at [351, 135] on link "Connect" at bounding box center [367, 117] width 85 height 73
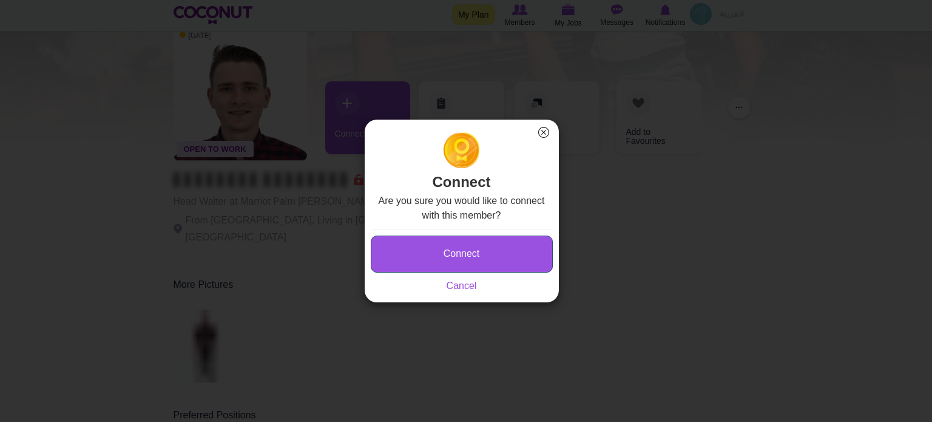
click at [419, 257] on button "Connect" at bounding box center [462, 253] width 182 height 37
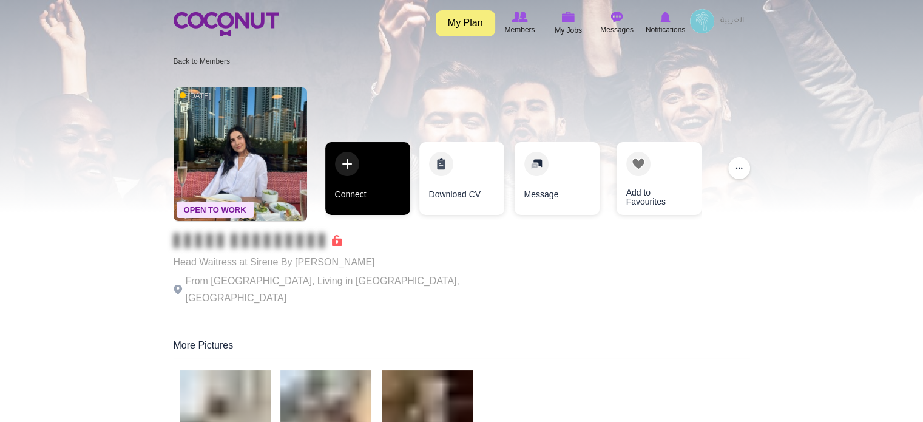
click at [387, 191] on link "Connect" at bounding box center [367, 178] width 85 height 73
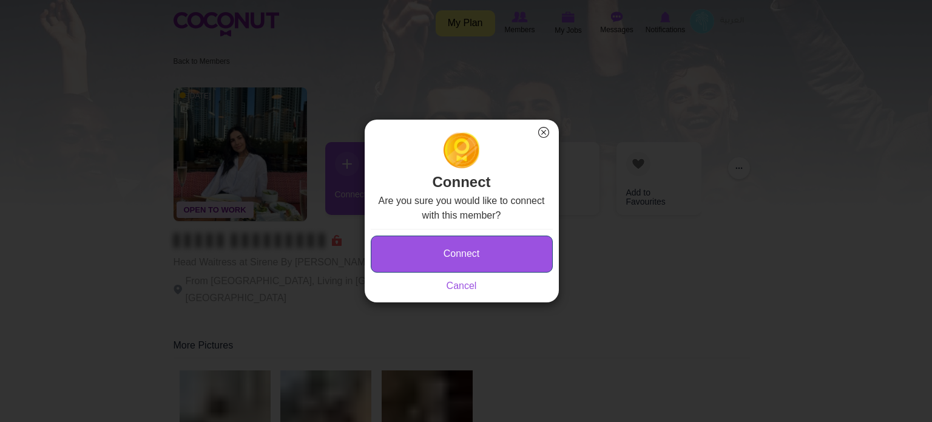
click at [444, 254] on button "Connect" at bounding box center [462, 253] width 182 height 37
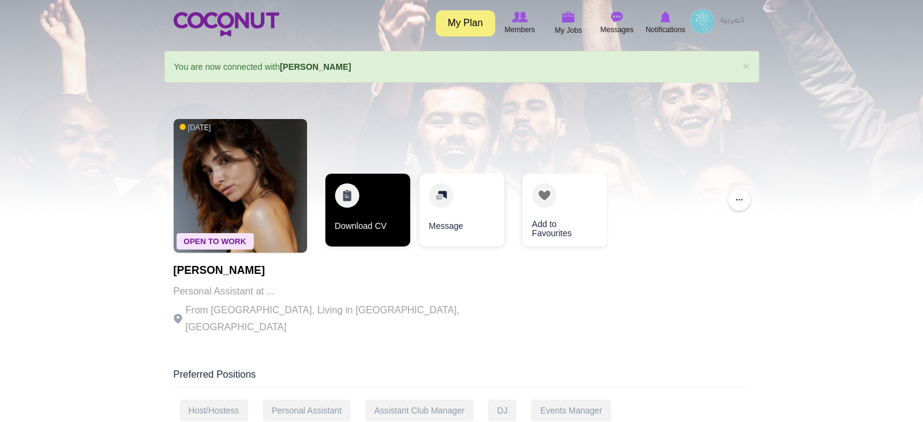
click at [362, 198] on link "Download CV" at bounding box center [367, 210] width 85 height 73
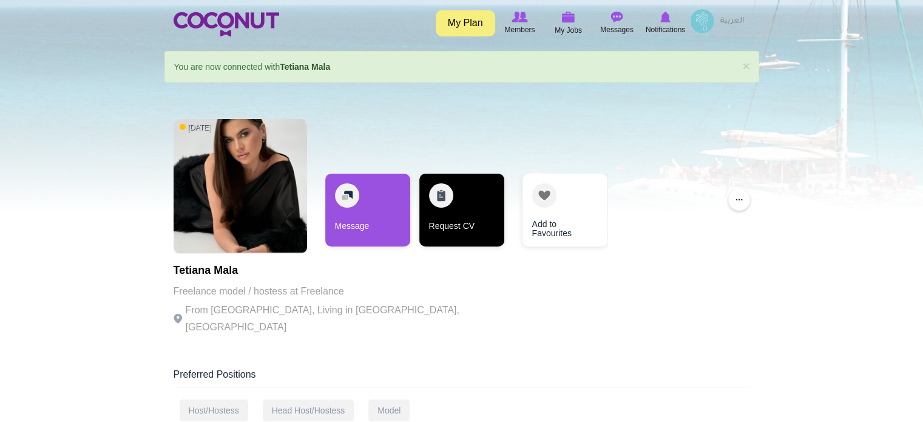
click at [450, 199] on link "Request CV" at bounding box center [461, 210] width 85 height 73
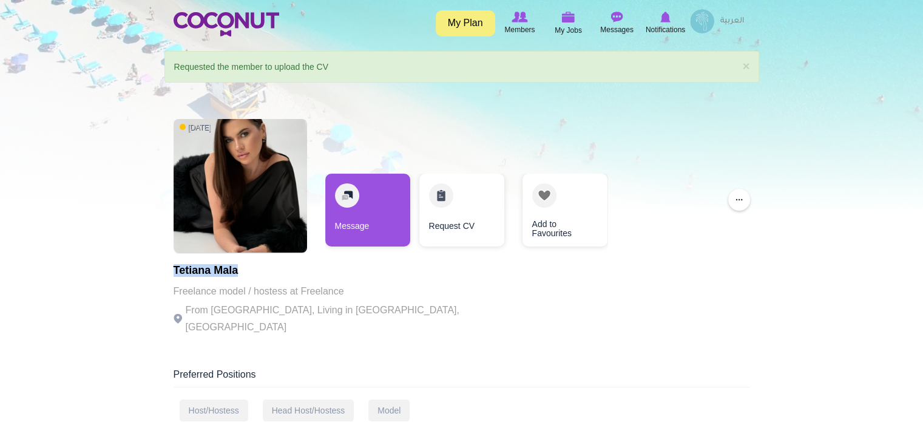
drag, startPoint x: 249, startPoint y: 271, endPoint x: 161, endPoint y: 271, distance: 88.0
copy h1 "Tetiana Mala"
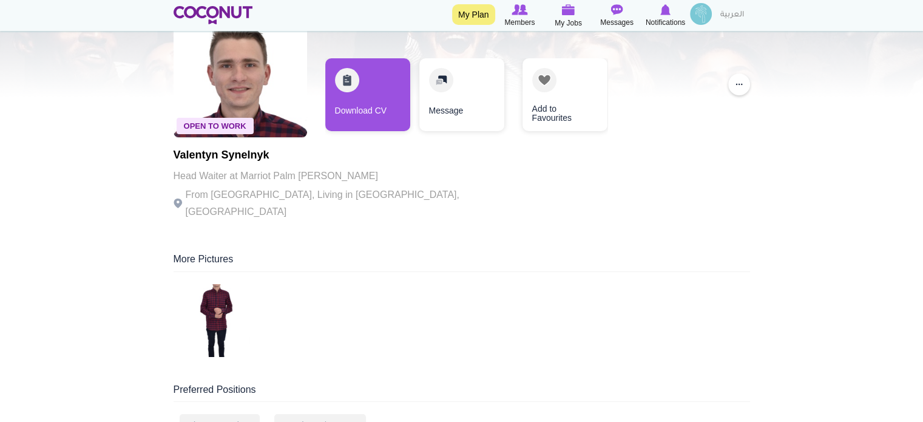
scroll to position [121, 0]
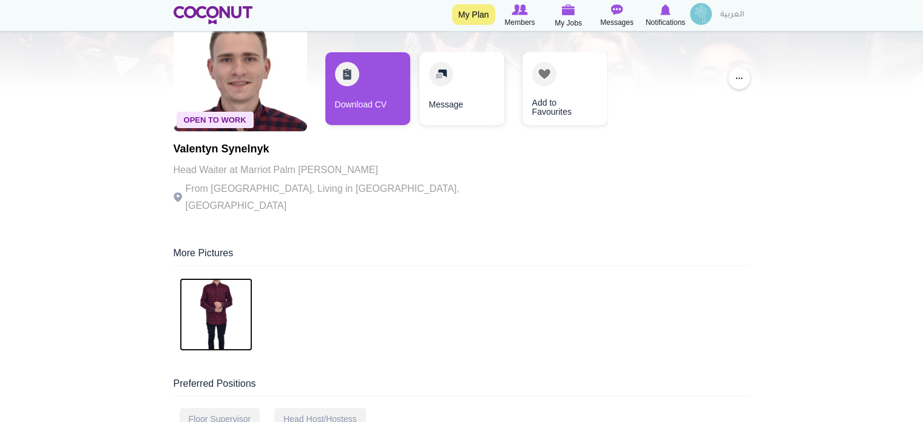
click at [212, 303] on img at bounding box center [216, 314] width 73 height 73
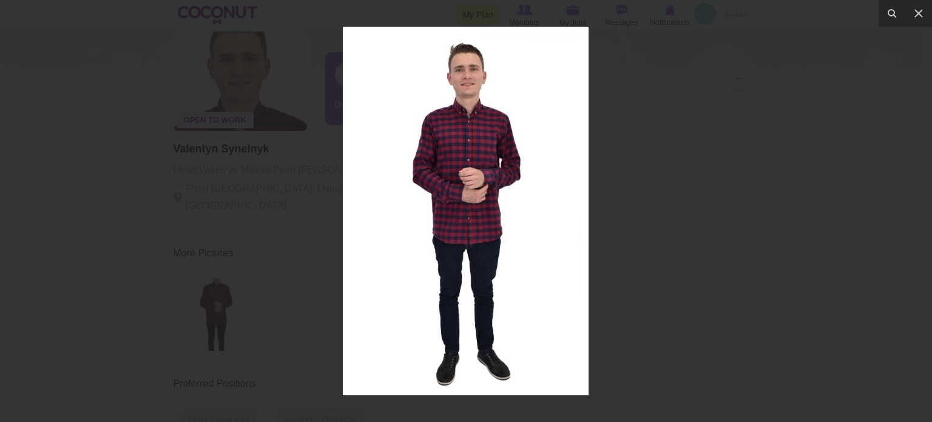
click at [711, 176] on div at bounding box center [466, 211] width 932 height 422
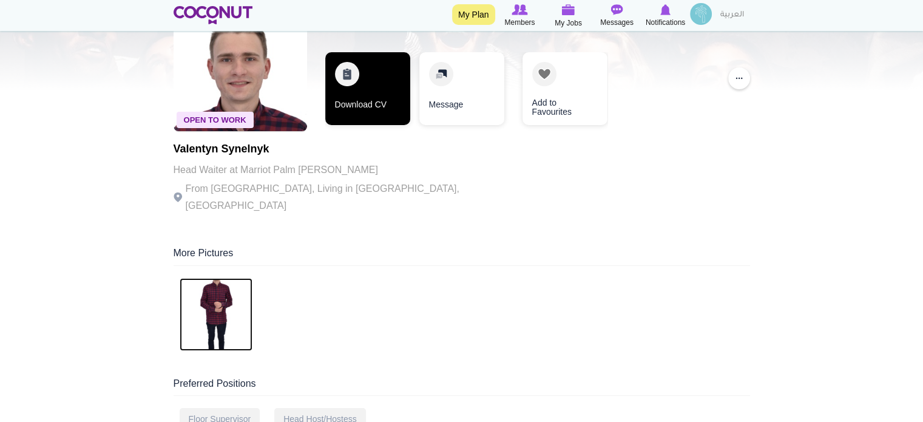
click at [351, 86] on link "Download CV" at bounding box center [367, 88] width 85 height 73
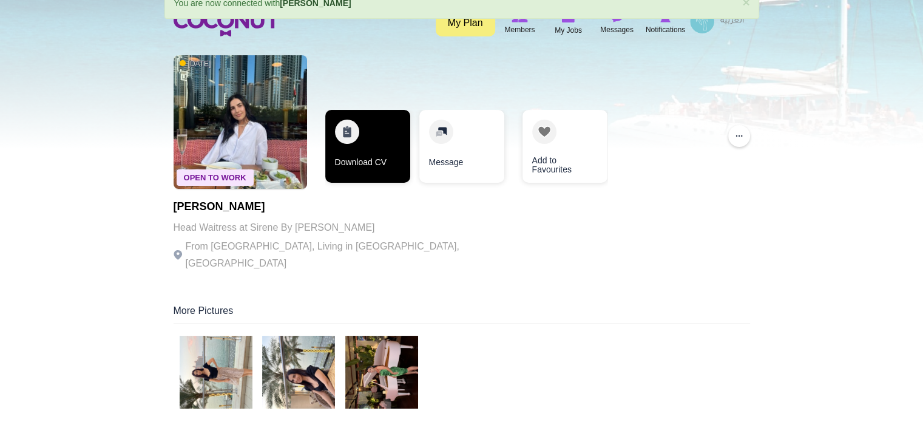
scroll to position [182, 0]
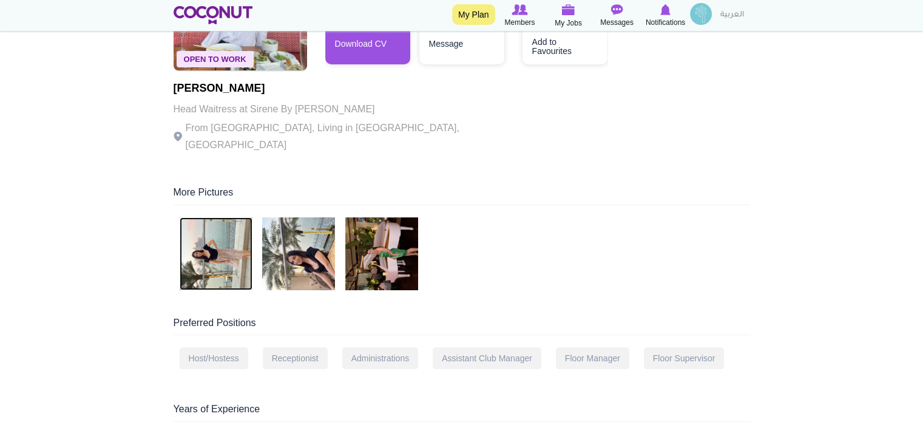
click at [216, 240] on img at bounding box center [216, 253] width 73 height 73
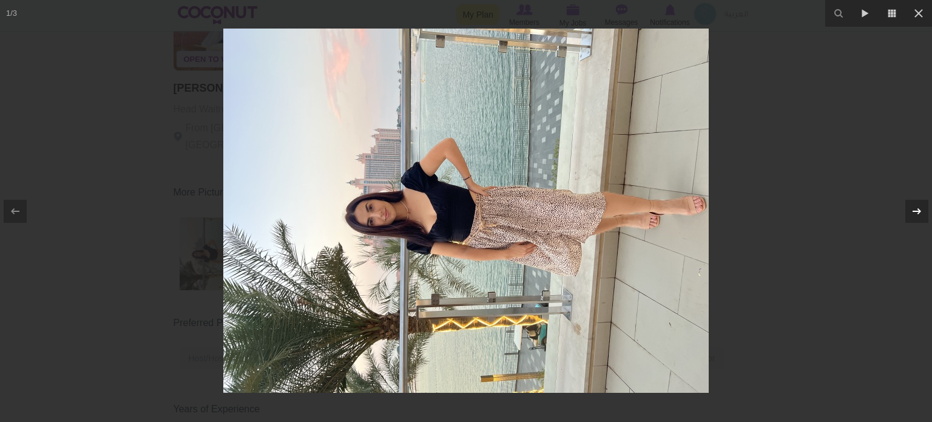
click at [918, 213] on icon at bounding box center [917, 211] width 8 height 6
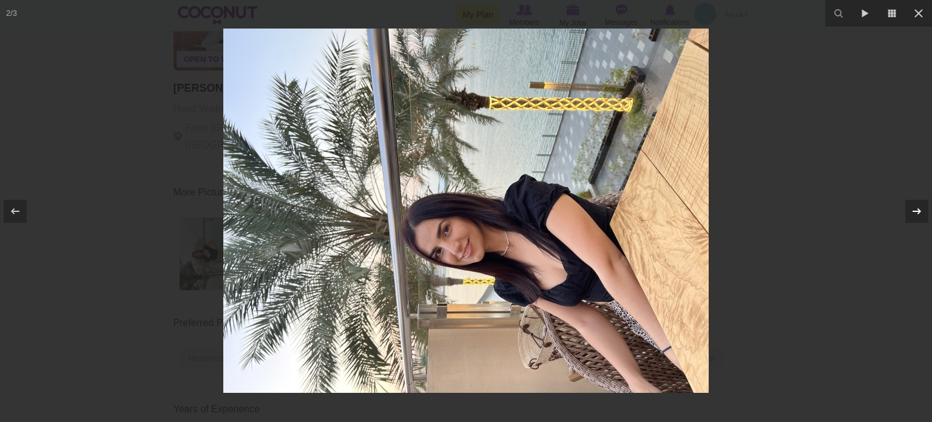
click at [918, 213] on icon at bounding box center [917, 211] width 8 height 6
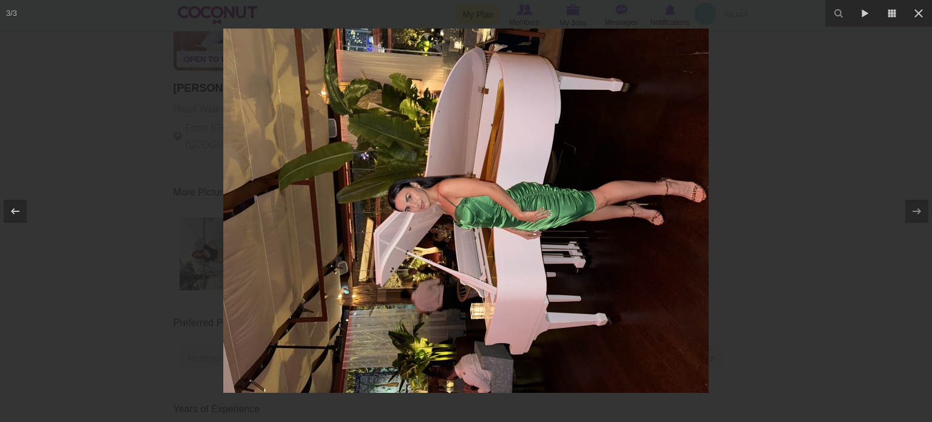
click at [859, 136] on div at bounding box center [466, 211] width 932 height 422
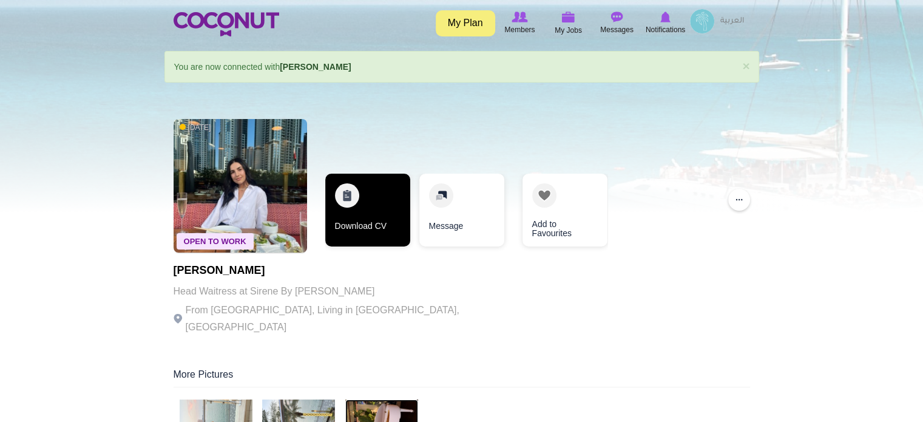
click at [374, 203] on link "Download CV" at bounding box center [367, 210] width 85 height 73
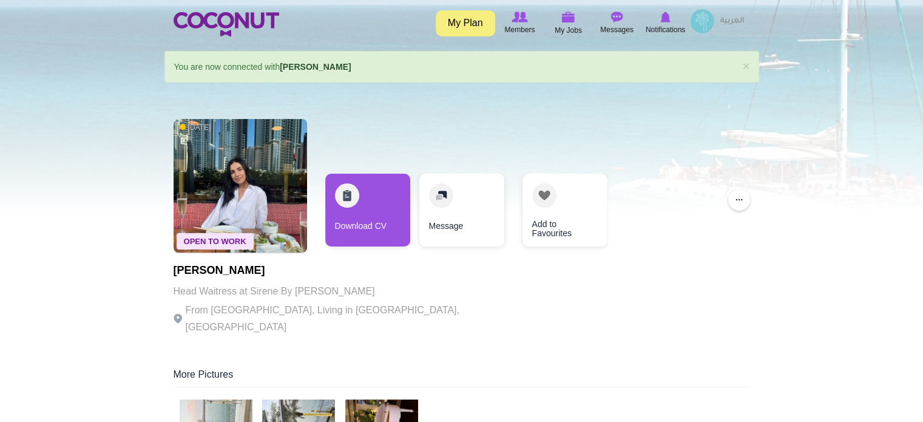
drag, startPoint x: 269, startPoint y: 266, endPoint x: 172, endPoint y: 272, distance: 97.9
copy h1 "[PERSON_NAME]"
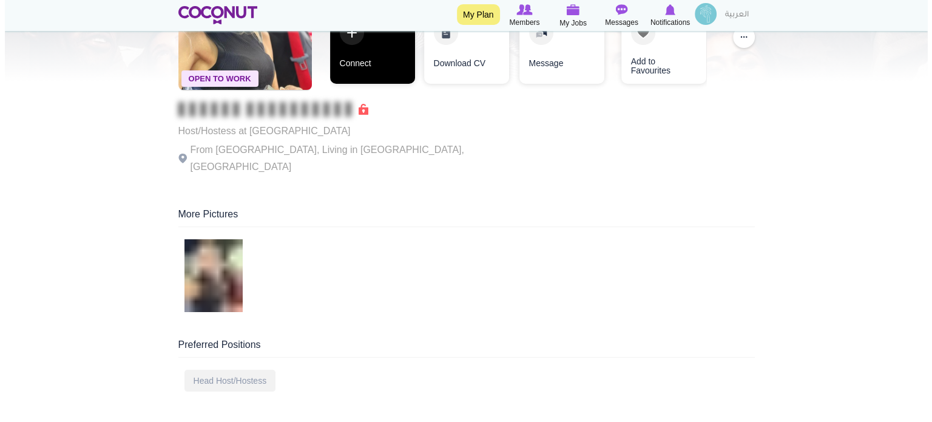
scroll to position [61, 0]
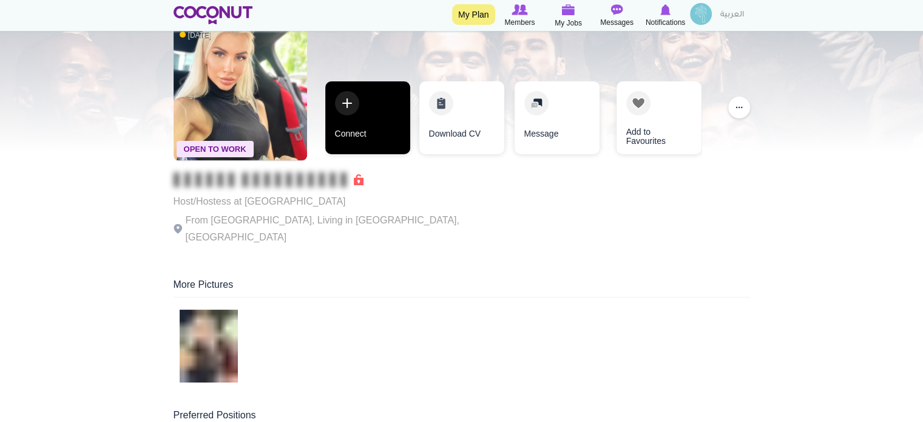
click at [368, 109] on link "Connect" at bounding box center [367, 117] width 85 height 73
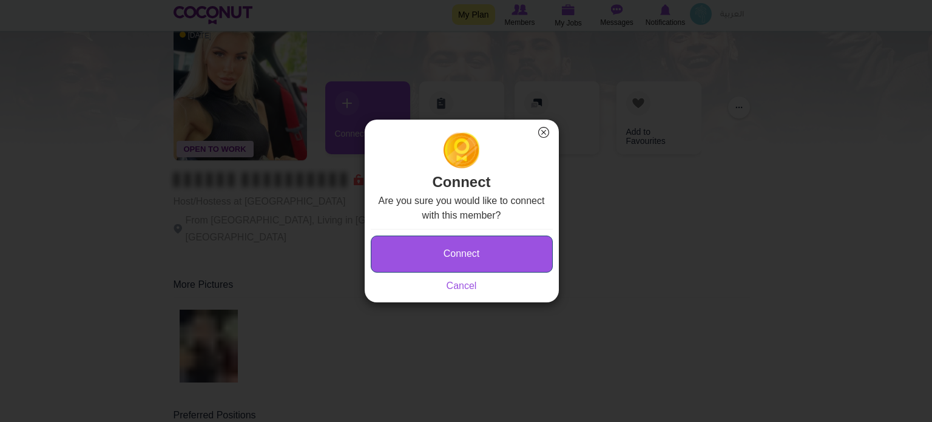
click at [470, 255] on button "Connect" at bounding box center [462, 253] width 182 height 37
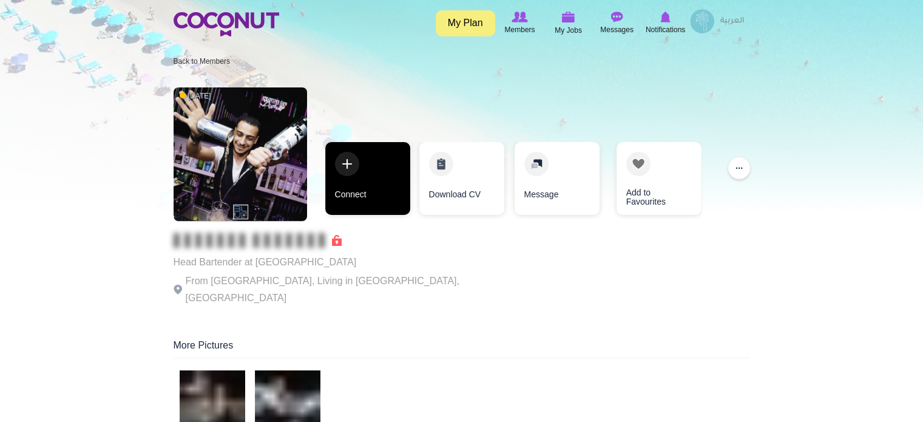
click at [389, 184] on link "Connect" at bounding box center [367, 178] width 85 height 73
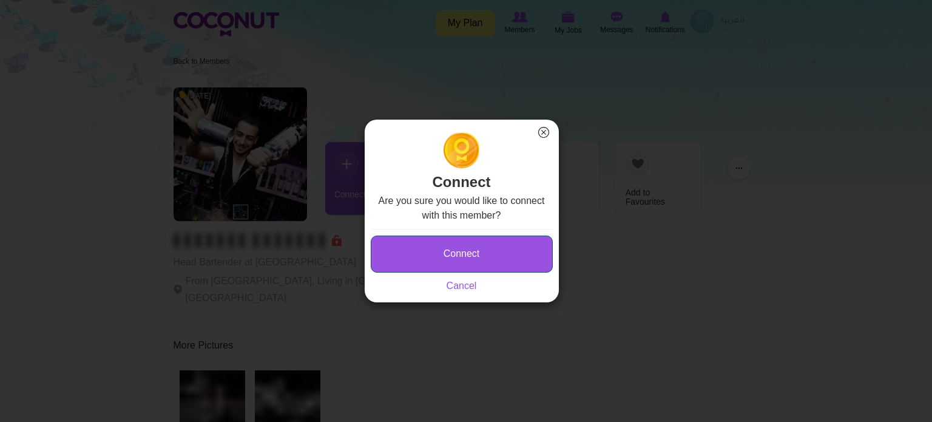
click at [456, 248] on button "Connect" at bounding box center [462, 253] width 182 height 37
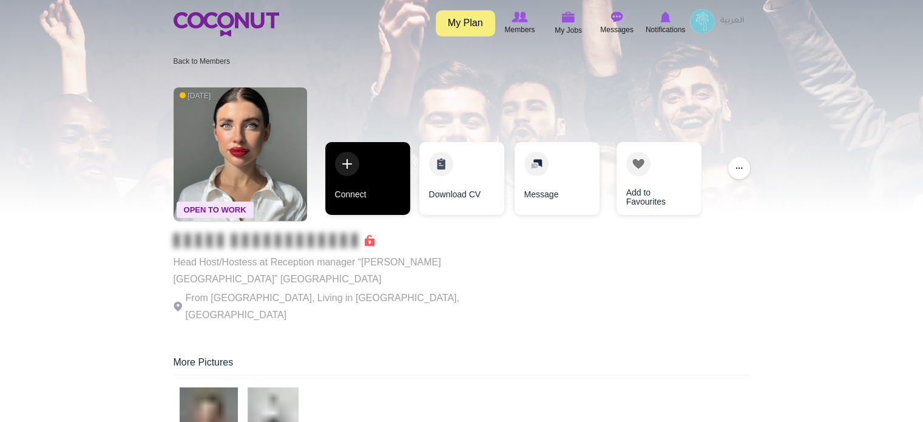
click at [359, 180] on link "Connect" at bounding box center [367, 178] width 85 height 73
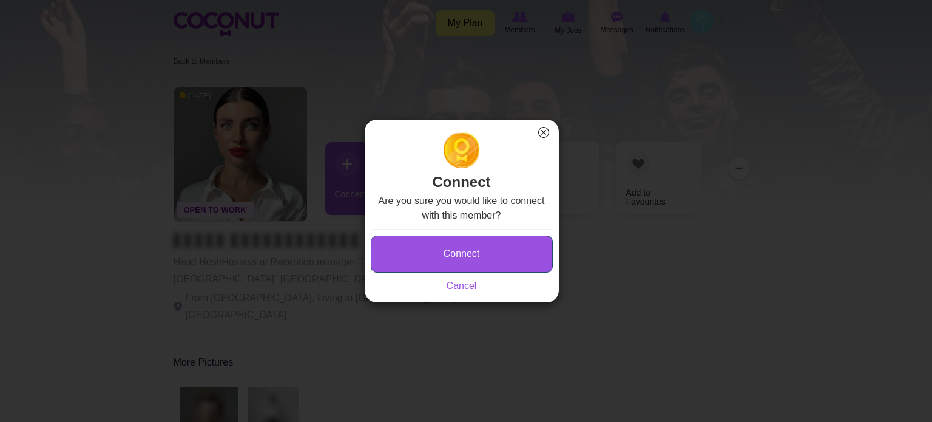
click at [478, 248] on button "Connect" at bounding box center [462, 253] width 182 height 37
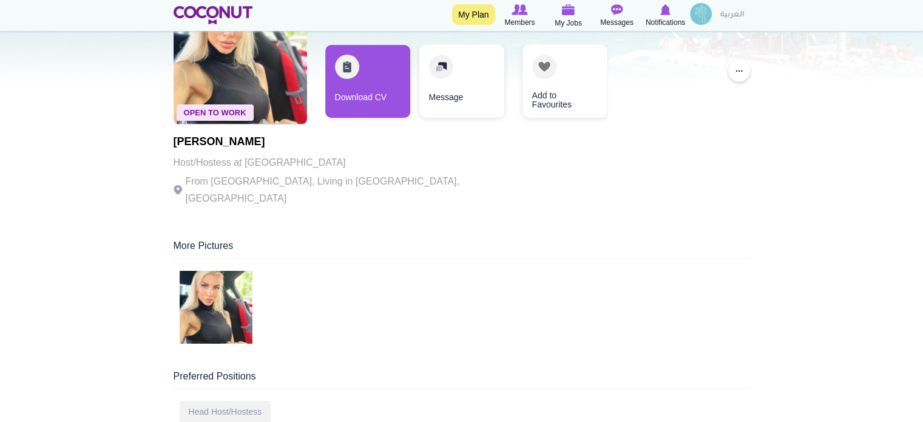
scroll to position [61, 0]
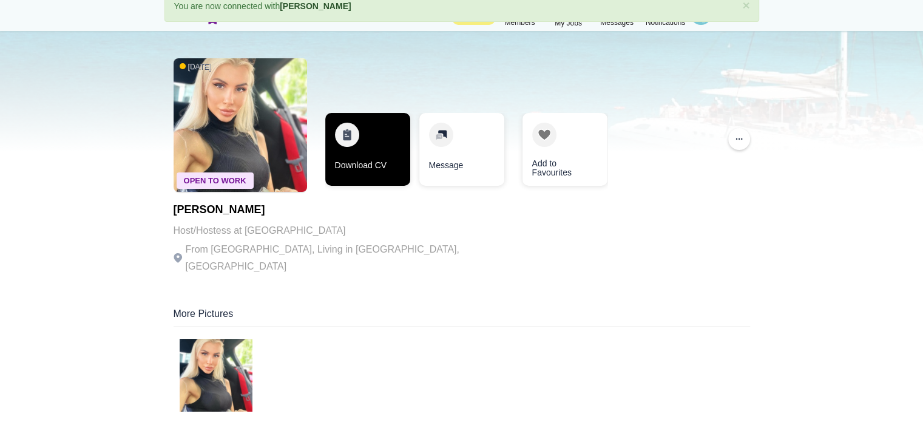
click at [366, 132] on link "Download CV" at bounding box center [367, 149] width 85 height 73
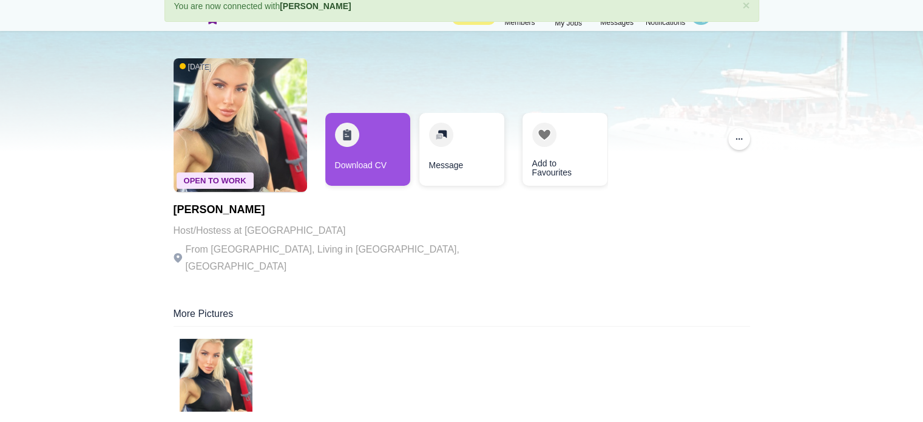
drag, startPoint x: 303, startPoint y: 209, endPoint x: 151, endPoint y: 203, distance: 153.0
copy h1 "Milena Mishchenko"
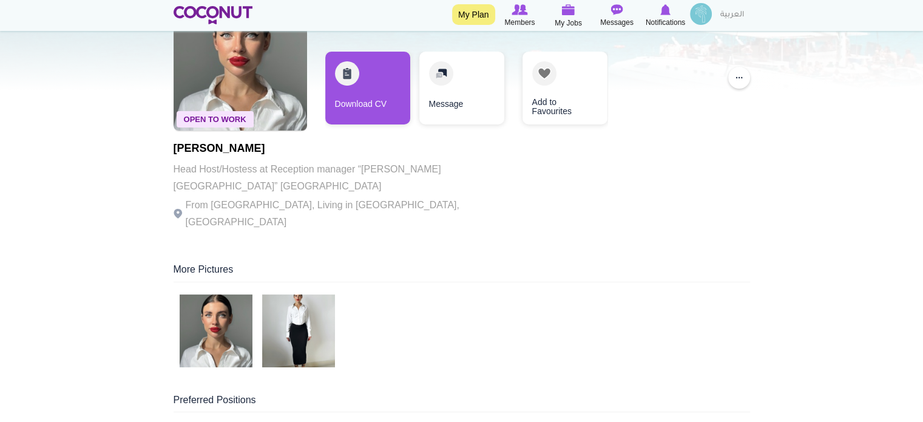
scroll to position [243, 0]
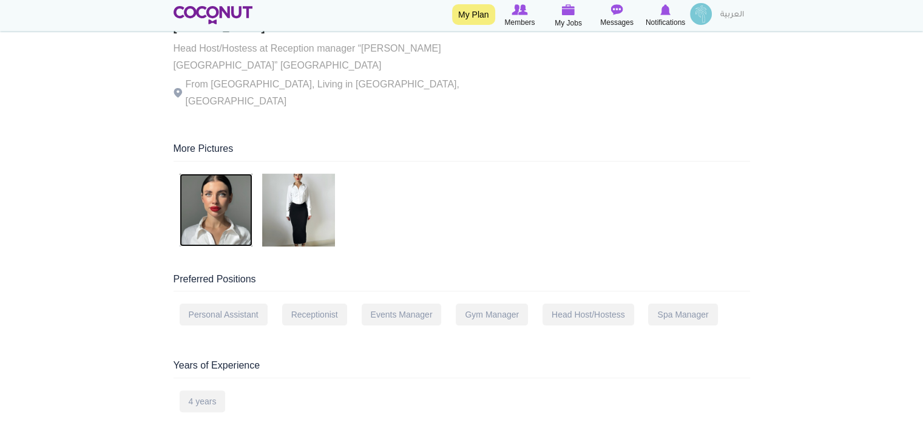
click at [230, 174] on img at bounding box center [216, 210] width 73 height 73
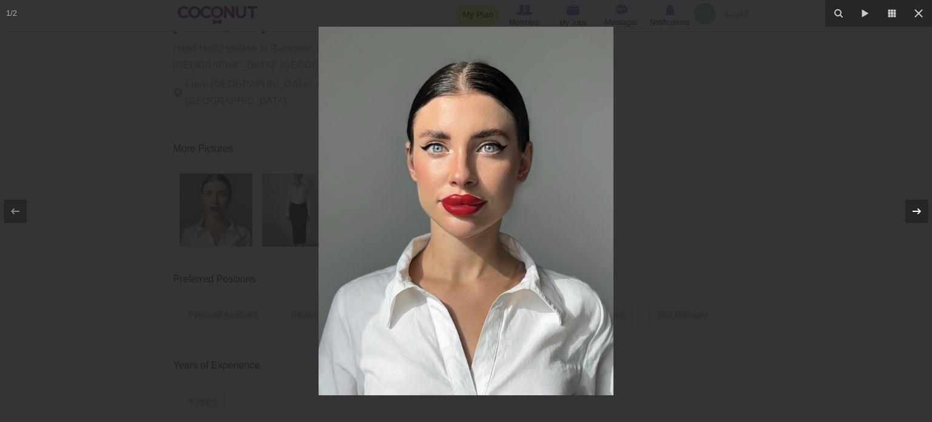
click at [918, 208] on icon at bounding box center [917, 211] width 8 height 6
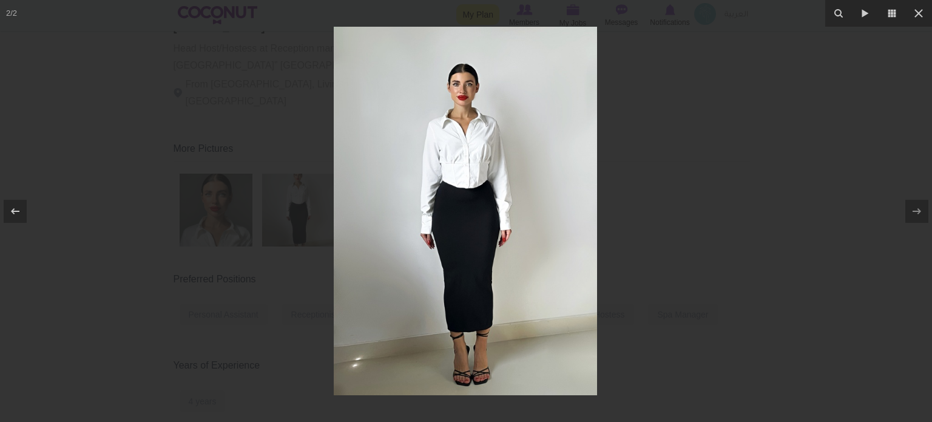
click at [776, 194] on div at bounding box center [466, 211] width 932 height 422
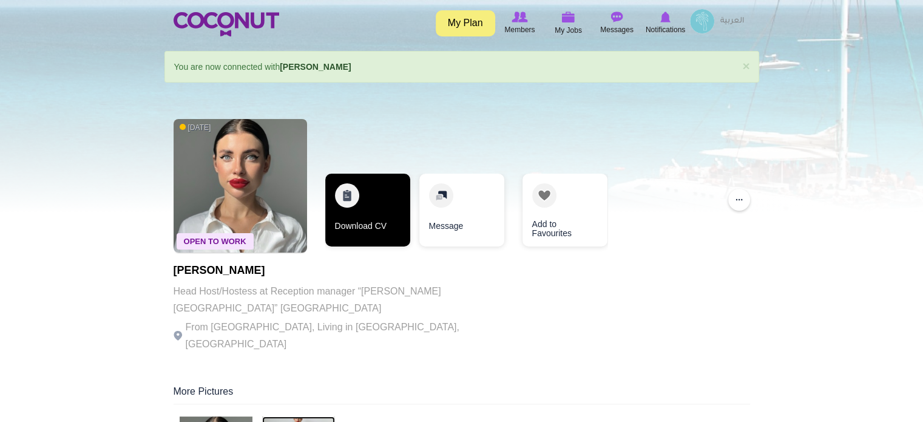
click at [357, 207] on link "Download CV" at bounding box center [367, 210] width 85 height 73
click at [371, 219] on link "Download CV" at bounding box center [367, 210] width 85 height 73
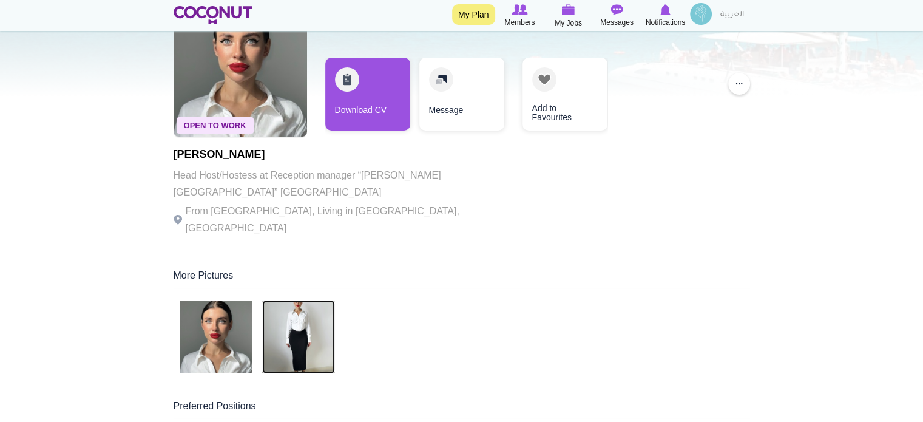
scroll to position [121, 0]
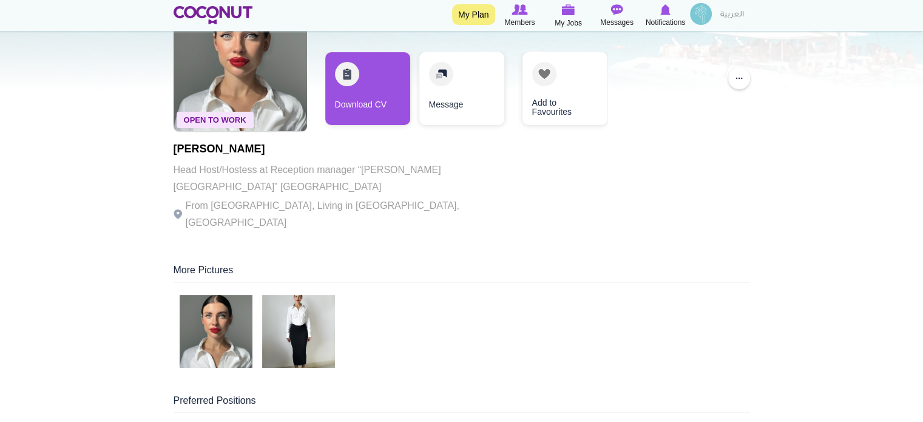
drag, startPoint x: 305, startPoint y: 150, endPoint x: 160, endPoint y: 150, distance: 144.4
copy h1 "Alona Shapovalenko"
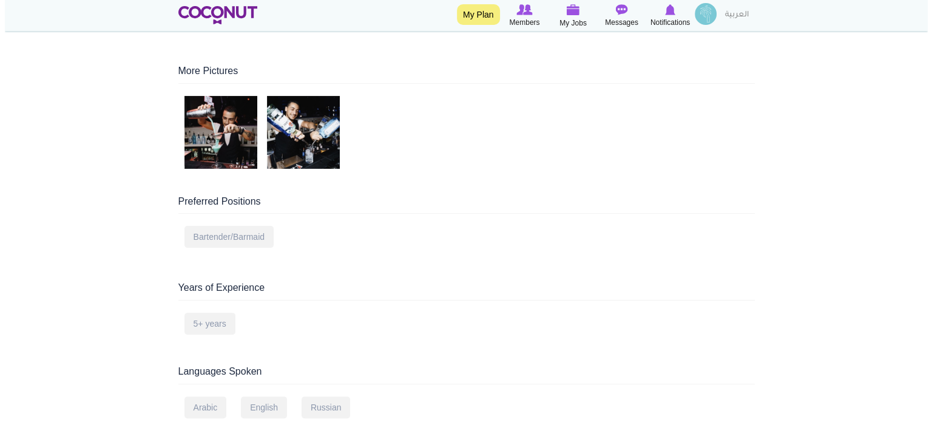
scroll to position [243, 0]
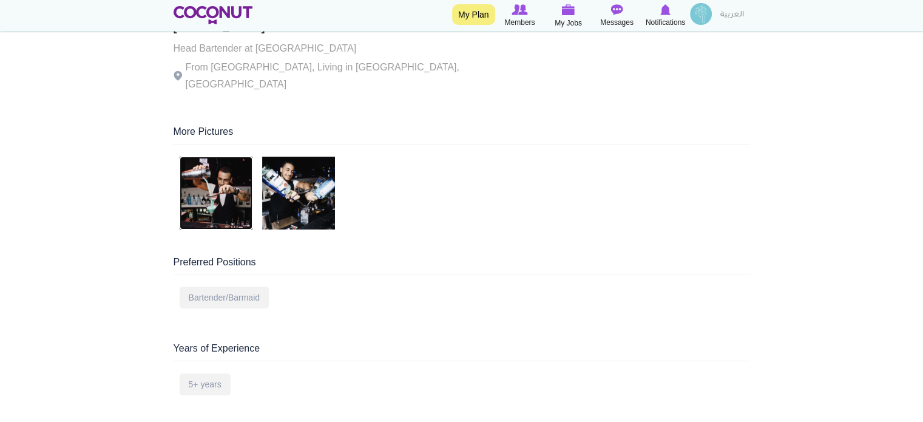
click at [214, 171] on img at bounding box center [216, 193] width 73 height 73
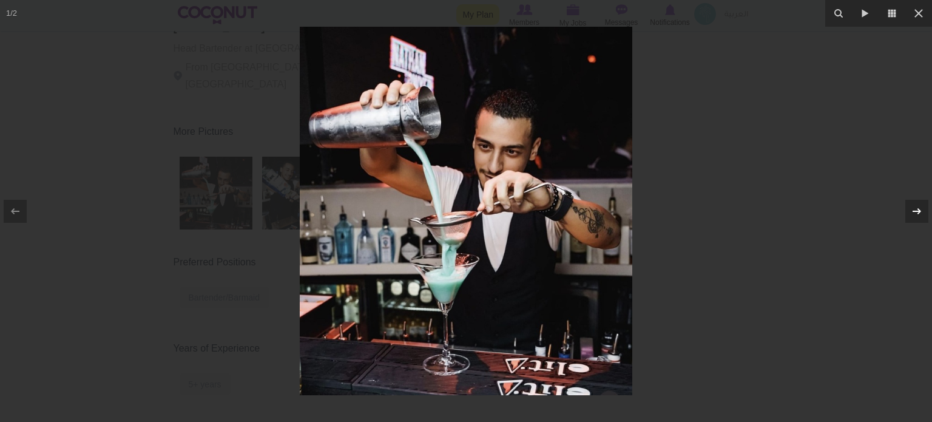
click at [913, 205] on icon at bounding box center [917, 211] width 15 height 15
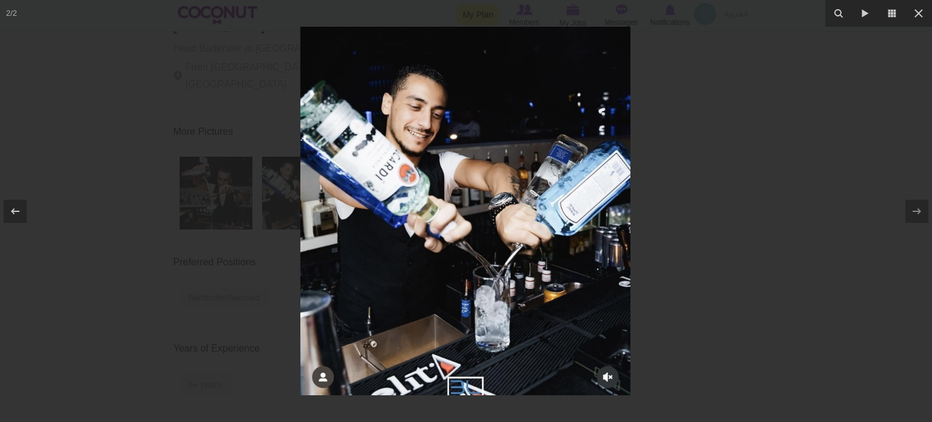
click at [710, 211] on div at bounding box center [466, 211] width 932 height 422
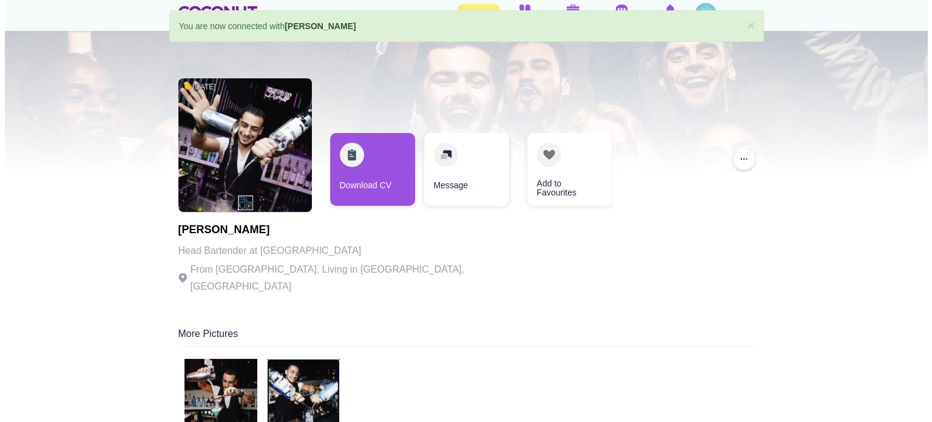
scroll to position [121, 0]
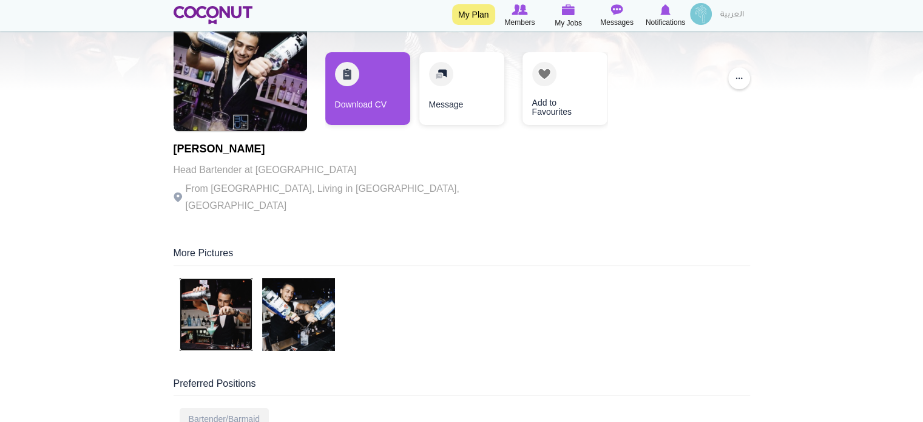
click at [218, 281] on img at bounding box center [216, 314] width 73 height 73
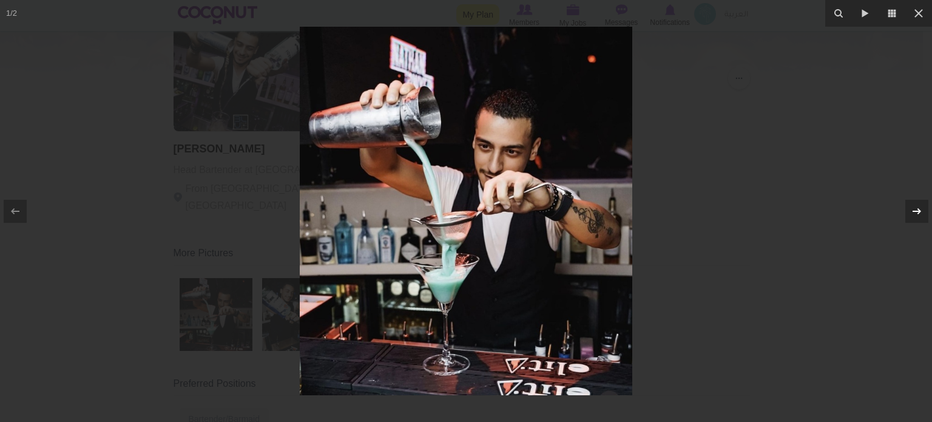
click at [910, 205] on icon at bounding box center [917, 211] width 15 height 15
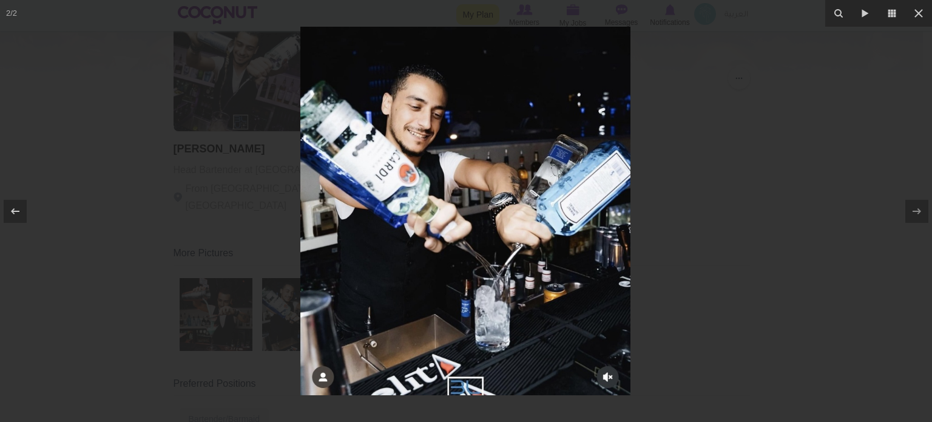
click at [791, 253] on div at bounding box center [466, 211] width 932 height 422
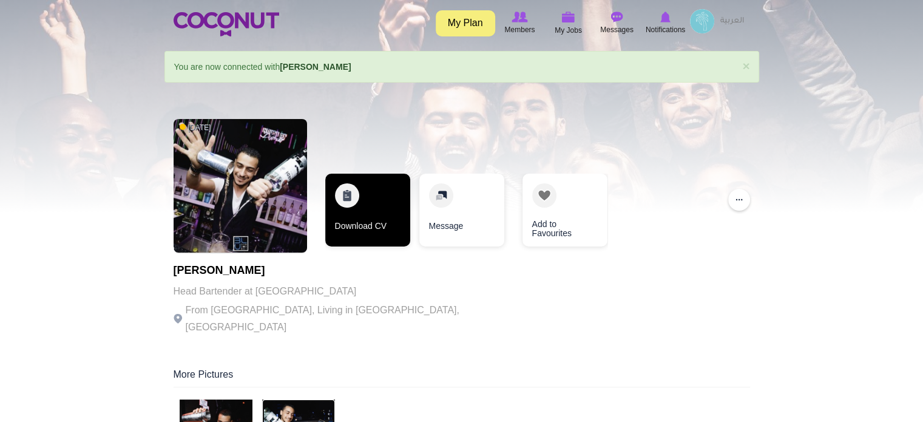
click at [363, 212] on link "Download CV" at bounding box center [367, 210] width 85 height 73
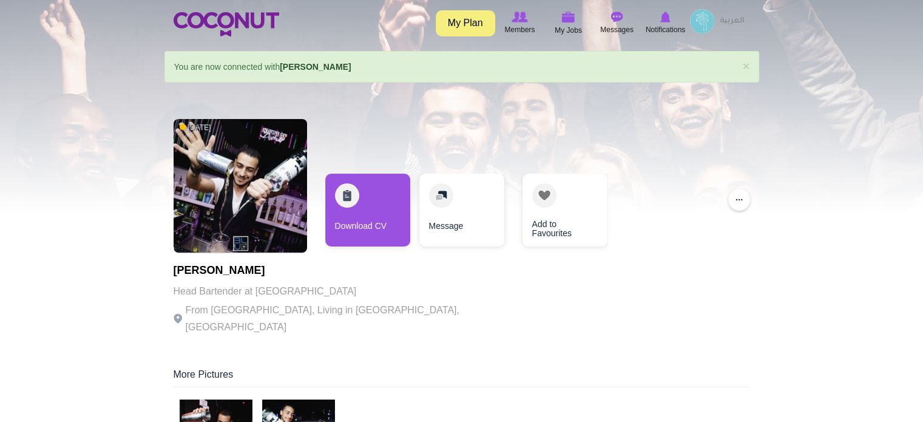
drag, startPoint x: 277, startPoint y: 271, endPoint x: 160, endPoint y: 275, distance: 117.2
copy h1 "[PERSON_NAME]"
